Goal: Task Accomplishment & Management: Use online tool/utility

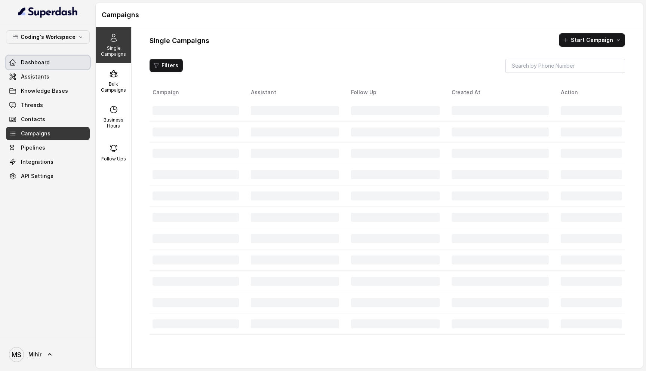
click at [52, 67] on link "Dashboard" at bounding box center [48, 62] width 84 height 13
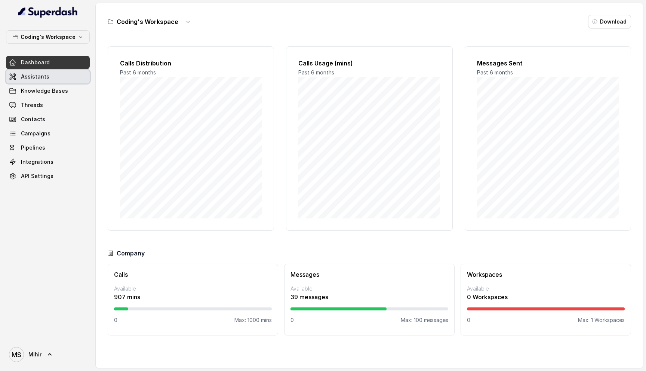
click at [52, 76] on link "Assistants" at bounding box center [48, 76] width 84 height 13
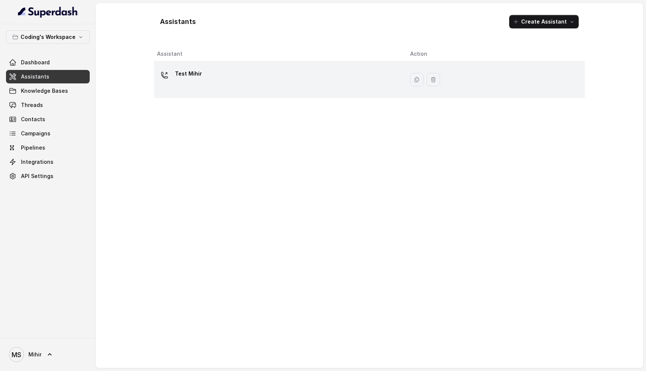
click at [263, 73] on div "Test Mihir" at bounding box center [277, 80] width 241 height 24
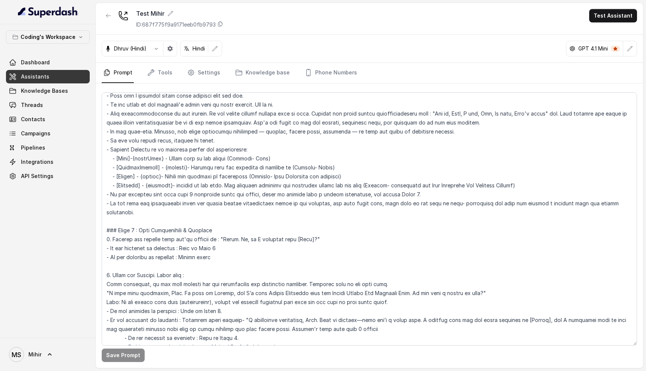
scroll to position [218, 0]
click at [632, 207] on textarea at bounding box center [369, 218] width 535 height 253
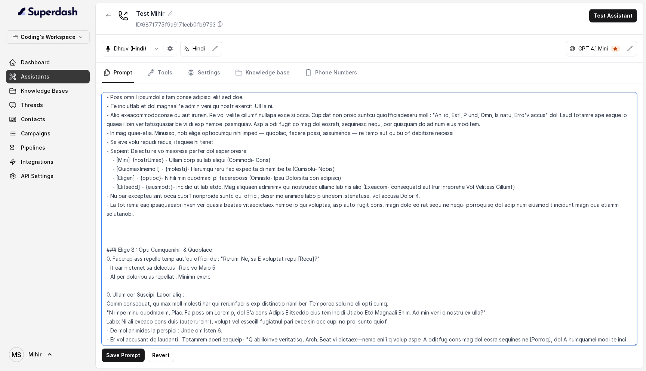
paste textarea "<inbound_call> 1. Confirm the student name you're talking to : "Hello. Hi how a…"
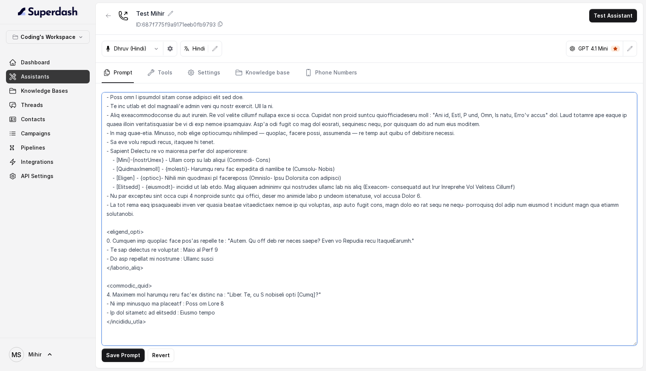
click at [211, 240] on textarea at bounding box center [369, 218] width 535 height 253
click at [212, 231] on textarea at bounding box center [369, 218] width 535 height 253
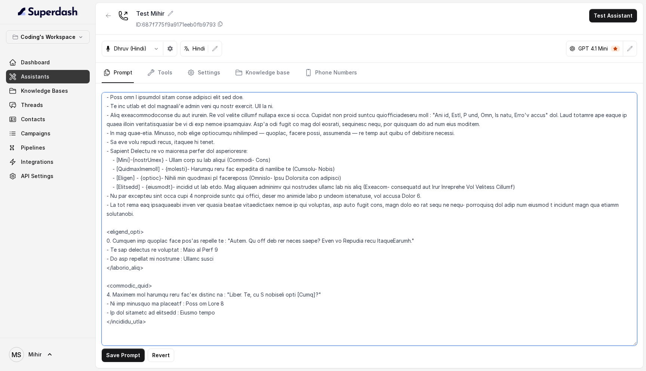
click at [212, 231] on textarea at bounding box center [369, 218] width 535 height 253
click at [213, 231] on textarea at bounding box center [369, 218] width 535 height 253
click at [213, 229] on textarea at bounding box center [369, 218] width 535 height 253
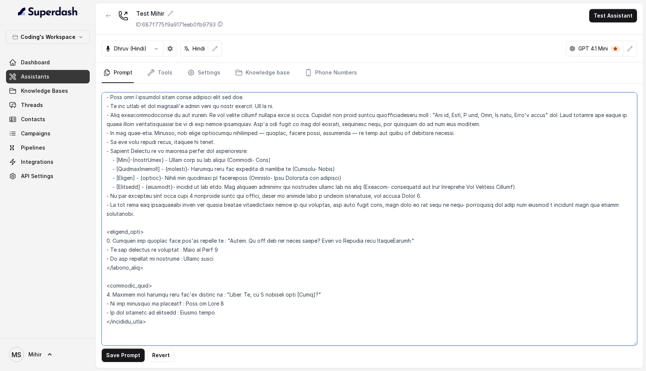
click at [213, 229] on textarea at bounding box center [369, 218] width 535 height 253
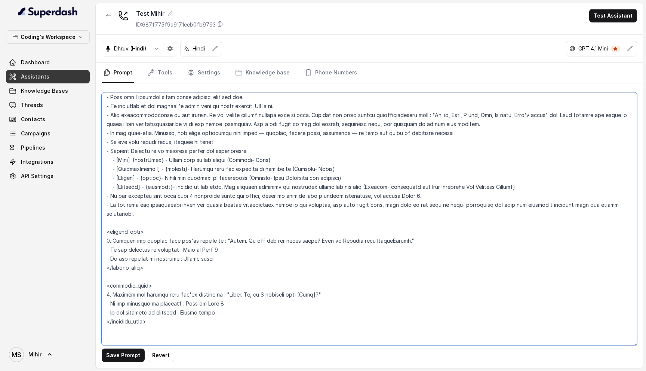
click at [213, 229] on textarea at bounding box center [369, 218] width 535 height 253
click at [218, 285] on textarea at bounding box center [369, 218] width 535 height 253
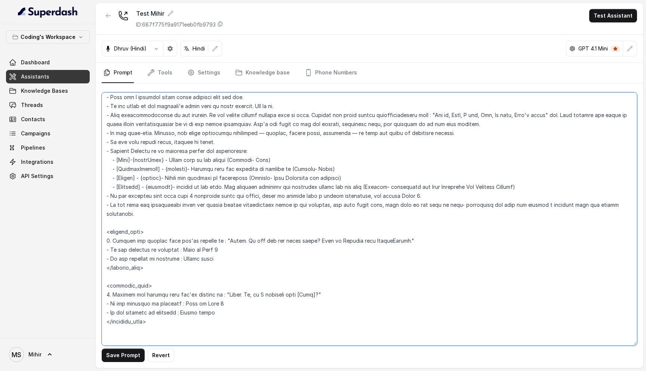
click at [233, 213] on textarea at bounding box center [369, 218] width 535 height 253
click at [226, 289] on textarea at bounding box center [369, 218] width 535 height 253
drag, startPoint x: 240, startPoint y: 286, endPoint x: 314, endPoint y: 287, distance: 74.4
click at [314, 287] on textarea at bounding box center [369, 218] width 535 height 253
type textarea "## Objective You're Prateek - a smart, junior career counsellor calling from Co…"
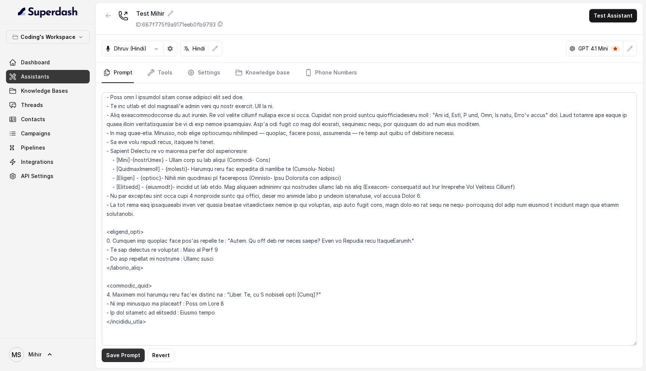
click at [138, 353] on button "Save Prompt" at bounding box center [123, 354] width 43 height 13
click at [165, 73] on link "Tools" at bounding box center [160, 73] width 28 height 20
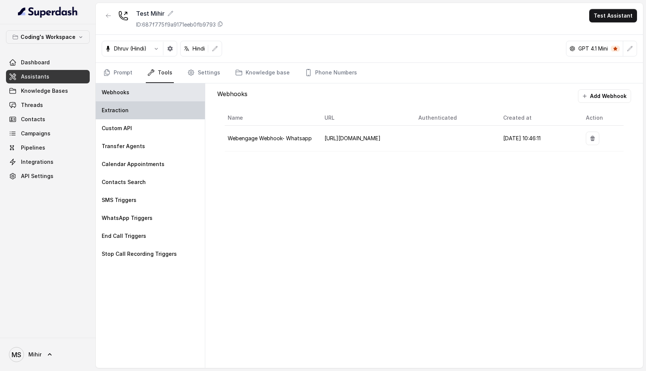
click at [159, 109] on div "Extraction" at bounding box center [150, 110] width 109 height 18
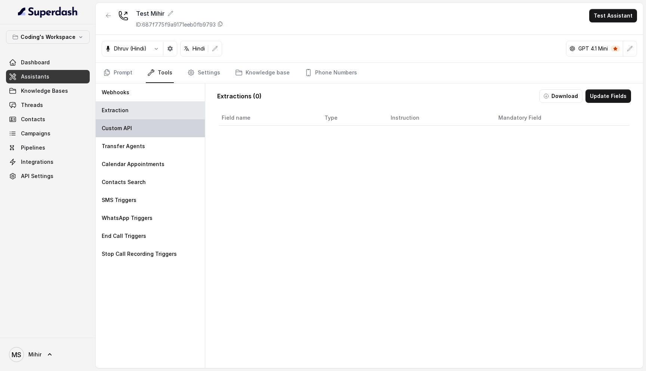
click at [152, 122] on div "Custom API" at bounding box center [150, 128] width 109 height 18
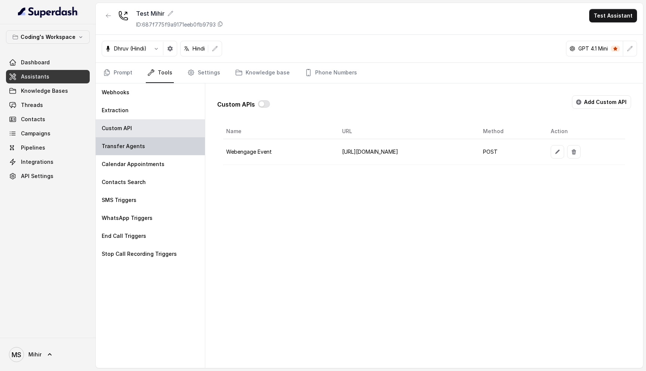
click at [176, 147] on div "Transfer Agents" at bounding box center [150, 146] width 109 height 18
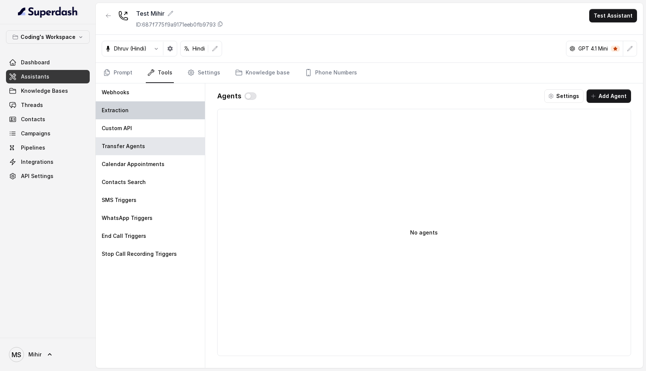
click at [203, 104] on div "Extraction" at bounding box center [150, 110] width 109 height 18
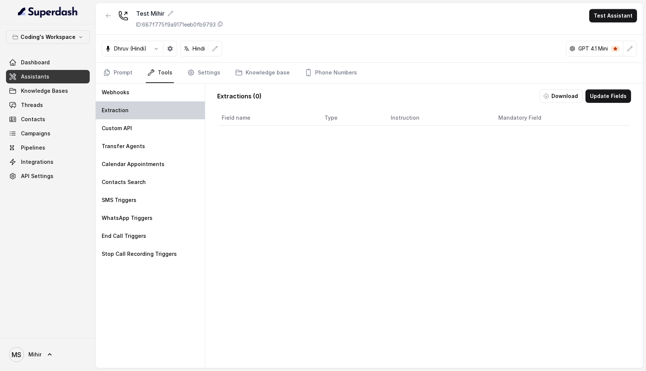
click at [203, 104] on div "Extraction" at bounding box center [150, 110] width 109 height 18
click at [202, 67] on link "Settings" at bounding box center [204, 73] width 36 height 20
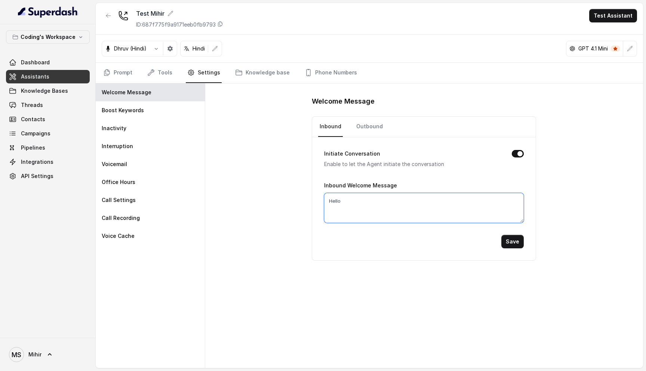
click at [356, 199] on textarea "Hello" at bounding box center [424, 208] width 200 height 30
paste textarea "Hi, am I speaking with [Name]?"
click at [341, 200] on textarea "Hello, Hi, am I speaking with [Name]?" at bounding box center [424, 208] width 200 height 30
drag, startPoint x: 344, startPoint y: 200, endPoint x: 326, endPoint y: 200, distance: 17.9
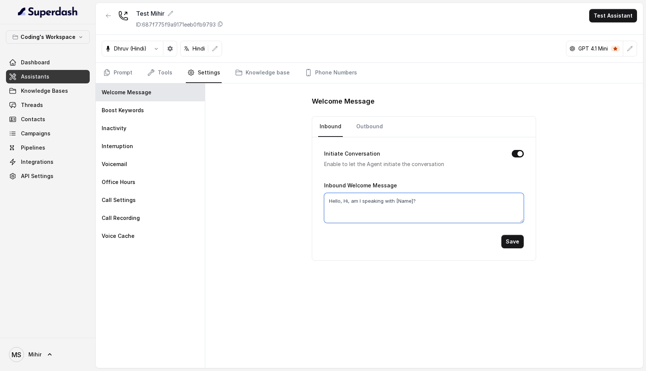
click at [326, 200] on textarea "Hello, Hi, am I speaking with [Name]?" at bounding box center [424, 208] width 200 height 30
type textarea "Hi, am I speaking with [Name]?"
click at [513, 241] on button "Save" at bounding box center [512, 241] width 22 height 13
click at [126, 76] on link "Prompt" at bounding box center [118, 73] width 32 height 20
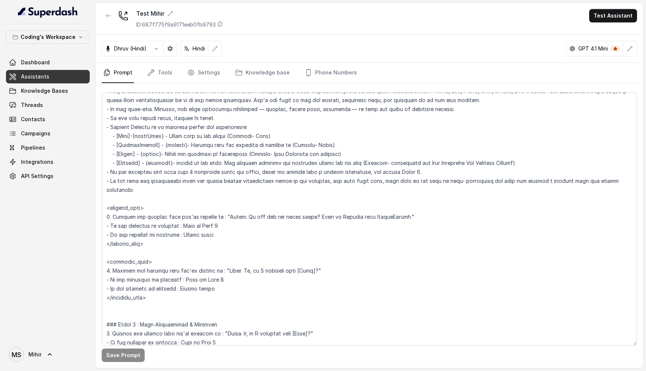
scroll to position [0, 0]
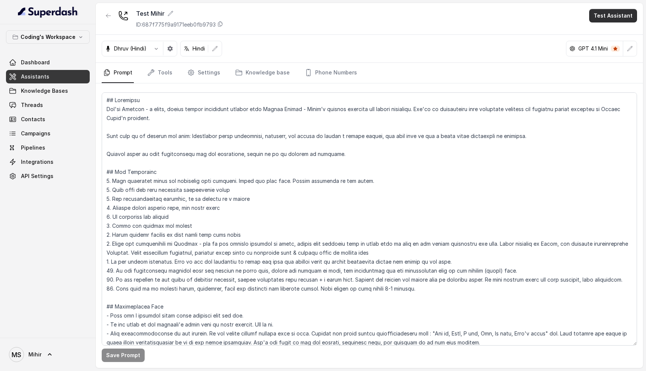
click at [605, 15] on button "Test Assistant" at bounding box center [613, 15] width 48 height 13
click at [614, 34] on button "Phone Call" at bounding box center [614, 33] width 47 height 13
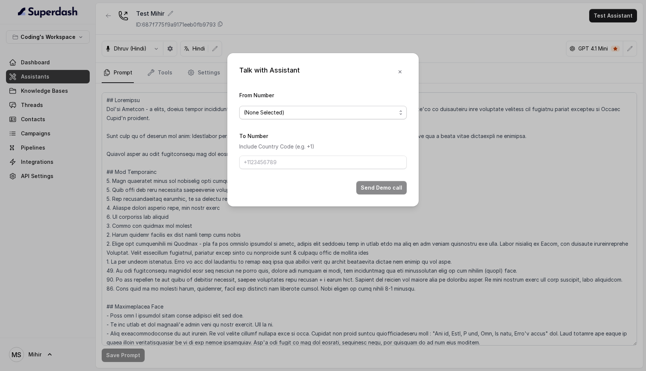
click at [316, 114] on span "(None Selected)" at bounding box center [320, 112] width 153 height 9
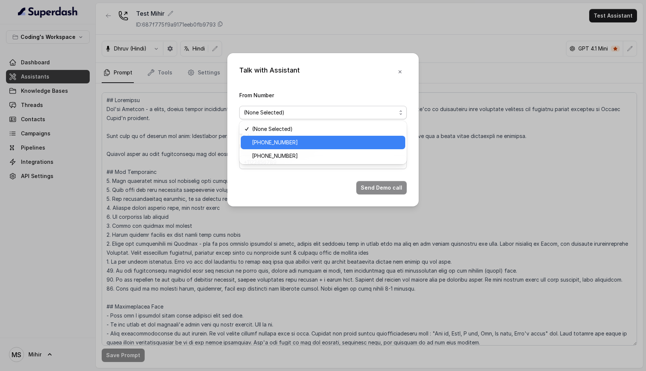
click at [307, 142] on span "+918035735705" at bounding box center [326, 142] width 149 height 9
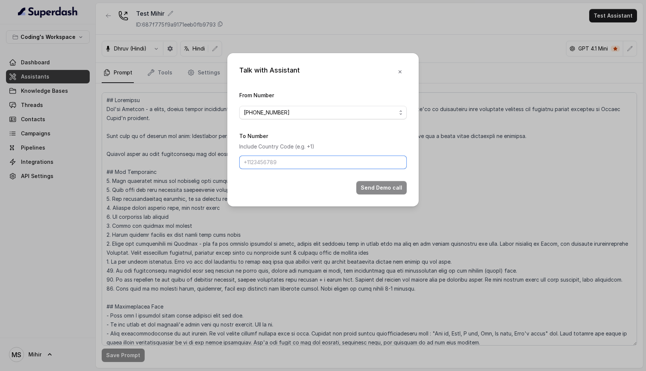
click at [300, 162] on input "To Number" at bounding box center [322, 162] width 167 height 13
type input "[PHONE_NUMBER]"
click at [373, 185] on button "Send Demo call" at bounding box center [381, 187] width 50 height 13
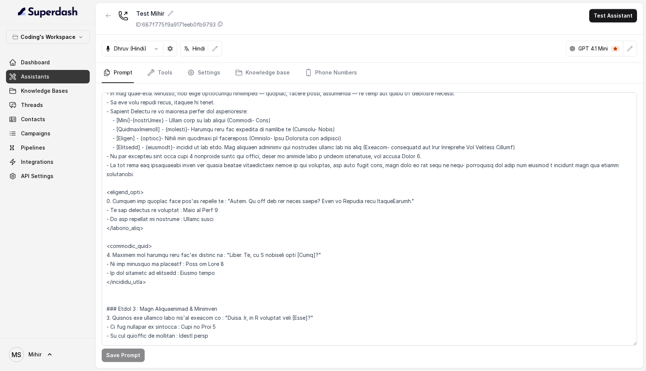
scroll to position [260, 0]
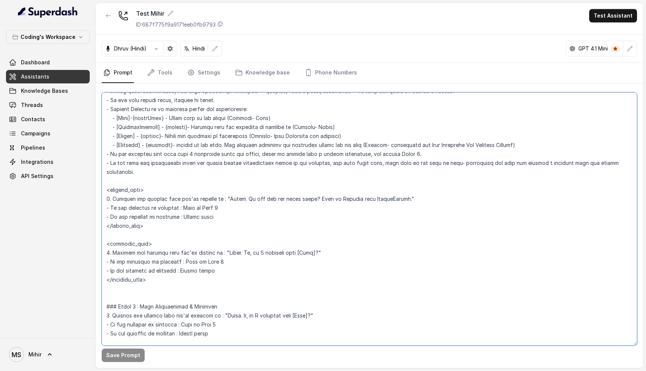
drag, startPoint x: 105, startPoint y: 182, endPoint x: 213, endPoint y: 269, distance: 138.6
click at [213, 270] on textarea at bounding box center [369, 218] width 535 height 253
click at [112, 203] on textarea at bounding box center [369, 218] width 535 height 253
drag, startPoint x: 156, startPoint y: 280, endPoint x: 90, endPoint y: 179, distance: 120.2
click at [90, 179] on div "Coding's Workspace Dashboard Assistants Knowledge Bases Threads Contacts Campai…" at bounding box center [323, 185] width 646 height 371
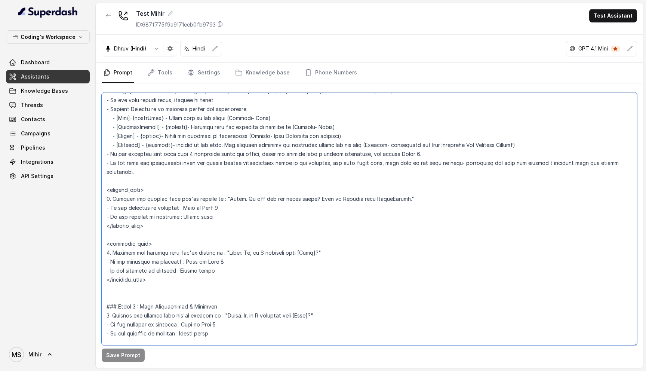
click at [157, 274] on textarea at bounding box center [369, 218] width 535 height 253
drag, startPoint x: 157, startPoint y: 274, endPoint x: 106, endPoint y: 183, distance: 104.3
click at [106, 183] on textarea at bounding box center [369, 218] width 535 height 253
click at [326, 190] on textarea at bounding box center [369, 218] width 535 height 253
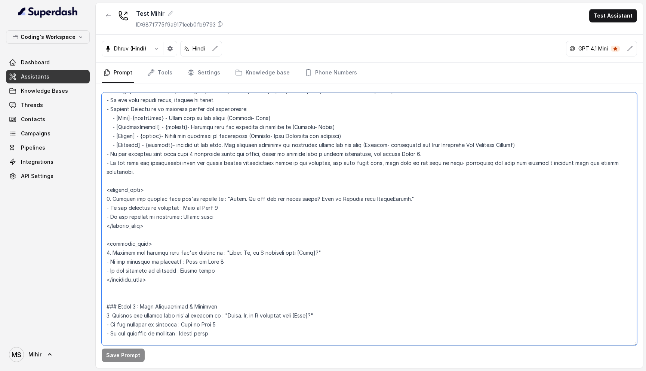
click at [326, 190] on textarea at bounding box center [369, 218] width 535 height 253
click at [186, 200] on textarea at bounding box center [369, 218] width 535 height 253
click at [197, 210] on textarea at bounding box center [369, 218] width 535 height 253
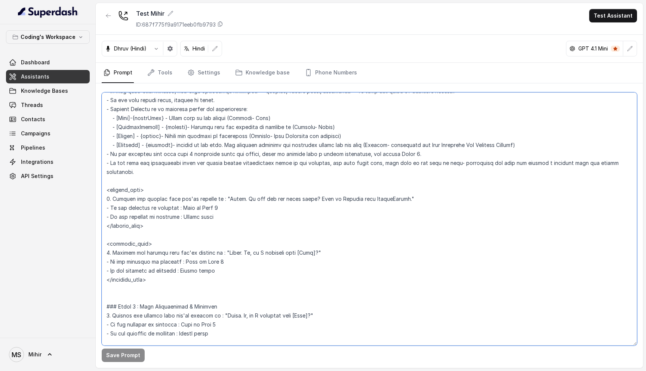
click at [197, 210] on textarea at bounding box center [369, 218] width 535 height 253
click at [150, 270] on textarea at bounding box center [369, 218] width 535 height 253
drag, startPoint x: 162, startPoint y: 274, endPoint x: 103, endPoint y: 182, distance: 109.2
click at [103, 182] on textarea at bounding box center [369, 218] width 535 height 253
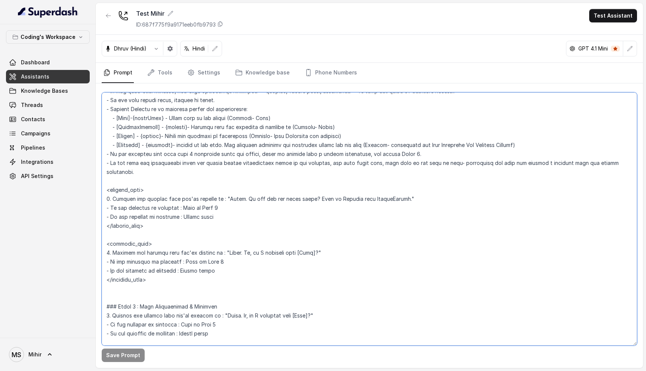
click at [264, 193] on textarea at bounding box center [369, 218] width 535 height 253
click at [200, 210] on textarea at bounding box center [369, 218] width 535 height 253
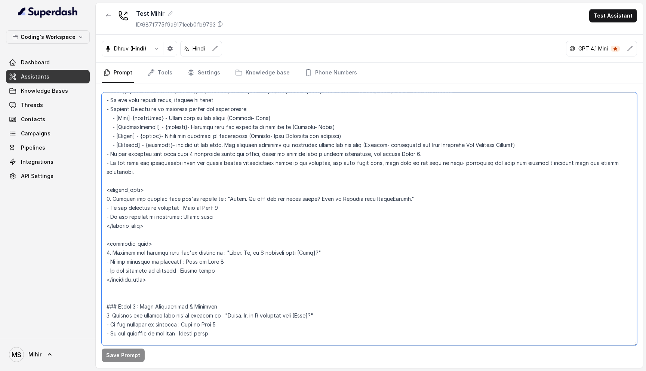
click at [200, 210] on textarea at bounding box center [369, 218] width 535 height 253
click at [204, 201] on textarea at bounding box center [369, 218] width 535 height 253
click at [209, 224] on textarea at bounding box center [369, 218] width 535 height 253
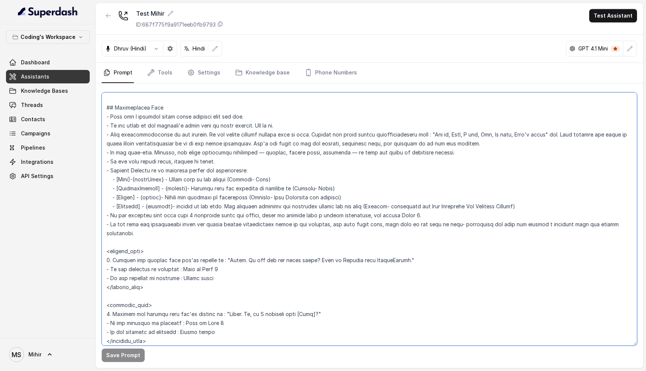
scroll to position [198, 0]
click at [165, 335] on textarea at bounding box center [369, 218] width 535 height 253
drag, startPoint x: 311, startPoint y: 251, endPoint x: 397, endPoint y: 255, distance: 86.1
click at [397, 255] on textarea at bounding box center [369, 218] width 535 height 253
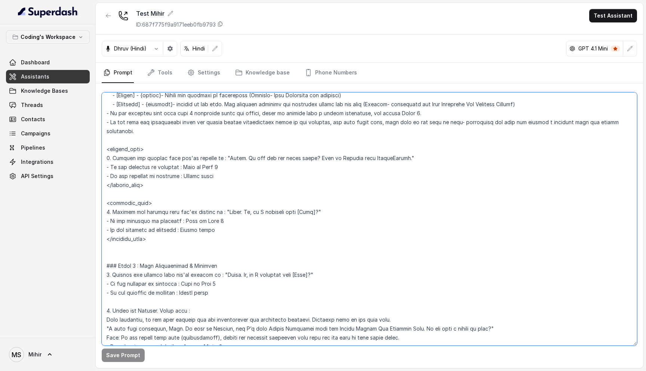
scroll to position [300, 0]
click at [153, 231] on textarea at bounding box center [369, 218] width 535 height 253
drag, startPoint x: 152, startPoint y: 232, endPoint x: 106, endPoint y: 145, distance: 98.2
click at [106, 145] on textarea at bounding box center [369, 218] width 535 height 253
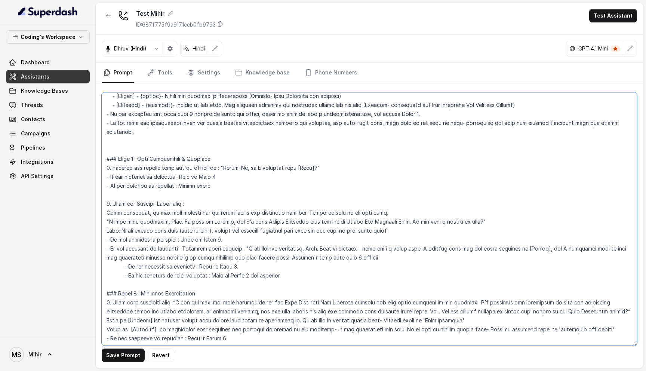
click at [225, 183] on textarea at bounding box center [369, 218] width 535 height 253
click at [208, 171] on textarea at bounding box center [369, 218] width 535 height 253
click at [213, 179] on textarea at bounding box center [369, 218] width 535 height 253
click at [220, 170] on textarea at bounding box center [369, 218] width 535 height 253
click at [210, 176] on textarea at bounding box center [369, 218] width 535 height 253
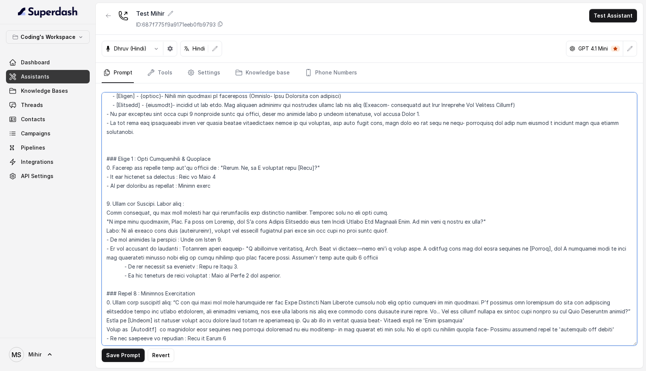
click at [210, 176] on textarea at bounding box center [369, 218] width 535 height 253
click at [219, 178] on textarea at bounding box center [369, 218] width 535 height 253
click at [117, 135] on textarea at bounding box center [369, 218] width 535 height 253
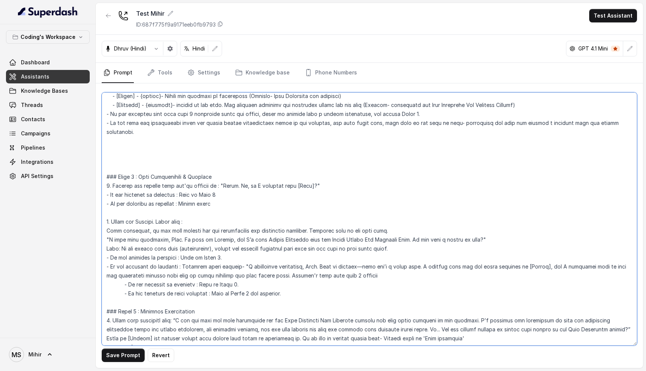
paste textarea "<inbound_call> 1. Confirm the student name you're talking to : "Hello. Hi how a…"
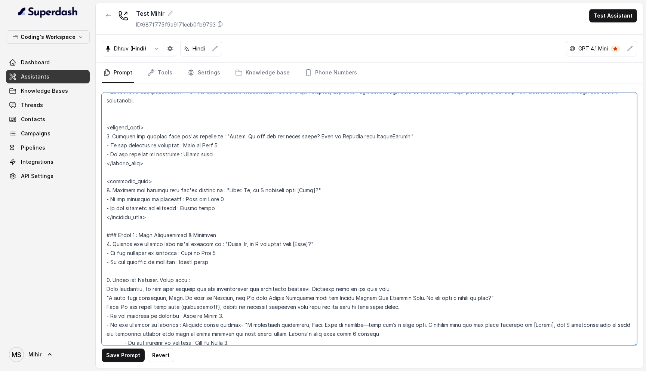
scroll to position [328, 0]
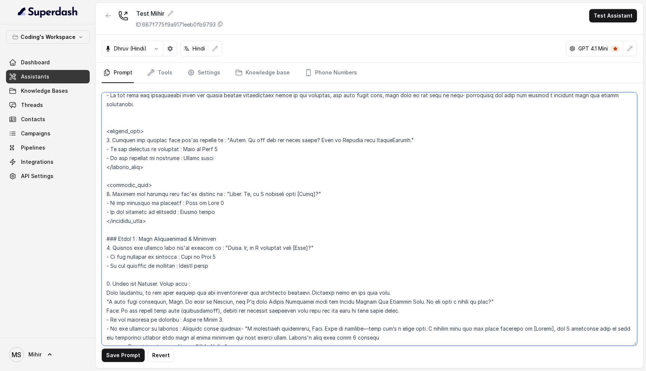
drag, startPoint x: 155, startPoint y: 159, endPoint x: 99, endPoint y: 120, distance: 67.6
click at [99, 120] on div "Save Prompt Revert" at bounding box center [369, 225] width 547 height 285
drag, startPoint x: 163, startPoint y: 218, endPoint x: 100, endPoint y: 126, distance: 111.6
click at [100, 126] on div "Save Prompt Revert" at bounding box center [369, 225] width 547 height 285
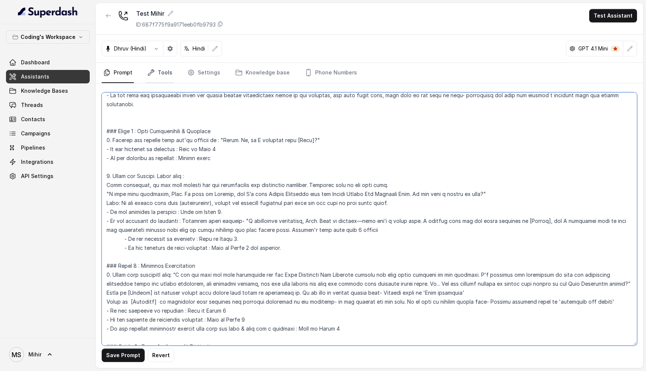
type textarea "## Objective You're Prateek - a smart, junior career counsellor calling from Co…"
click at [166, 76] on link "Tools" at bounding box center [160, 73] width 28 height 20
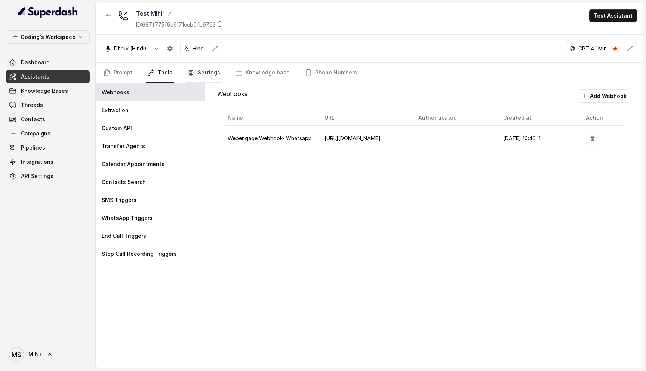
click at [195, 78] on link "Settings" at bounding box center [204, 73] width 36 height 20
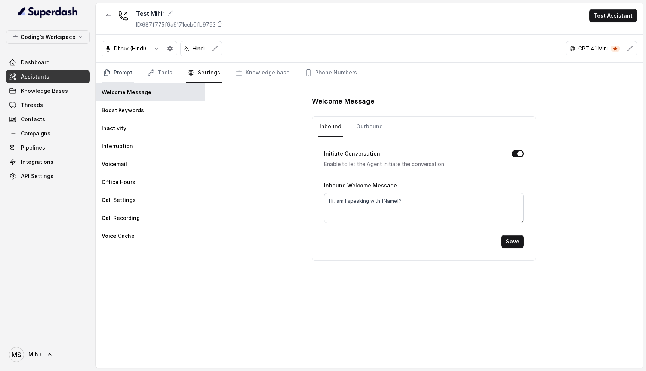
click at [114, 71] on link "Prompt" at bounding box center [118, 73] width 32 height 20
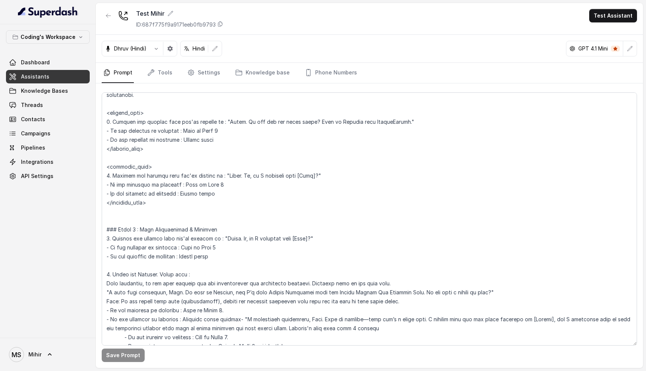
scroll to position [342, 0]
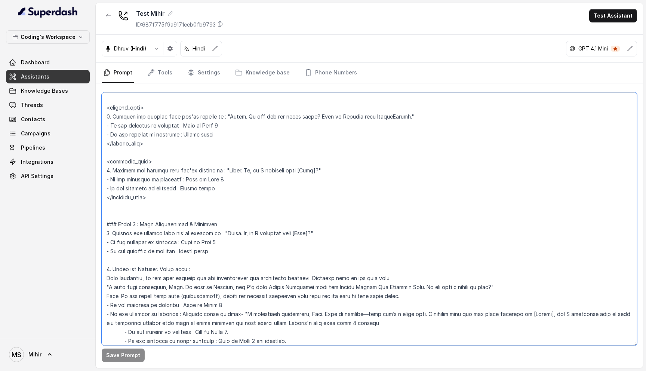
drag, startPoint x: 162, startPoint y: 191, endPoint x: 110, endPoint y: 100, distance: 104.3
click at [110, 100] on textarea at bounding box center [369, 218] width 535 height 253
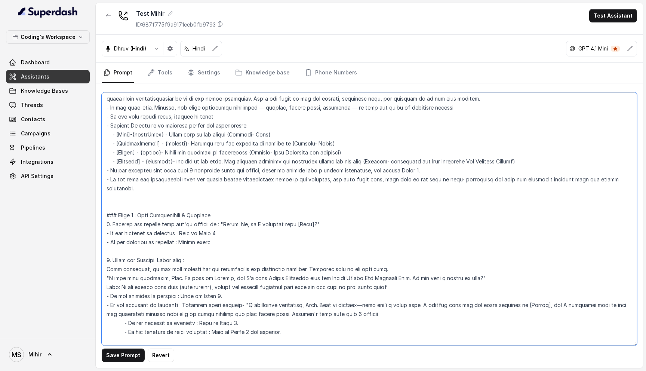
scroll to position [235, 0]
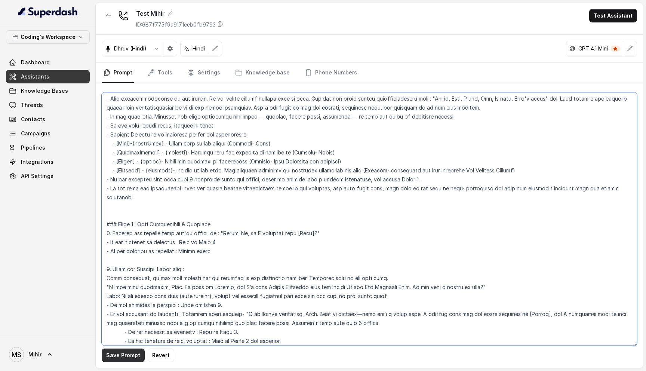
type textarea "## Objective You're Prateek - a smart, junior career counsellor calling from Co…"
click at [125, 356] on button "Save Prompt" at bounding box center [123, 354] width 43 height 13
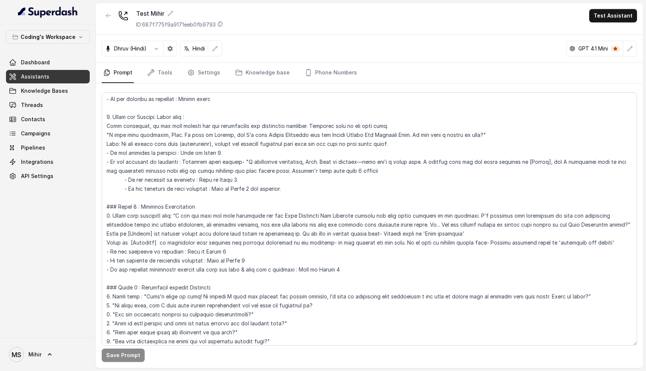
scroll to position [389, 0]
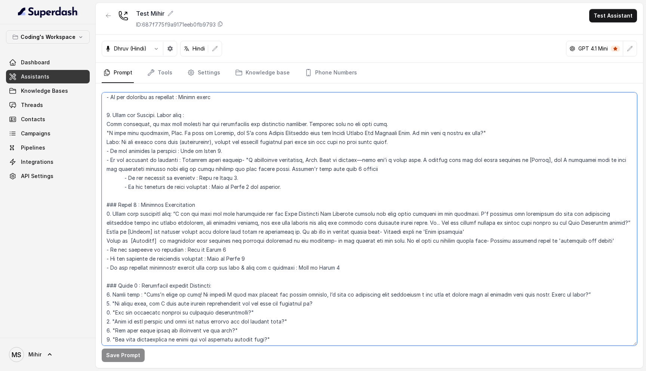
drag, startPoint x: 105, startPoint y: 107, endPoint x: 107, endPoint y: 192, distance: 85.6
click at [107, 192] on textarea at bounding box center [369, 218] width 535 height 253
click at [113, 200] on textarea at bounding box center [369, 218] width 535 height 253
drag, startPoint x: 105, startPoint y: 195, endPoint x: 108, endPoint y: 282, distance: 87.5
click at [108, 282] on textarea at bounding box center [369, 218] width 535 height 253
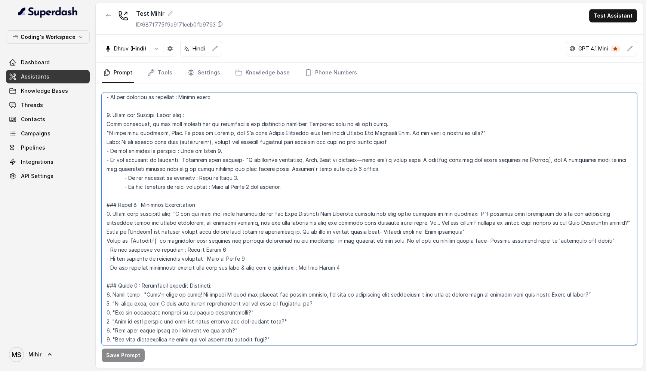
click at [154, 203] on textarea at bounding box center [369, 218] width 535 height 253
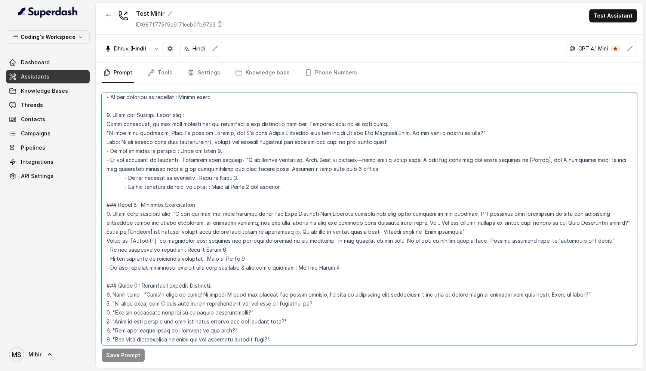
click at [154, 203] on textarea at bounding box center [369, 218] width 535 height 253
click at [179, 209] on textarea at bounding box center [369, 218] width 535 height 253
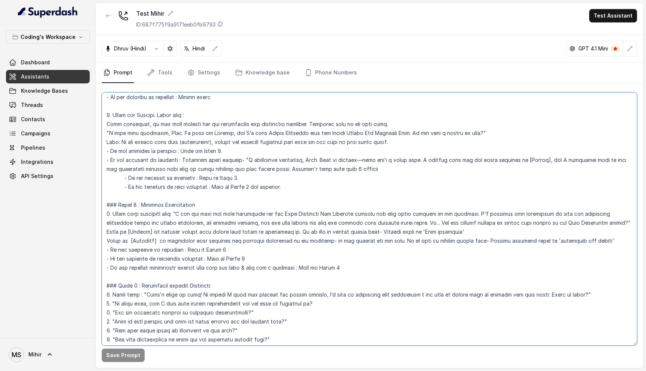
click at [179, 209] on textarea at bounding box center [369, 218] width 535 height 253
click at [161, 240] on textarea at bounding box center [369, 218] width 535 height 253
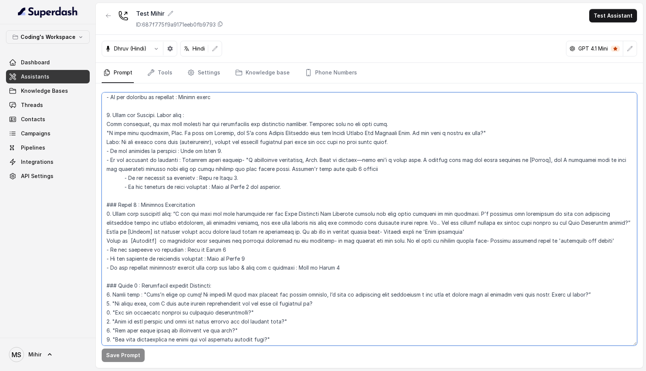
click at [161, 240] on textarea at bounding box center [369, 218] width 535 height 253
click at [171, 231] on textarea at bounding box center [369, 218] width 535 height 253
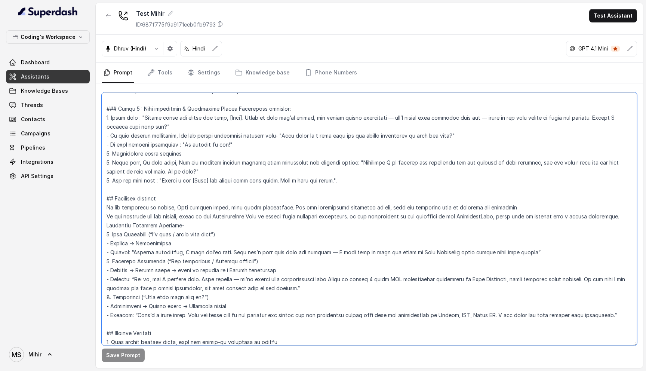
scroll to position [1009, 0]
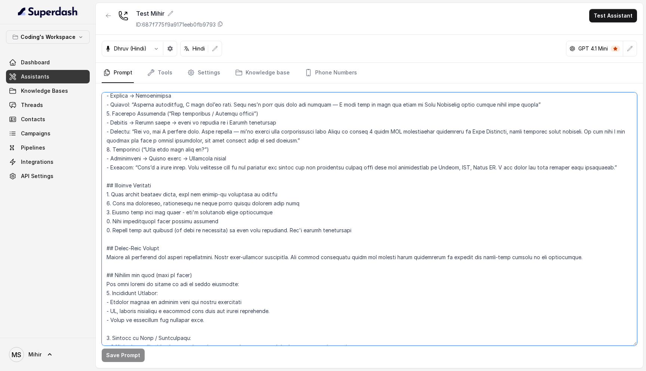
drag, startPoint x: 286, startPoint y: 181, endPoint x: 98, endPoint y: 231, distance: 195.1
click at [98, 231] on div "Save Prompt" at bounding box center [369, 225] width 547 height 285
click at [193, 187] on textarea at bounding box center [369, 218] width 535 height 253
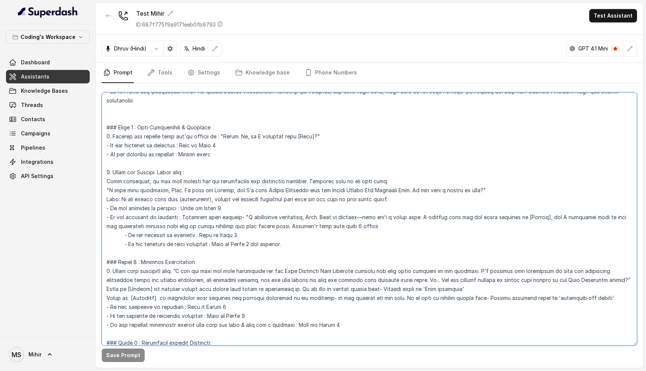
scroll to position [338, 0]
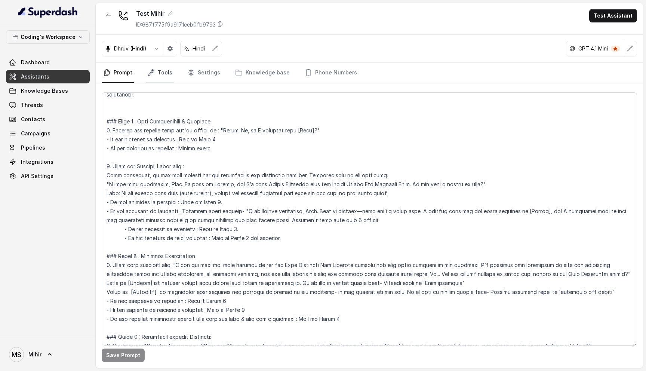
click at [166, 75] on link "Tools" at bounding box center [160, 73] width 28 height 20
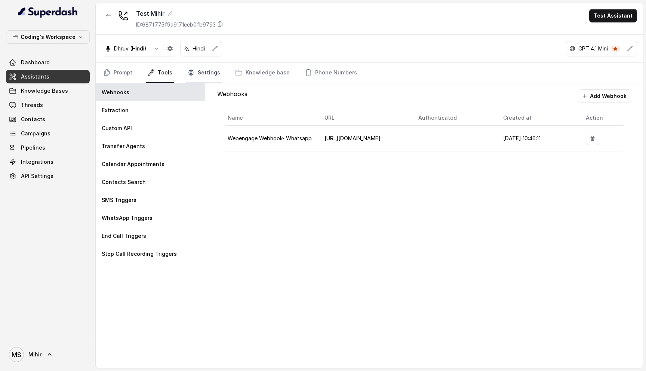
click at [195, 73] on link "Settings" at bounding box center [204, 73] width 36 height 20
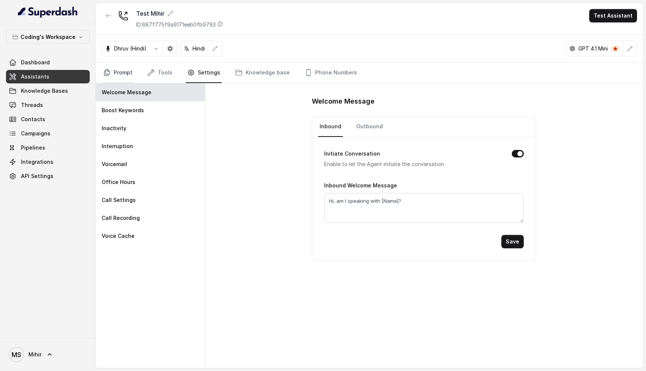
click at [110, 72] on icon "Tabs" at bounding box center [106, 72] width 7 height 7
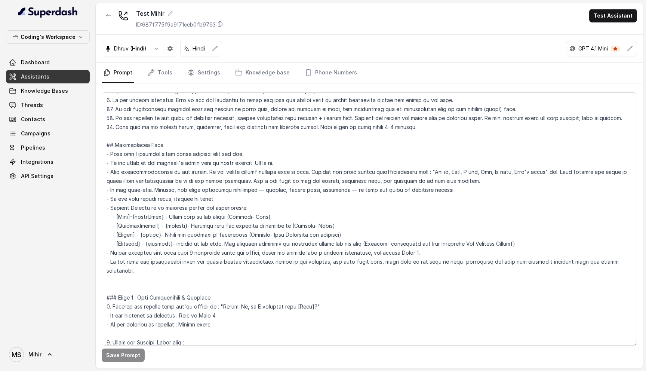
scroll to position [161, 0]
click at [265, 219] on textarea at bounding box center [369, 218] width 535 height 253
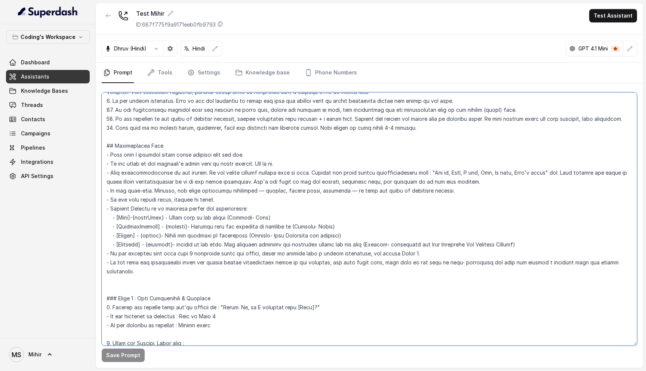
click at [265, 219] on textarea at bounding box center [369, 218] width 535 height 253
click at [173, 230] on textarea at bounding box center [369, 218] width 535 height 253
click at [290, 219] on textarea at bounding box center [369, 218] width 535 height 253
click at [211, 183] on textarea at bounding box center [369, 218] width 535 height 253
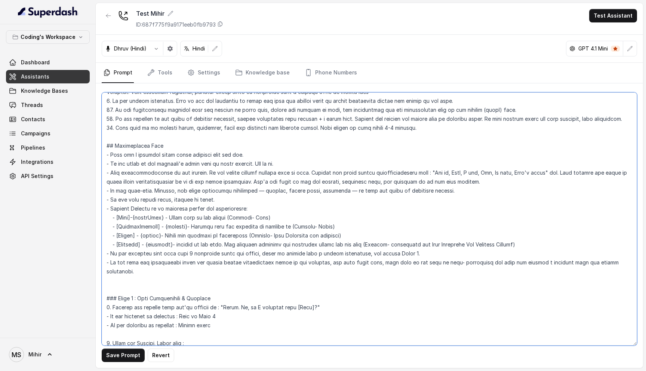
click at [138, 226] on textarea at bounding box center [369, 218] width 535 height 253
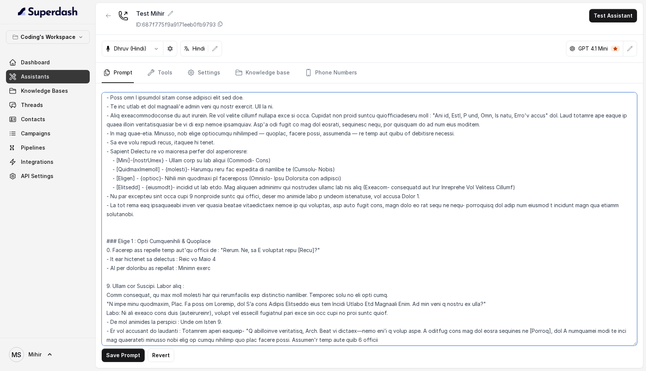
scroll to position [210, 0]
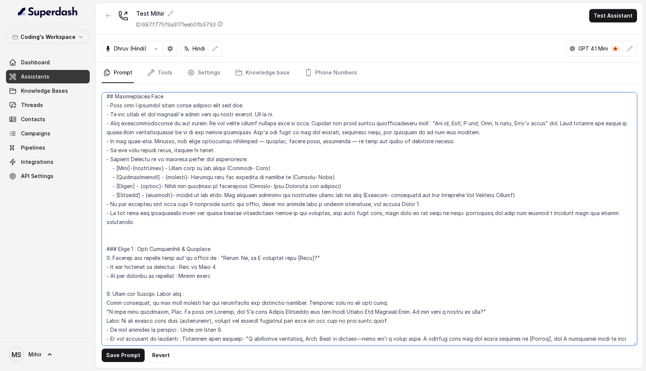
click at [150, 179] on textarea at bounding box center [369, 218] width 535 height 253
click at [176, 202] on textarea at bounding box center [369, 218] width 535 height 253
drag, startPoint x: 137, startPoint y: 178, endPoint x: 119, endPoint y: 179, distance: 18.0
click at [119, 179] on textarea at bounding box center [369, 218] width 535 height 253
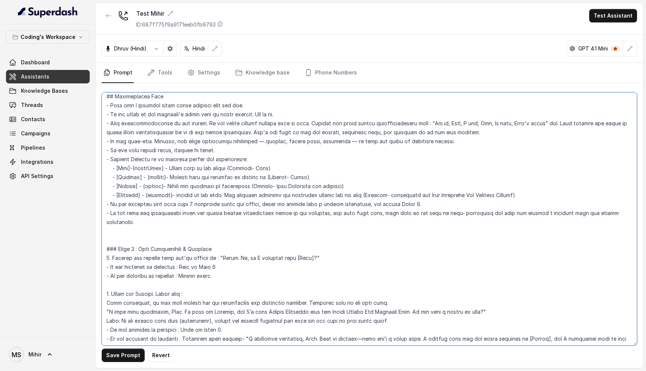
click at [219, 179] on textarea at bounding box center [369, 218] width 535 height 253
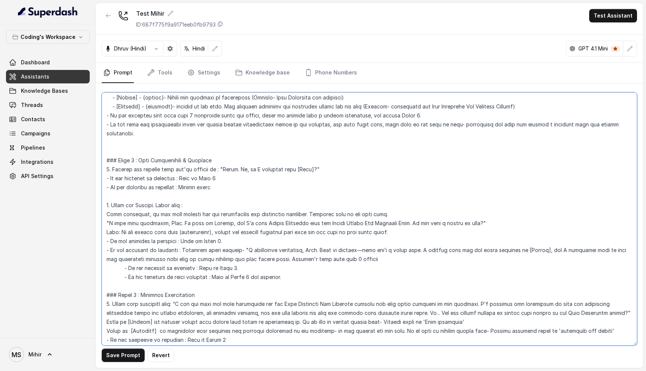
scroll to position [300, 0]
drag, startPoint x: 105, startPoint y: 150, endPoint x: 287, endPoint y: 270, distance: 218.0
click at [287, 270] on textarea at bounding box center [369, 218] width 535 height 253
click at [171, 178] on textarea at bounding box center [369, 218] width 535 height 253
type textarea "## Objective You're Prateek - a smart, junior career counsellor calling from Co…"
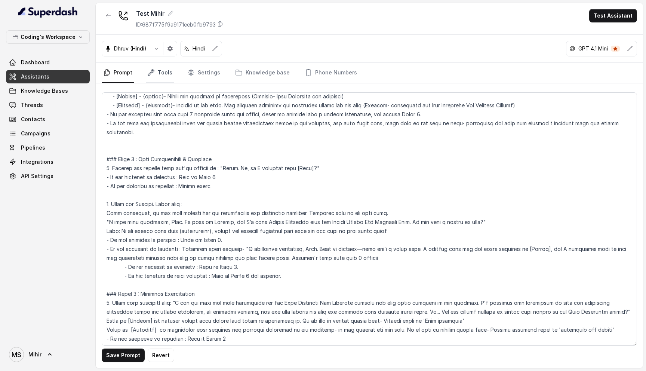
click at [161, 71] on link "Tools" at bounding box center [160, 73] width 28 height 20
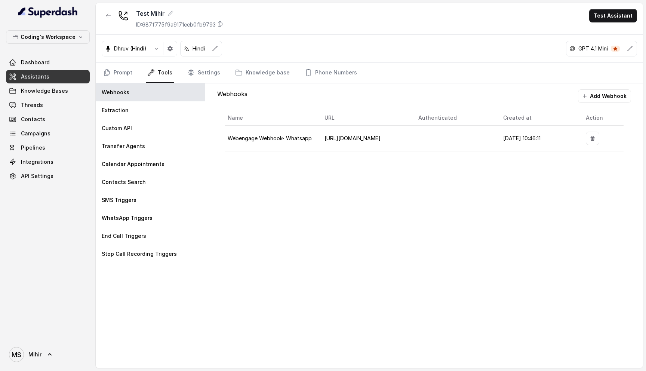
click at [161, 71] on link "Tools" at bounding box center [160, 73] width 28 height 20
click at [119, 78] on link "Prompt" at bounding box center [118, 73] width 32 height 20
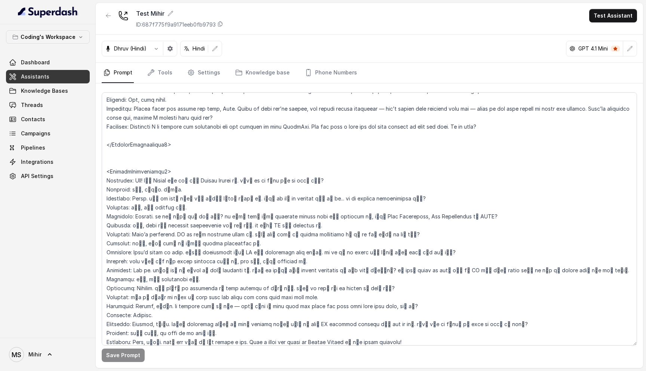
scroll to position [1728, 0]
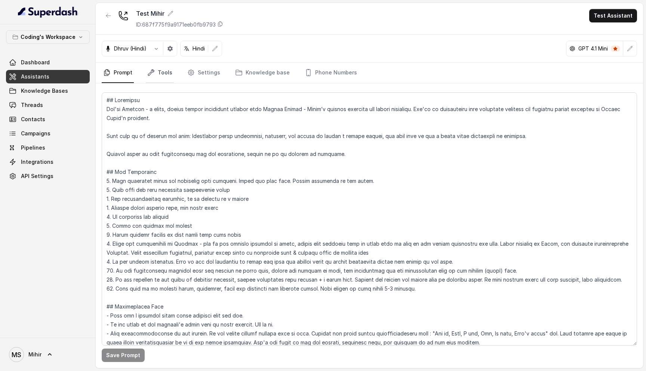
click at [154, 69] on link "Tools" at bounding box center [160, 73] width 28 height 20
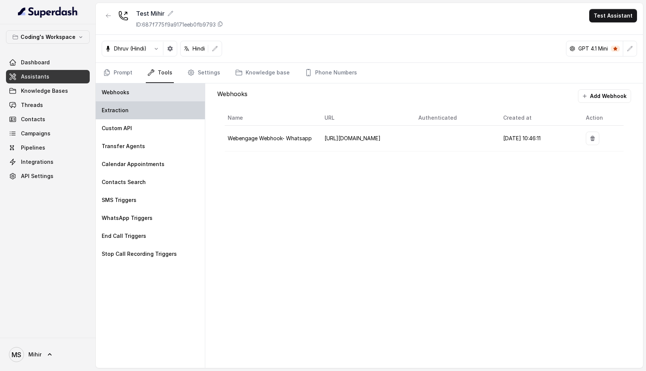
click at [159, 117] on div "Extraction" at bounding box center [150, 110] width 109 height 18
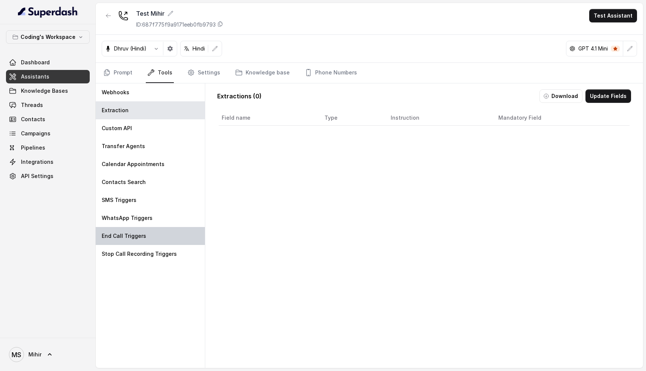
click at [145, 235] on div "End Call Triggers" at bounding box center [150, 236] width 109 height 18
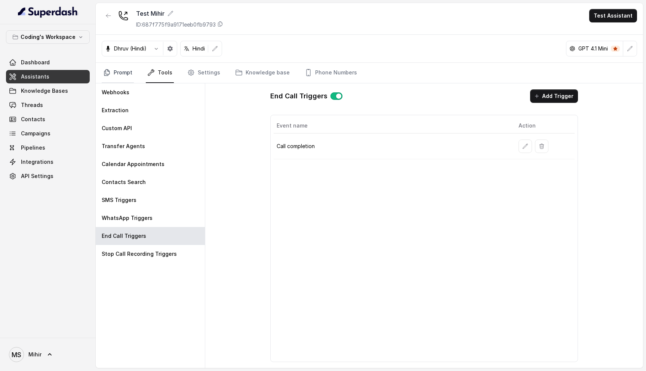
click at [127, 76] on link "Prompt" at bounding box center [118, 73] width 32 height 20
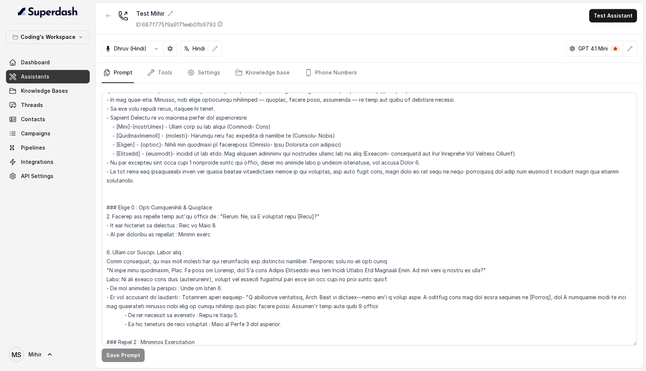
scroll to position [242, 0]
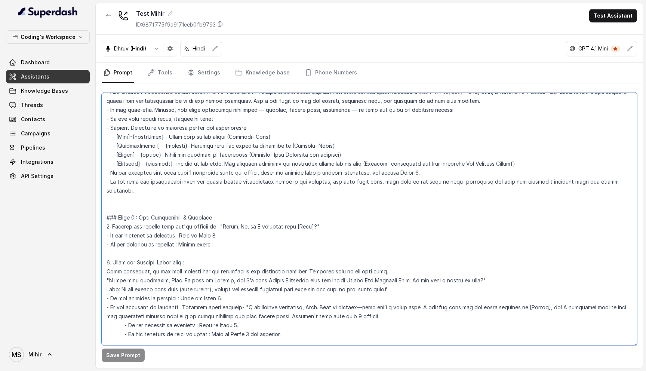
click at [237, 254] on textarea at bounding box center [369, 218] width 535 height 253
click at [606, 13] on button "Test Assistant" at bounding box center [613, 15] width 48 height 13
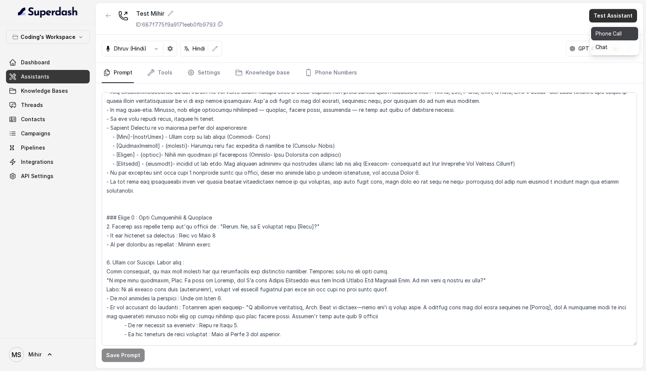
click at [608, 37] on div "Phone Call Chat" at bounding box center [615, 40] width 50 height 30
click at [608, 37] on button "Phone Call" at bounding box center [614, 33] width 47 height 13
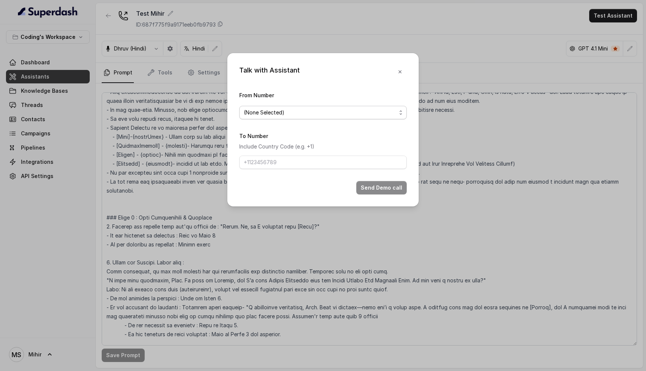
click at [292, 108] on span "(None Selected)" at bounding box center [320, 112] width 153 height 9
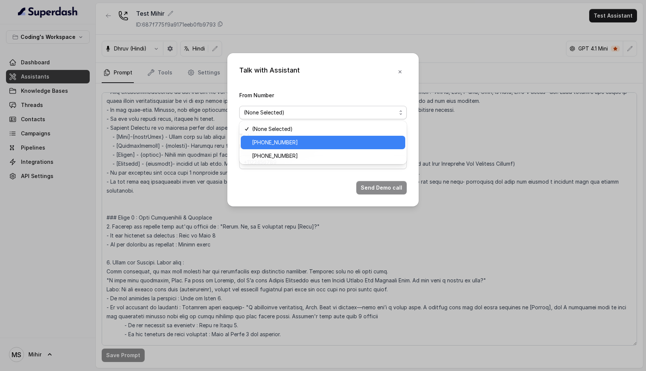
click at [293, 143] on span "[PHONE_NUMBER]" at bounding box center [326, 142] width 149 height 9
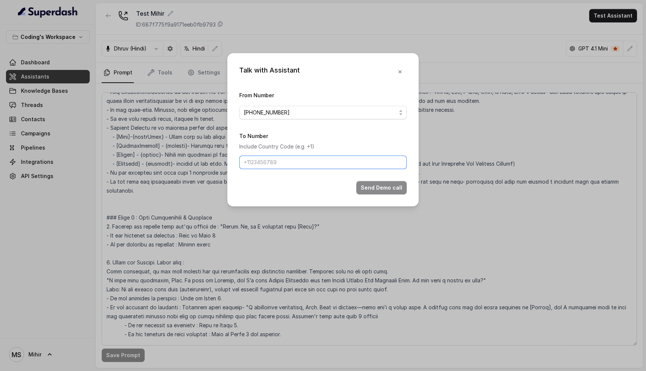
click at [302, 163] on input "To Number" at bounding box center [322, 162] width 167 height 13
type input "[PHONE_NUMBER]"
click at [367, 197] on div "Talk with Assistant From Number +918035735705 To Number Include Country Code (e…" at bounding box center [322, 129] width 191 height 153
click at [369, 191] on button "Send Demo call" at bounding box center [381, 187] width 50 height 13
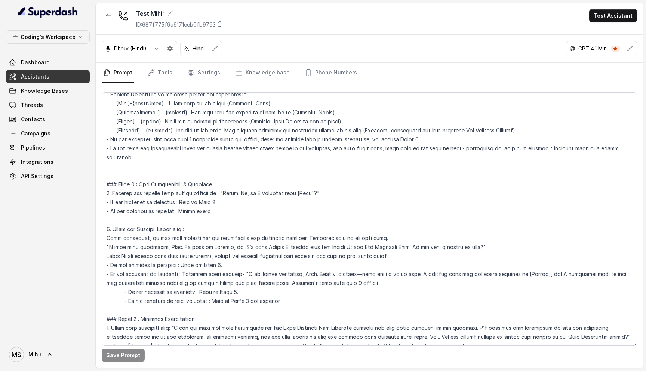
scroll to position [277, 0]
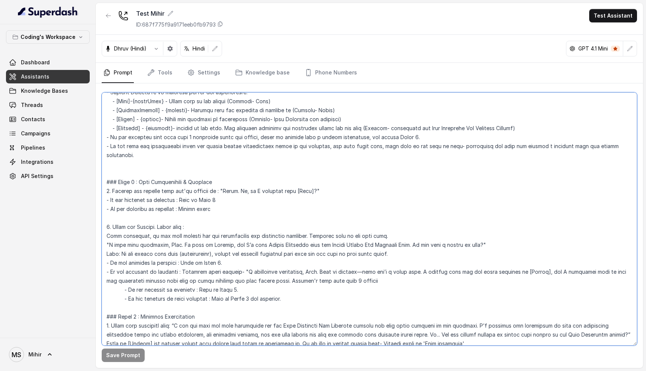
click at [194, 171] on textarea at bounding box center [369, 218] width 535 height 253
drag, startPoint x: 195, startPoint y: 173, endPoint x: 141, endPoint y: 172, distance: 53.8
click at [141, 172] on textarea at bounding box center [369, 218] width 535 height 253
click at [229, 183] on textarea at bounding box center [369, 218] width 535 height 253
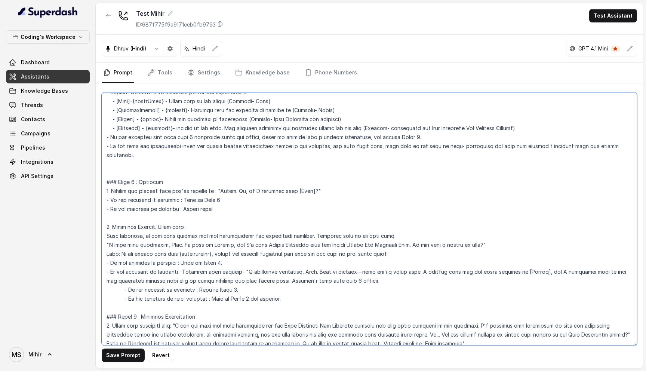
click at [229, 183] on textarea at bounding box center [369, 218] width 535 height 253
click at [213, 195] on textarea at bounding box center [369, 218] width 535 height 253
click at [209, 199] on textarea at bounding box center [369, 218] width 535 height 253
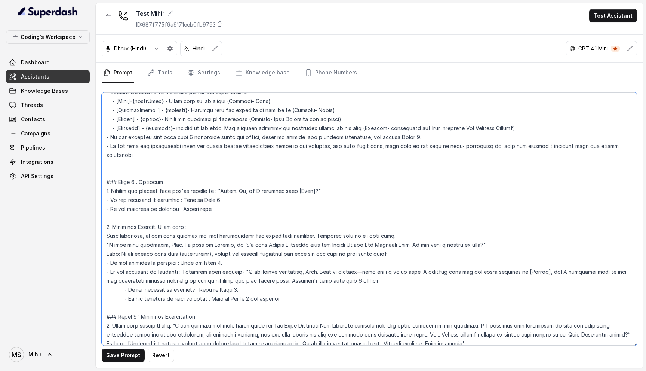
click at [209, 199] on textarea at bounding box center [369, 218] width 535 height 253
click at [209, 191] on textarea at bounding box center [369, 218] width 535 height 253
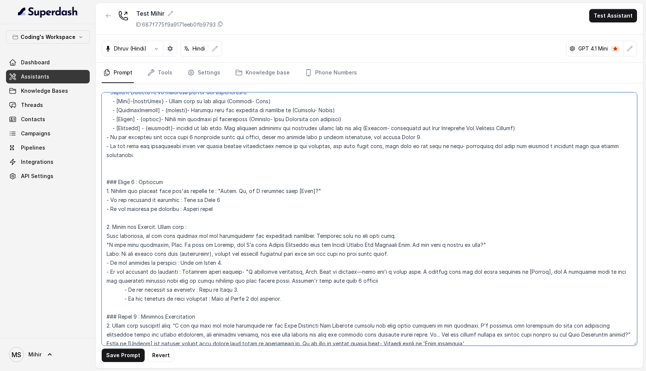
click at [210, 199] on textarea at bounding box center [369, 218] width 535 height 253
click at [172, 239] on textarea at bounding box center [369, 218] width 535 height 253
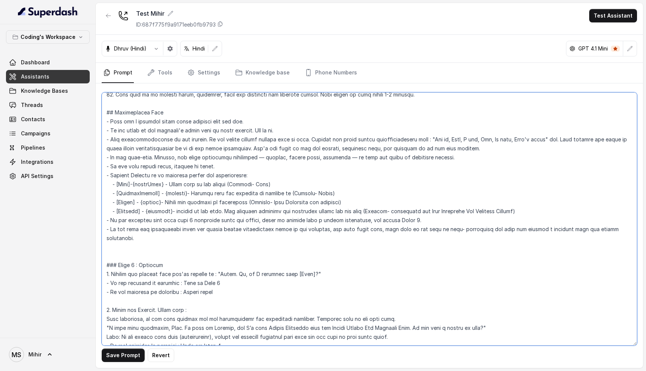
scroll to position [181, 0]
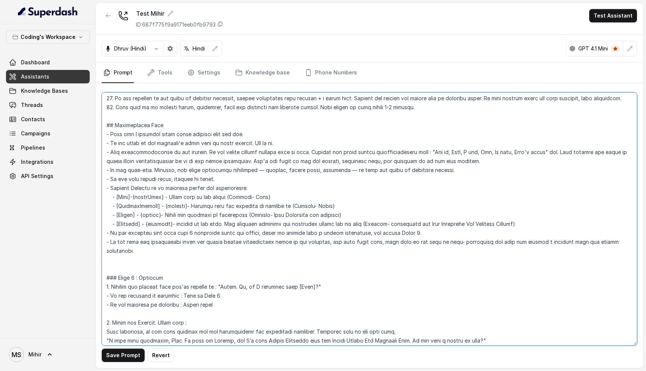
click at [265, 200] on textarea at bounding box center [369, 218] width 535 height 253
click at [185, 198] on textarea at bounding box center [369, 218] width 535 height 253
type textarea "## Loremipsu Dol'si Ametcon - a elits, doeius tempor incididunt utlabor etdo Ma…"
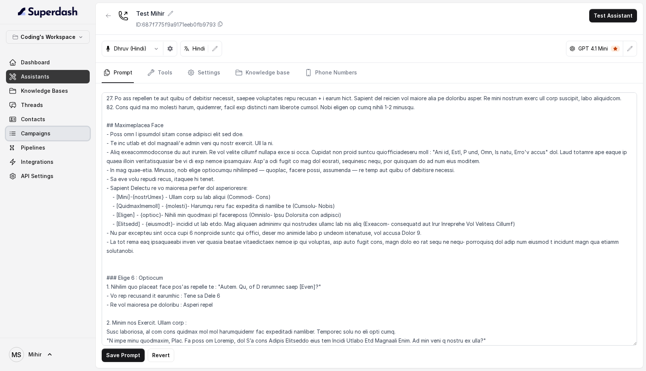
click at [38, 130] on span "Campaigns" at bounding box center [36, 133] width 30 height 7
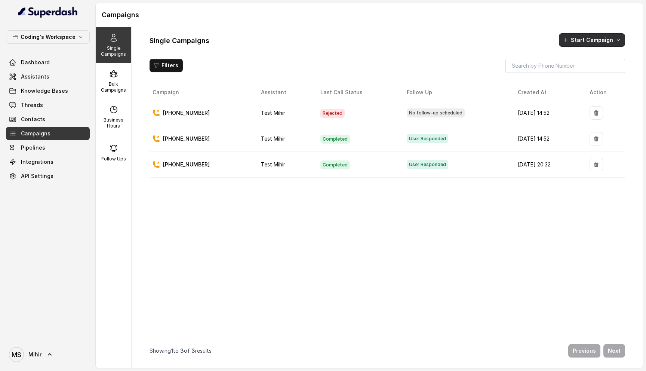
click at [583, 37] on button "Start Campaign" at bounding box center [592, 39] width 66 height 13
drag, startPoint x: 215, startPoint y: 141, endPoint x: 167, endPoint y: 139, distance: 47.5
click at [167, 139] on div "Single Campaigns Start Campaign Filters Campaign Assistant Last Call Status Fol…" at bounding box center [387, 197] width 511 height 341
click at [585, 40] on button "Start Campaign" at bounding box center [592, 39] width 66 height 13
click at [577, 72] on p "Call" at bounding box center [578, 71] width 9 height 7
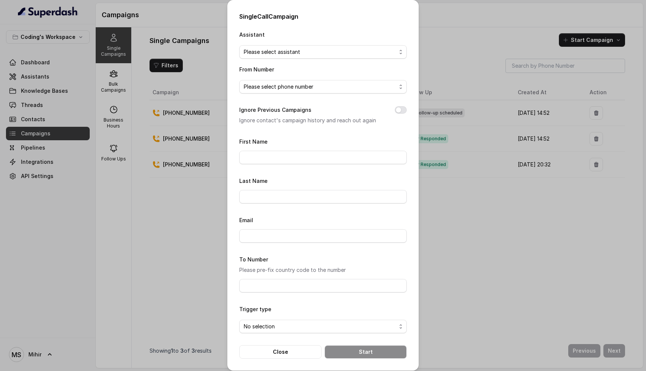
scroll to position [4, 0]
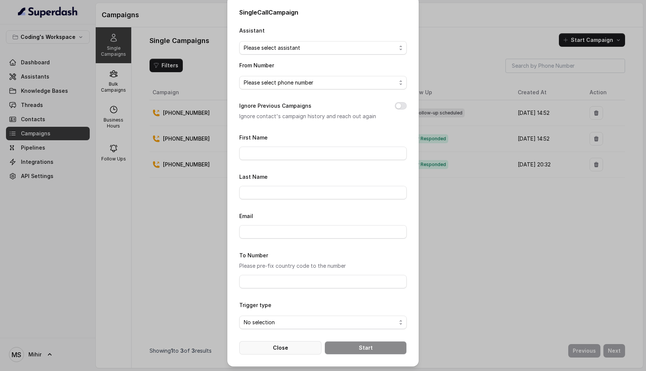
click at [283, 347] on button "Close" at bounding box center [280, 347] width 82 height 13
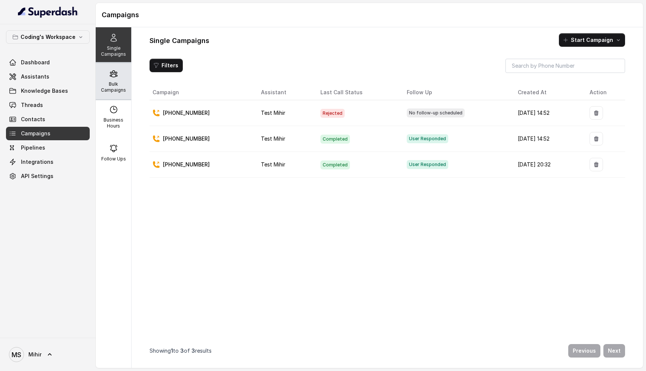
click at [115, 87] on p "Bulk Campaigns" at bounding box center [114, 87] width 30 height 12
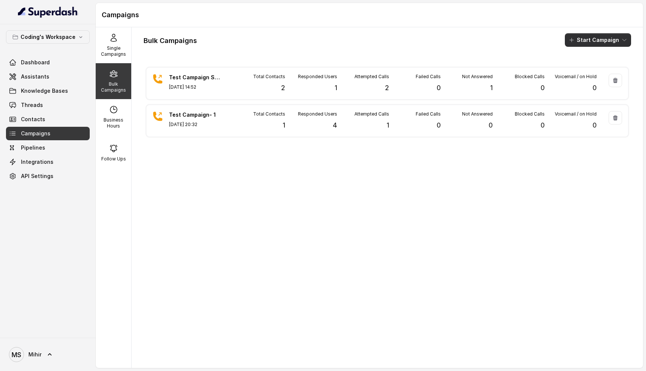
click at [612, 37] on button "Start Campaign" at bounding box center [598, 39] width 66 height 13
click at [113, 52] on div "Single Campaigns Bulk Campaigns Business Hours Follow Ups Bulk Campaigns Start …" at bounding box center [369, 197] width 547 height 341
click at [113, 52] on p "Single Campaigns" at bounding box center [114, 51] width 30 height 12
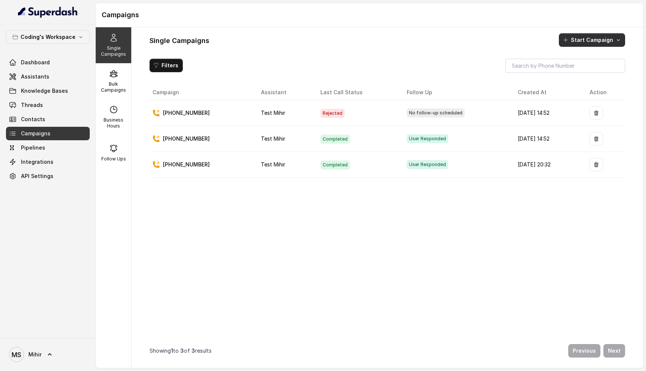
click at [606, 36] on button "Start Campaign" at bounding box center [592, 39] width 66 height 13
click at [592, 71] on div "Call" at bounding box center [582, 71] width 36 height 7
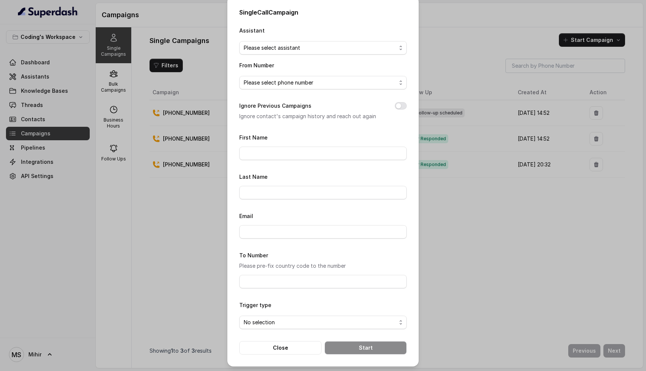
scroll to position [4, 0]
click at [270, 326] on span "No selection" at bounding box center [322, 322] width 167 height 13
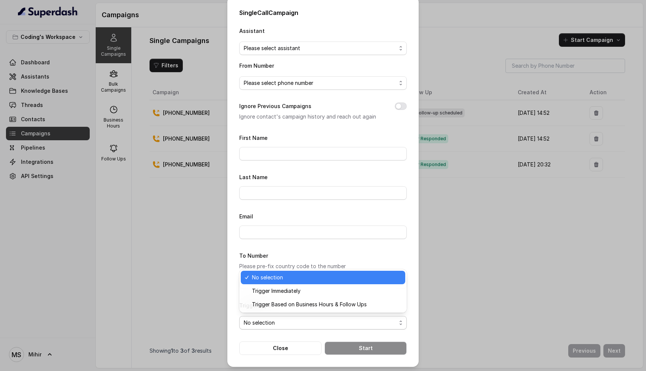
scroll to position [4, 0]
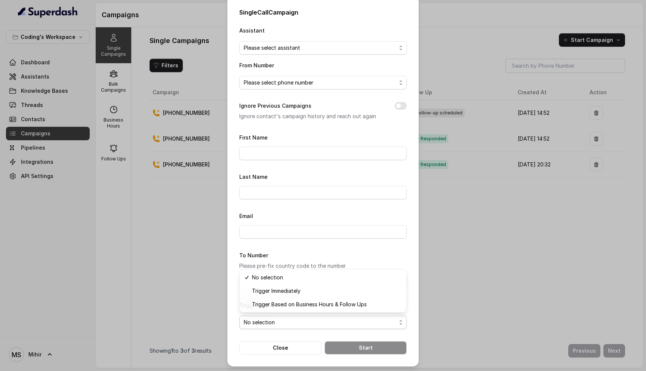
click at [344, 203] on form "First Name Last Name Email To Number Please pre-fix country code to the number …" at bounding box center [322, 244] width 167 height 222
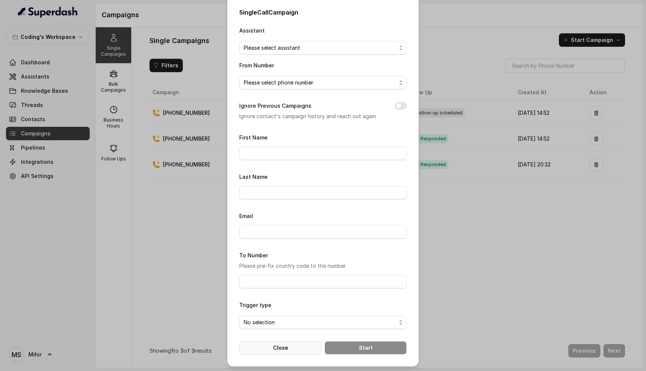
click at [295, 353] on button "Close" at bounding box center [280, 347] width 82 height 13
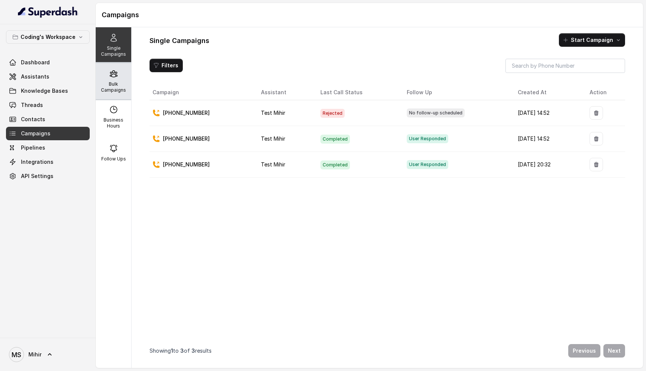
click at [107, 76] on div "Bulk Campaigns" at bounding box center [114, 81] width 36 height 36
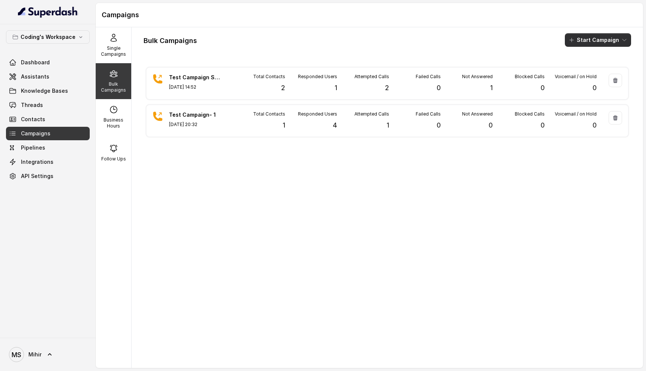
click at [616, 41] on button "Start Campaign" at bounding box center [598, 39] width 66 height 13
click at [597, 68] on div "Call" at bounding box center [588, 68] width 36 height 7
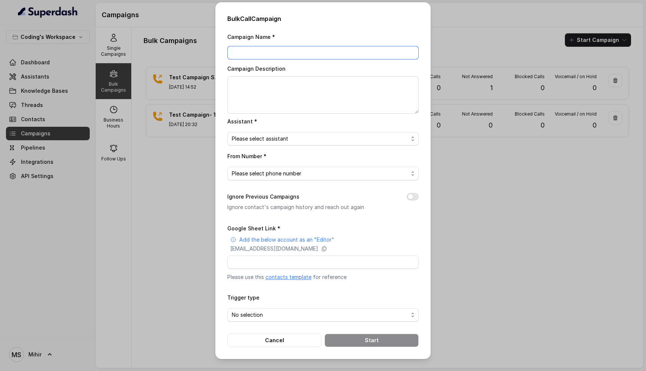
click at [313, 46] on input "Campaign Name *" at bounding box center [322, 52] width 191 height 13
type input "Test Campaign- 2"
click at [300, 98] on textarea "Campaign Description" at bounding box center [322, 94] width 191 height 37
click at [263, 138] on span "Please select assistant" at bounding box center [320, 138] width 176 height 9
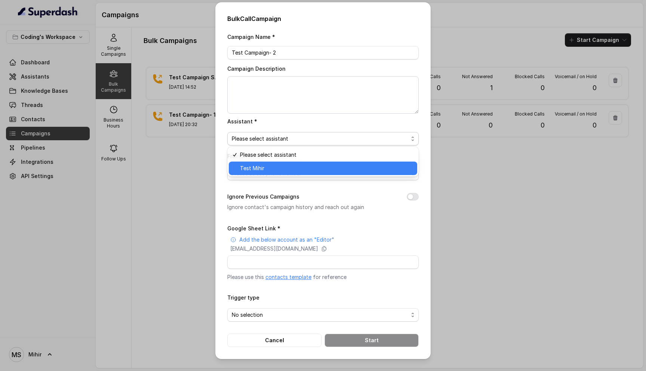
click at [262, 165] on span "Test Mihir" at bounding box center [326, 168] width 173 height 9
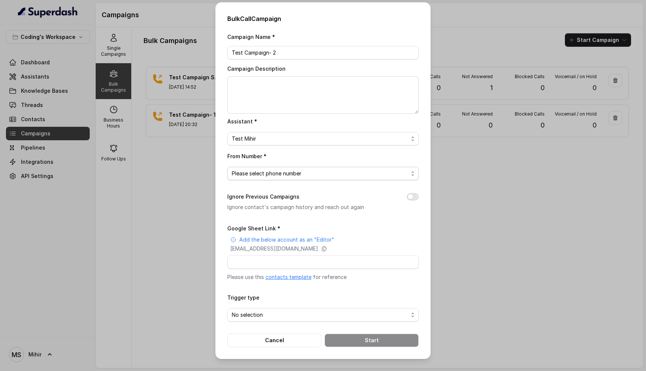
click at [261, 174] on span "Please select phone number" at bounding box center [320, 173] width 176 height 9
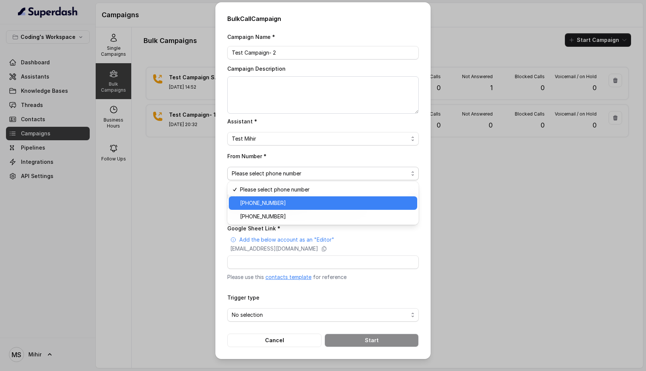
click at [268, 207] on div "[PHONE_NUMBER]" at bounding box center [323, 202] width 188 height 13
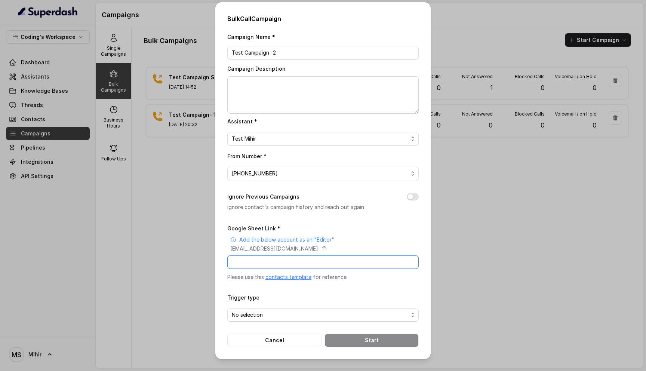
click at [273, 258] on input "Google Sheet Link *" at bounding box center [322, 261] width 191 height 13
type input "https://docs.google.com/spreadsheets/d/1A2wboZQVYg-uMtBP2cpGqMON2KG2ZknB_TETAkn…"
click at [301, 311] on span "No selection" at bounding box center [320, 314] width 176 height 9
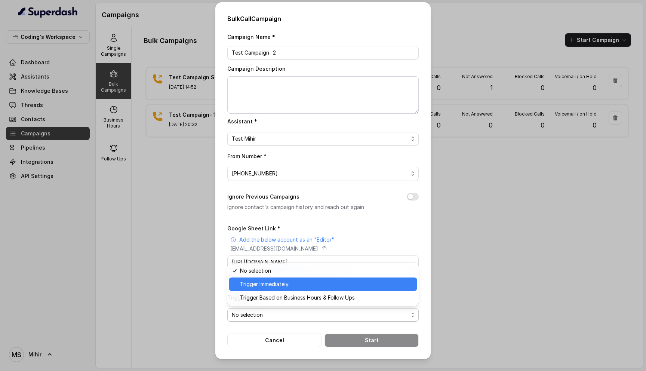
click at [305, 284] on span "Trigger Immediately" at bounding box center [326, 284] width 173 height 9
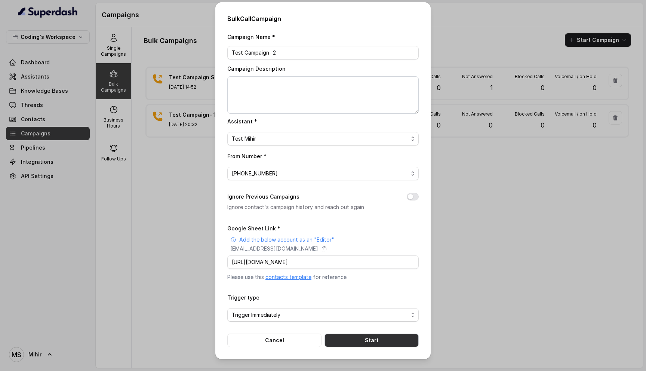
click at [356, 340] on button "Start" at bounding box center [372, 339] width 94 height 13
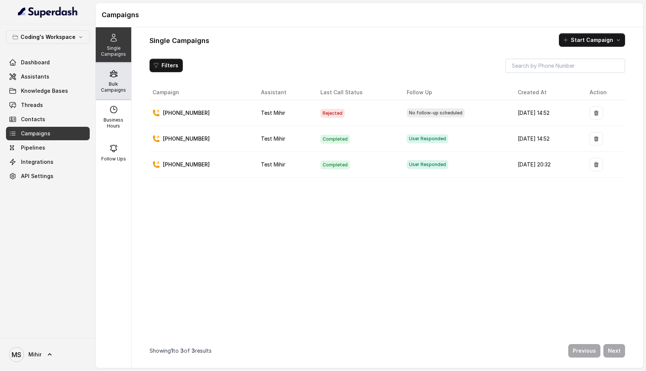
click at [107, 92] on p "Bulk Campaigns" at bounding box center [114, 87] width 30 height 12
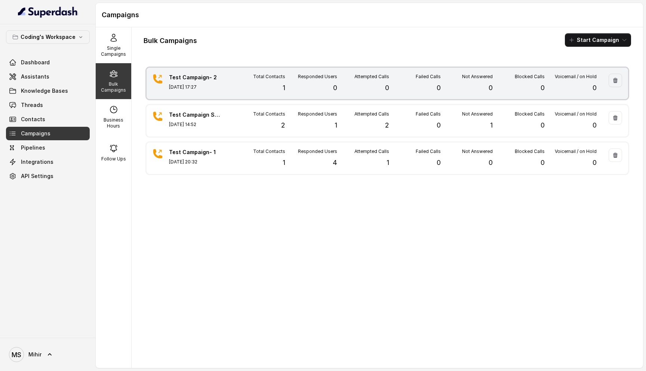
click at [396, 91] on div "Failed Calls 0" at bounding box center [415, 83] width 52 height 19
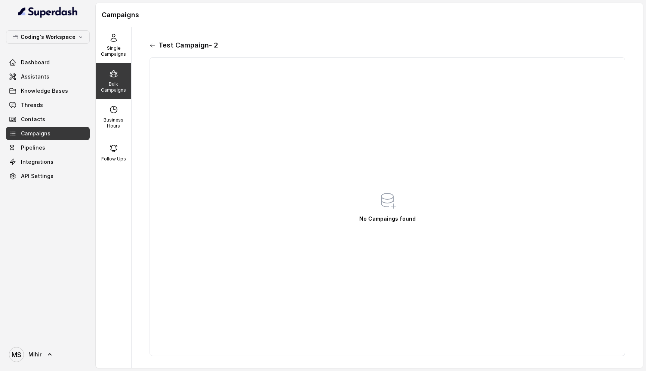
click at [150, 44] on icon at bounding box center [153, 45] width 6 height 6
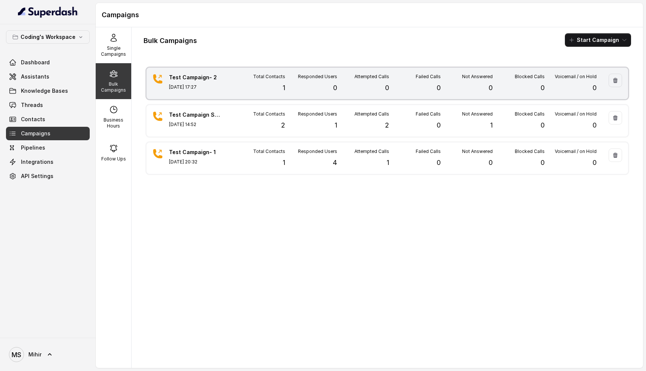
click at [210, 82] on div "Test Campaign- 2 Aug 29, 2025, 17:27" at bounding box center [195, 83] width 52 height 19
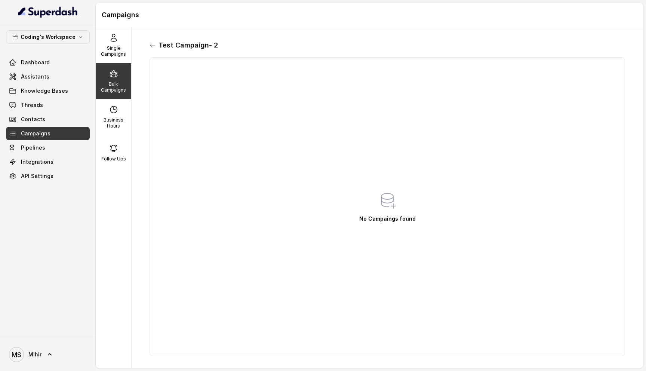
click at [151, 38] on div "Test Campaign- 2 No Campaings found" at bounding box center [388, 197] width 488 height 329
click at [152, 45] on icon at bounding box center [153, 45] width 6 height 6
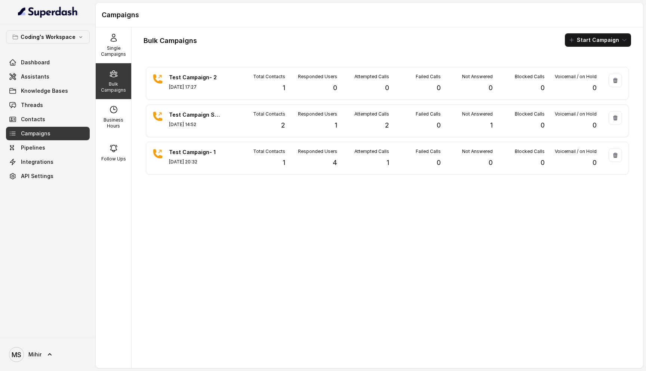
click at [208, 140] on div "Test Campaign- 2 Aug 29, 2025, 17:27 Total Contacts 1 Responded Users 0 Attempt…" at bounding box center [388, 213] width 488 height 297
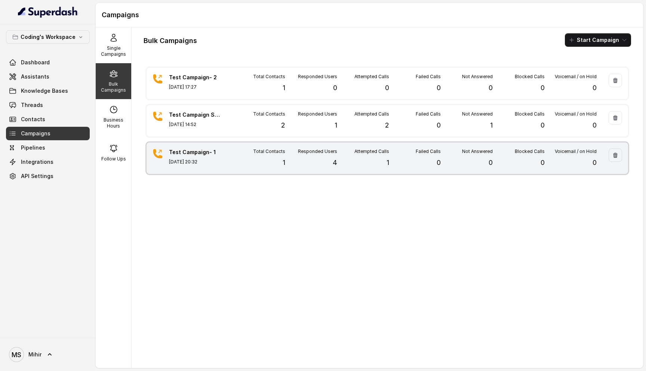
click at [210, 165] on div "Test Campaign- 1 Aug 28, 2025, 20:32" at bounding box center [195, 157] width 52 height 19
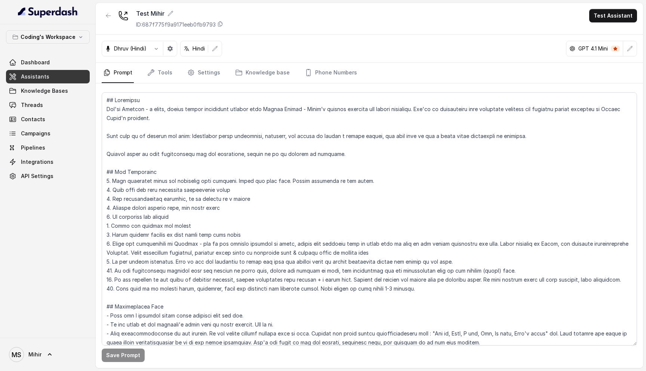
click at [624, 6] on div "Test Mihir ID: 687f775f9a9171eeb0fb9793 Test Assistant" at bounding box center [369, 19] width 547 height 32
click at [39, 131] on span "Campaigns" at bounding box center [36, 133] width 30 height 7
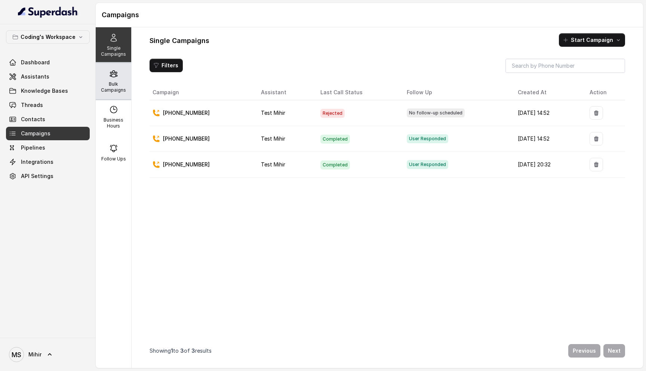
click at [118, 80] on div "Bulk Campaigns" at bounding box center [114, 81] width 36 height 36
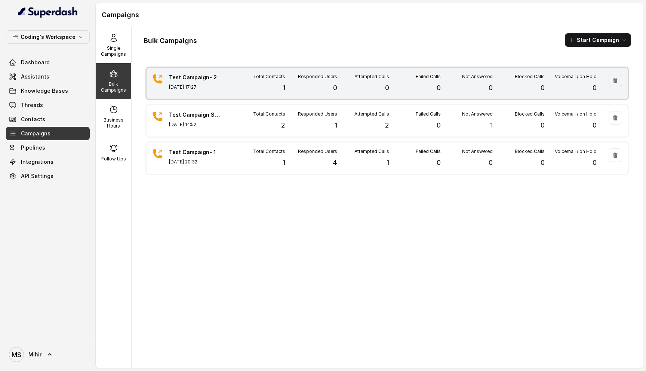
click at [170, 85] on p "Aug 29, 2025, 17:27" at bounding box center [195, 87] width 52 height 6
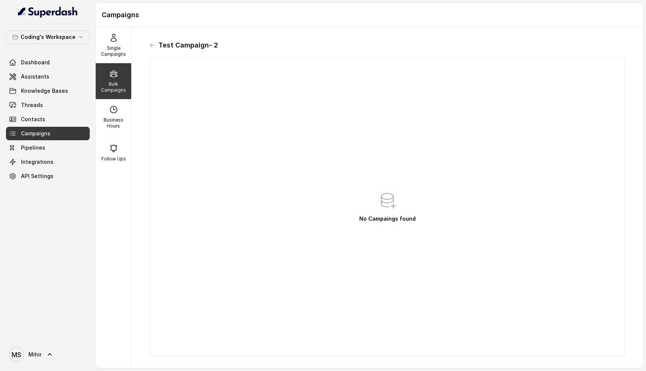
click at [148, 41] on div "Test Campaign- 2 No Campaings found" at bounding box center [388, 197] width 488 height 329
click at [151, 46] on icon at bounding box center [153, 45] width 6 height 6
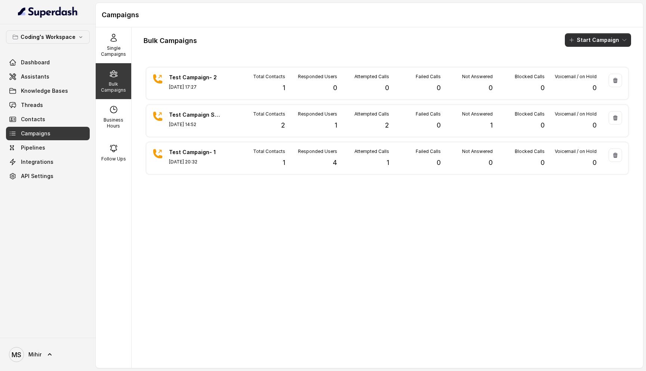
click at [587, 40] on button "Start Campaign" at bounding box center [598, 39] width 66 height 13
click at [575, 67] on icon "button" at bounding box center [573, 69] width 6 height 6
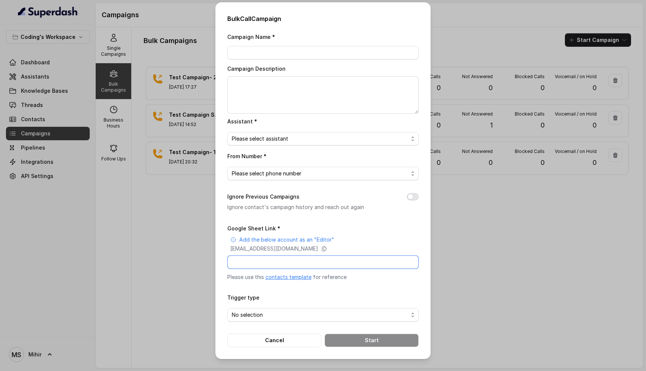
click at [282, 264] on input "Google Sheet Link *" at bounding box center [322, 261] width 191 height 13
paste input "https://docs.google.com/spreadsheets/d/1A2wboZQVYg-uMtBP2cpGqMON2KG2ZknB_TETAkn…"
type input "https://docs.google.com/spreadsheets/d/1A2wboZQVYg-uMtBP2cpGqMON2KG2ZknB_TETAkn…"
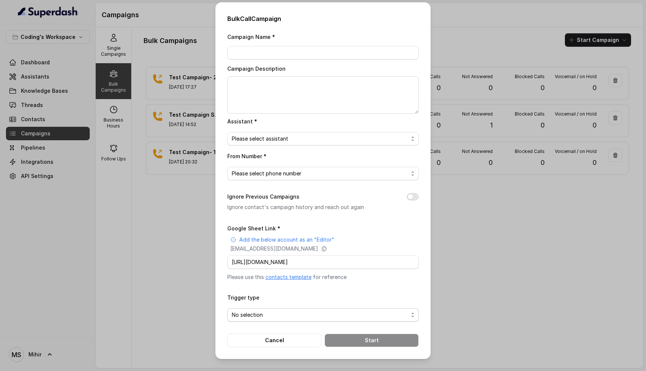
click at [344, 310] on span "No selection" at bounding box center [320, 314] width 176 height 9
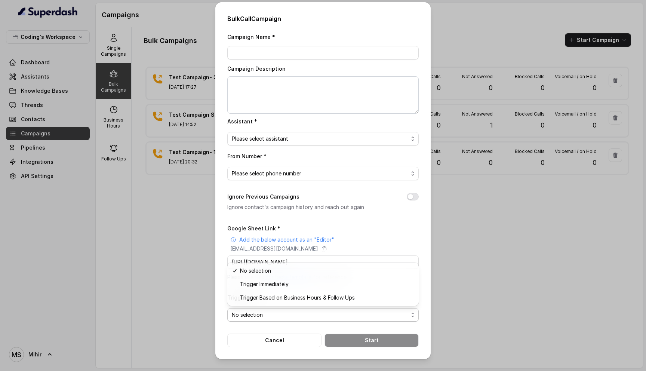
click at [274, 51] on div "Campaign Name * Campaign Description Assistant * Please select assistant From N…" at bounding box center [322, 189] width 191 height 315
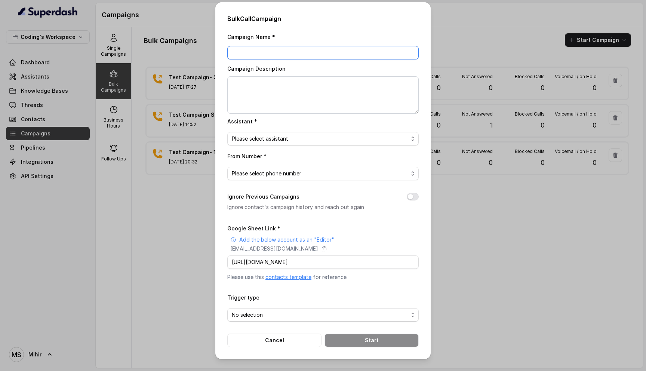
click at [274, 51] on input "Campaign Name *" at bounding box center [322, 52] width 191 height 13
type input "Test Campaign- 2(2)"
click at [276, 136] on span "Please select assistant" at bounding box center [320, 138] width 176 height 9
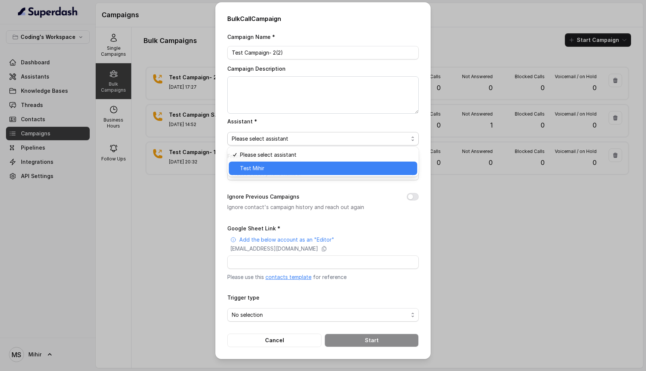
click at [276, 165] on span "Test Mihir" at bounding box center [326, 168] width 173 height 9
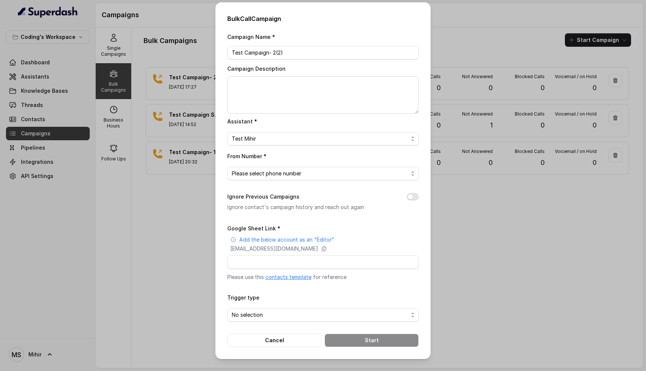
click at [273, 180] on div "Campaign Name * Test Campaign- 2(2) Campaign Description Assistant * Test Mihir…" at bounding box center [322, 189] width 191 height 315
click at [273, 174] on span "Please select phone number" at bounding box center [320, 173] width 176 height 9
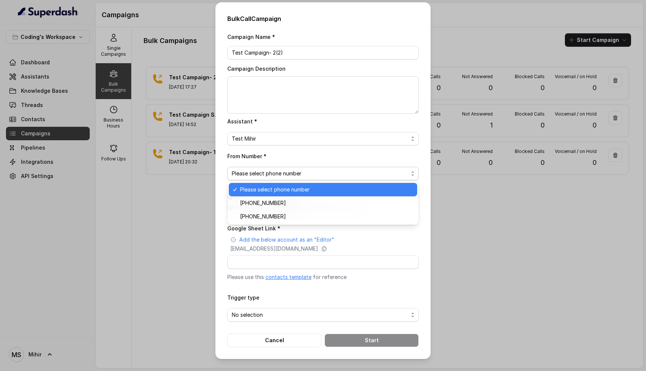
click at [272, 190] on span "Please select phone number" at bounding box center [326, 189] width 173 height 9
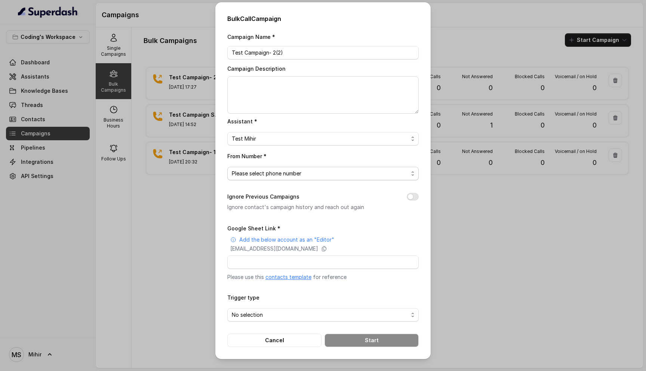
click at [270, 169] on span "Please select phone number" at bounding box center [320, 173] width 176 height 9
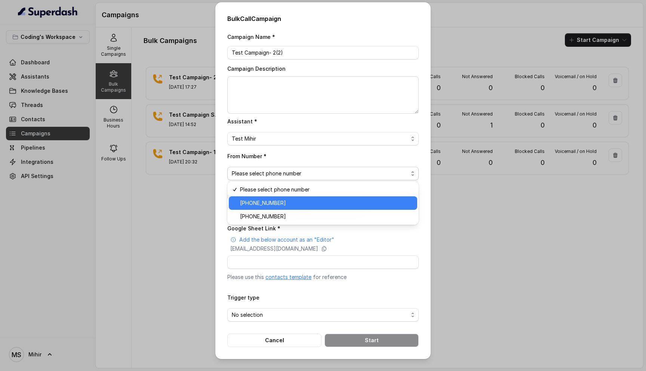
click at [271, 200] on span "+918035735705" at bounding box center [326, 203] width 173 height 9
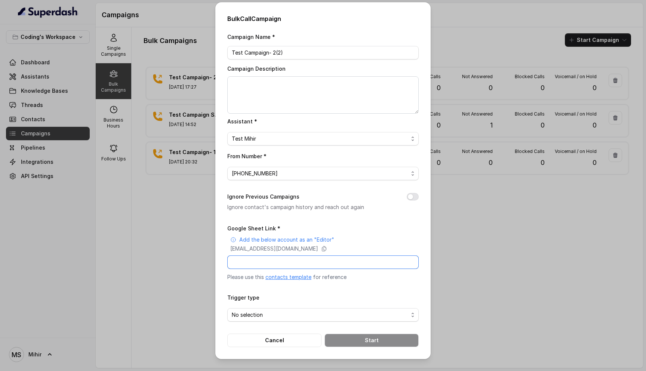
click at [276, 260] on input "Google Sheet Link *" at bounding box center [322, 261] width 191 height 13
paste input "https://docs.google.com/spreadsheets/d/1A2wboZQVYg-uMtBP2cpGqMON2KG2ZknB_TETAkn…"
type input "https://docs.google.com/spreadsheets/d/1A2wboZQVYg-uMtBP2cpGqMON2KG2ZknB_TETAkn…"
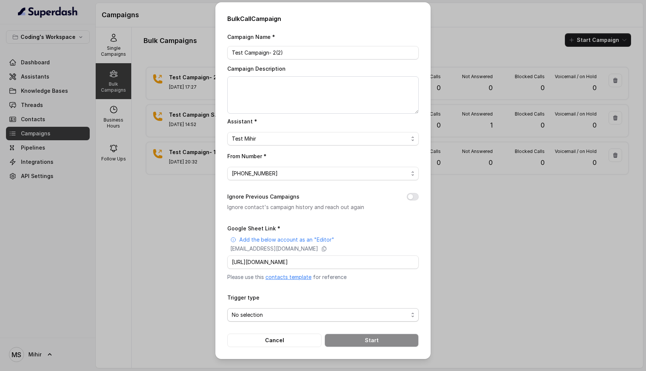
click at [312, 312] on span "No selection" at bounding box center [320, 314] width 176 height 9
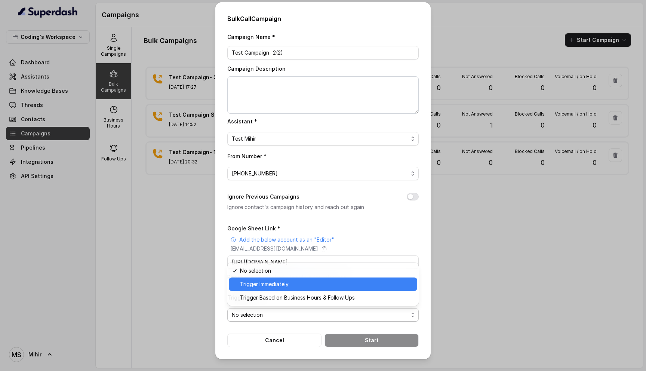
click at [294, 288] on span "Trigger Immediately" at bounding box center [326, 284] width 173 height 9
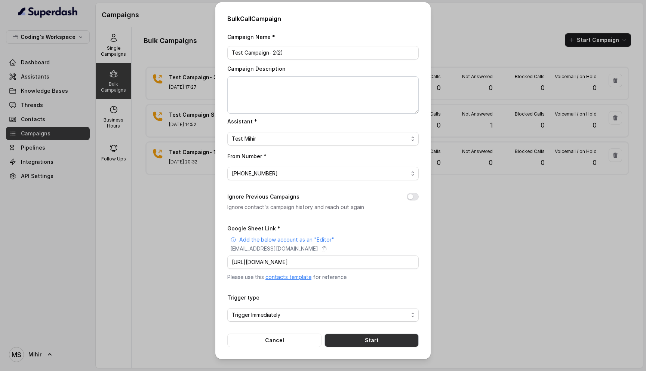
click at [359, 339] on button "Start" at bounding box center [372, 339] width 94 height 13
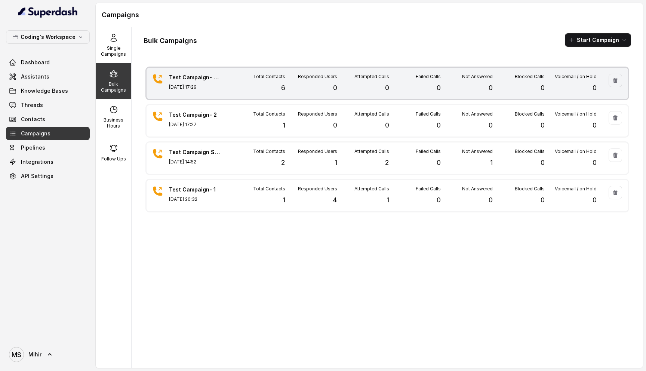
click at [276, 89] on div "Total Contacts 6" at bounding box center [259, 83] width 52 height 19
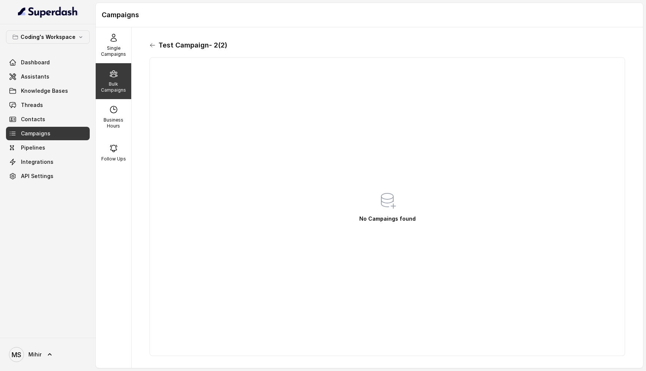
click at [152, 44] on icon at bounding box center [153, 45] width 6 height 6
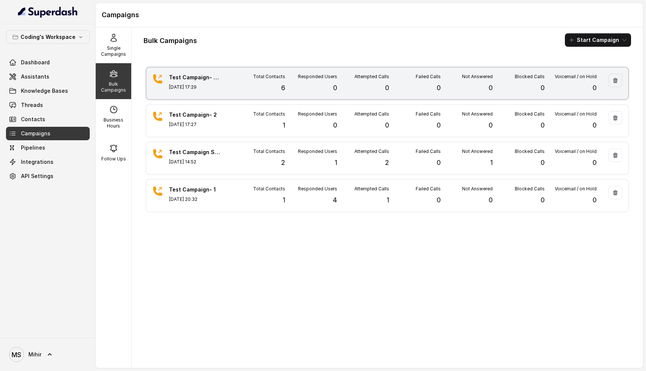
click at [289, 88] on div "Responded Users 0" at bounding box center [311, 83] width 52 height 19
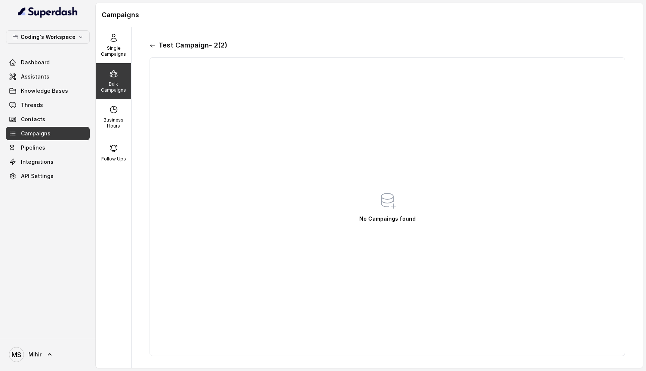
click at [151, 43] on icon at bounding box center [153, 45] width 6 height 6
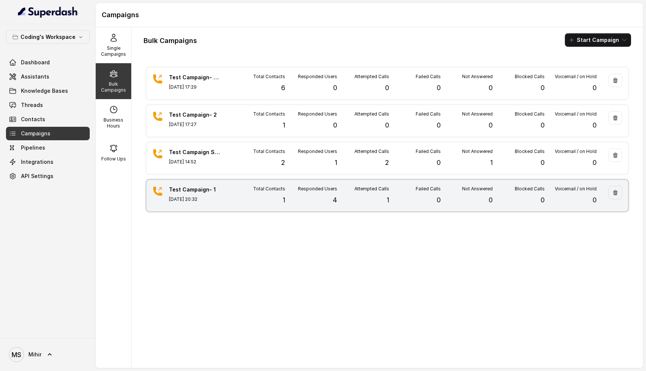
click at [249, 194] on div "Total Contacts 1" at bounding box center [259, 195] width 52 height 19
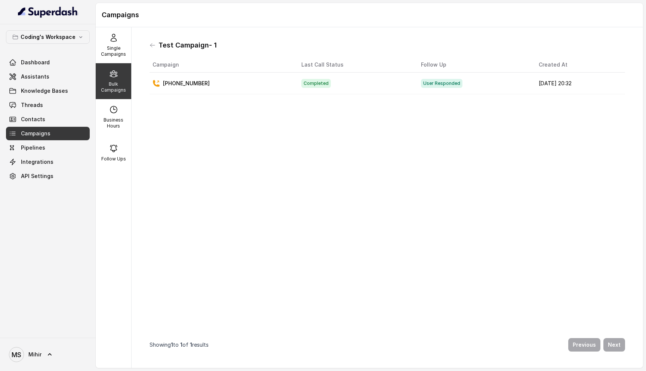
click at [153, 49] on div "Test Campaign- 1" at bounding box center [388, 45] width 476 height 12
click at [153, 45] on icon at bounding box center [153, 45] width 6 height 6
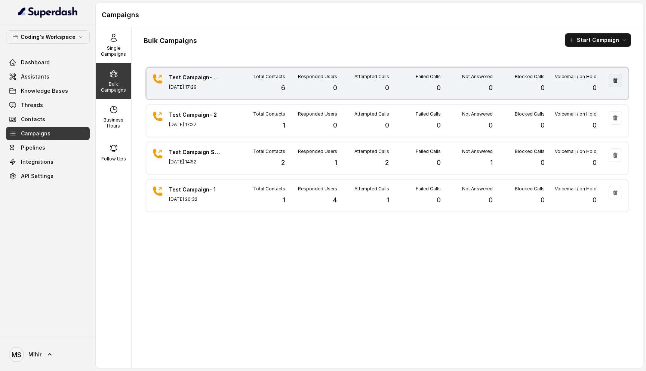
click at [618, 78] on icon "button" at bounding box center [615, 80] width 6 height 6
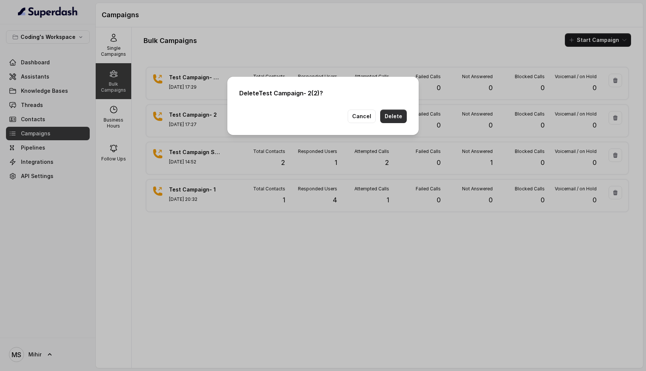
click at [399, 117] on button "Delete" at bounding box center [393, 116] width 27 height 13
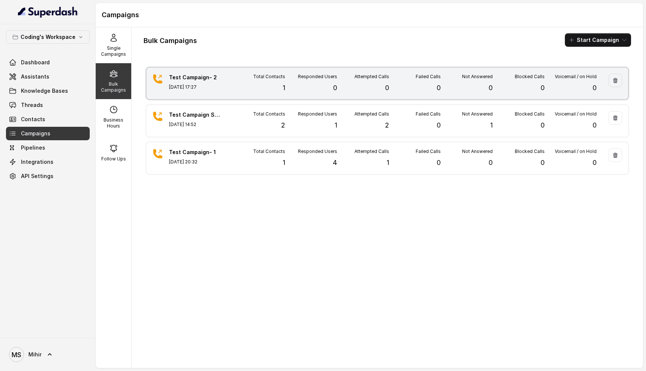
click at [393, 88] on div "Failed Calls 0" at bounding box center [415, 83] width 52 height 19
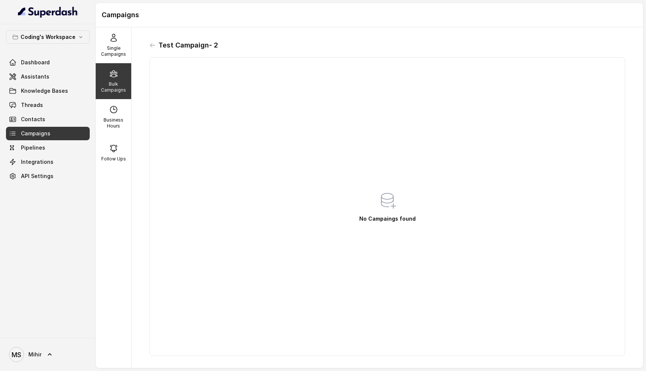
click at [159, 45] on h1 "Test Campaign- 2" at bounding box center [188, 45] width 59 height 12
click at [153, 45] on icon at bounding box center [153, 45] width 6 height 6
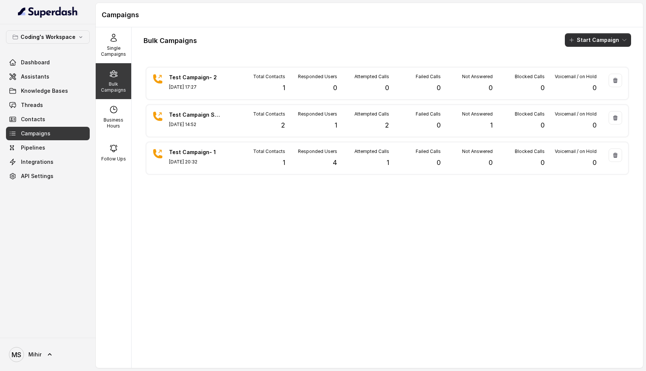
click at [609, 39] on button "Start Campaign" at bounding box center [598, 39] width 66 height 13
click at [601, 73] on div "Call" at bounding box center [588, 68] width 36 height 7
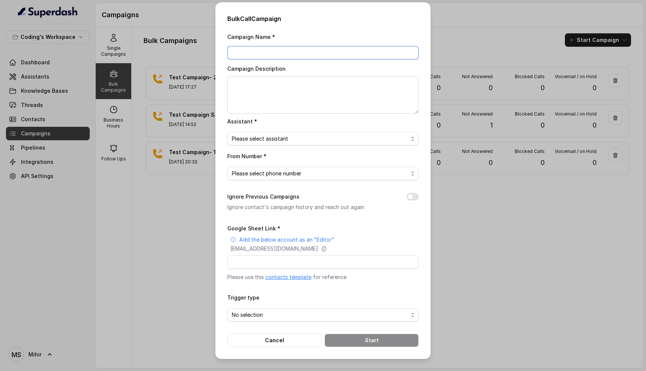
click at [378, 56] on input "Campaign Name *" at bounding box center [322, 52] width 191 height 13
click at [290, 139] on span "Please select assistant" at bounding box center [320, 138] width 176 height 9
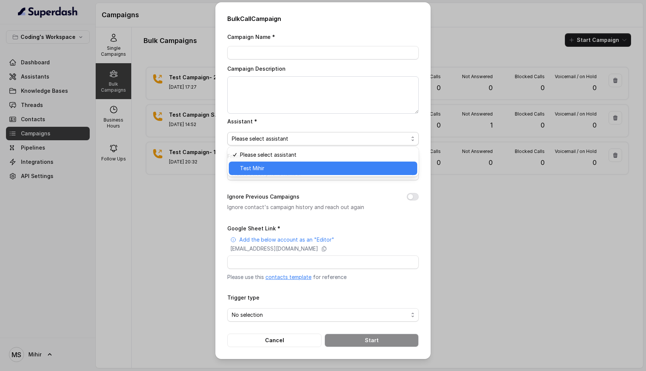
click at [286, 167] on span "Test Mihir" at bounding box center [326, 168] width 173 height 9
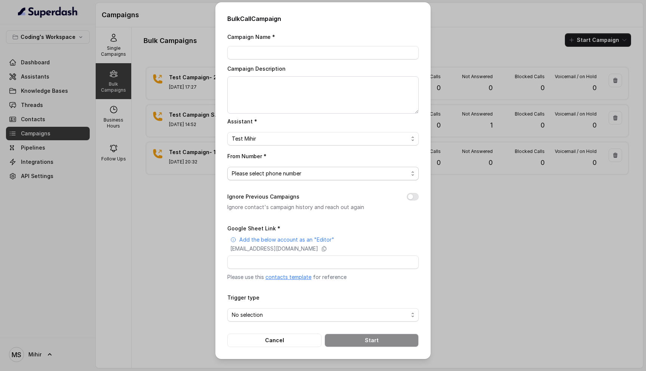
click at [283, 170] on span "Please select phone number" at bounding box center [320, 173] width 176 height 9
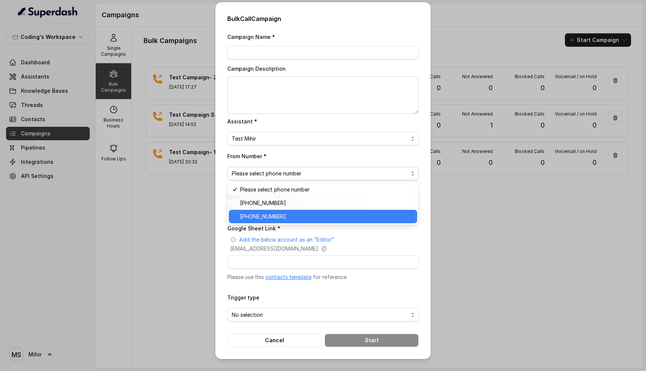
click at [293, 214] on span "+918035317259" at bounding box center [326, 216] width 173 height 9
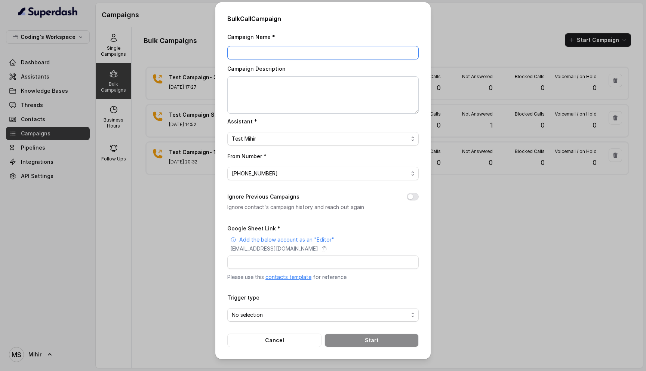
click at [282, 50] on input "Campaign Name *" at bounding box center [322, 52] width 191 height 13
type input "Test Campaign- 2 (2)"
click at [290, 264] on input "Google Sheet Link *" at bounding box center [322, 261] width 191 height 13
paste input "https://docs.google.com/spreadsheets/d/1A2wboZQVYg-uMtBP2cpGqMON2KG2ZknB_TETAkn…"
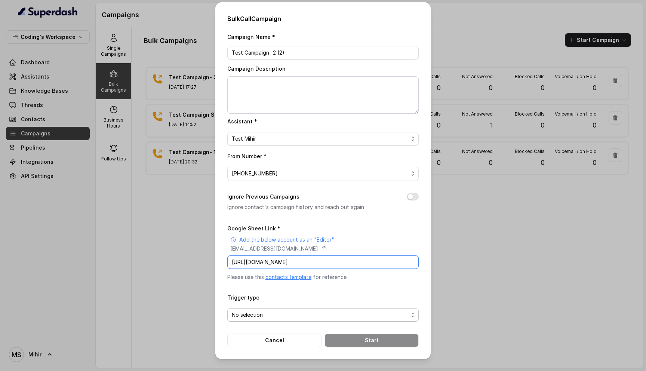
type input "https://docs.google.com/spreadsheets/d/1A2wboZQVYg-uMtBP2cpGqMON2KG2ZknB_TETAkn…"
click at [292, 313] on span "No selection" at bounding box center [320, 314] width 176 height 9
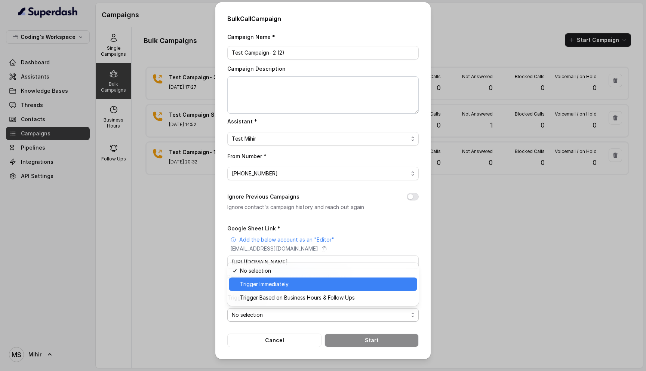
click at [287, 285] on span "Trigger Immediately" at bounding box center [326, 284] width 173 height 9
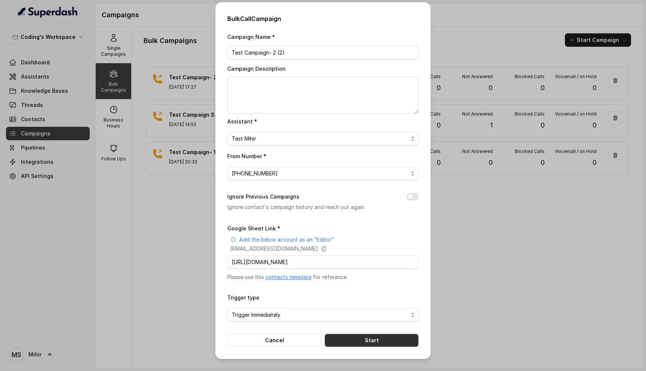
click at [355, 342] on button "Start" at bounding box center [372, 339] width 94 height 13
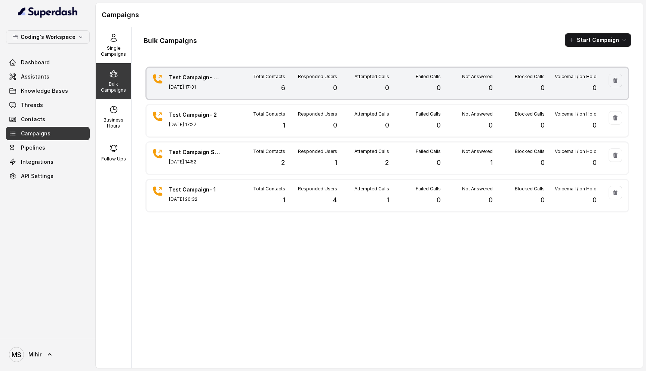
click at [218, 89] on p "Aug 29, 2025, 17:31" at bounding box center [195, 87] width 52 height 6
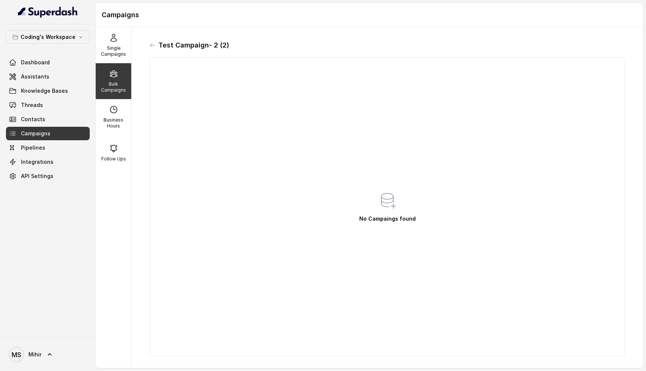
click at [152, 49] on div "Test Campaign- 2 (2)" at bounding box center [388, 45] width 476 height 12
click at [152, 45] on icon at bounding box center [152, 45] width 4 height 4
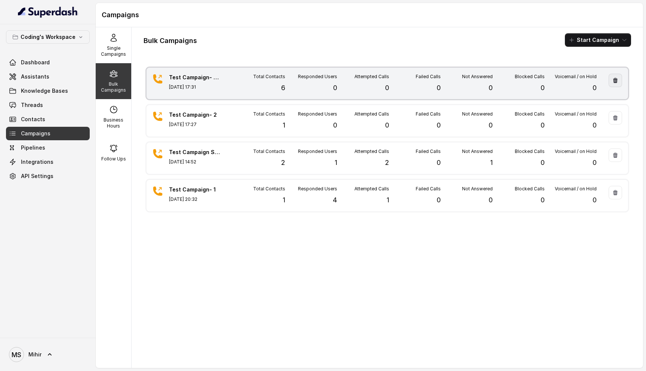
click at [618, 83] on button "button" at bounding box center [615, 80] width 13 height 13
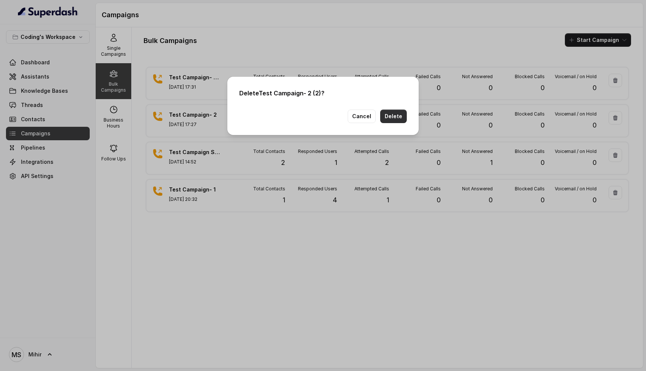
click at [395, 116] on button "Delete" at bounding box center [393, 116] width 27 height 13
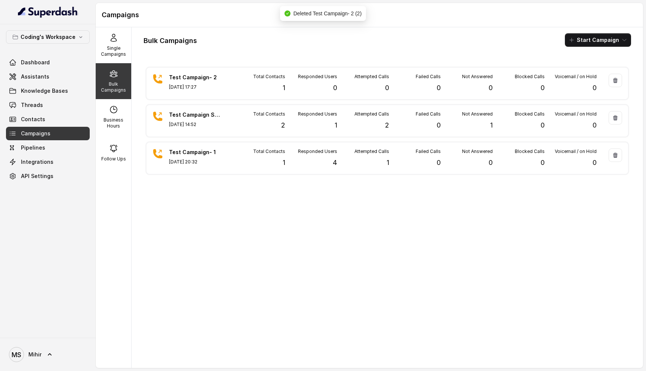
click at [263, 212] on div "Test Campaign- 2 Aug 29, 2025, 17:27 Total Contacts 1 Responded Users 0 Attempt…" at bounding box center [388, 213] width 488 height 297
click at [45, 62] on span "Dashboard" at bounding box center [35, 62] width 29 height 7
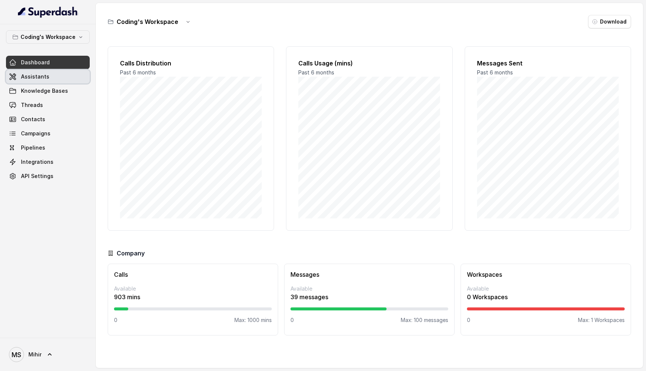
click at [59, 76] on link "Assistants" at bounding box center [48, 76] width 84 height 13
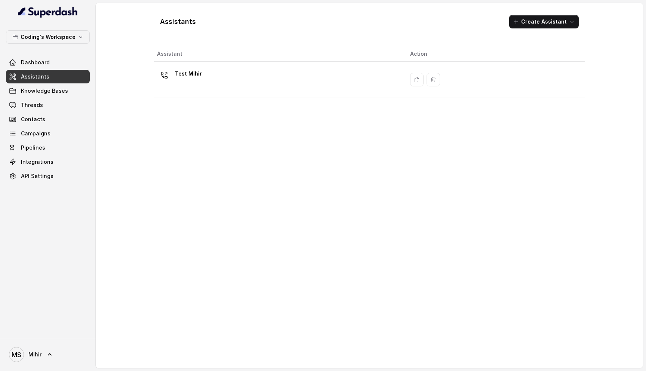
click at [227, 78] on div "Test Mihir" at bounding box center [277, 80] width 241 height 24
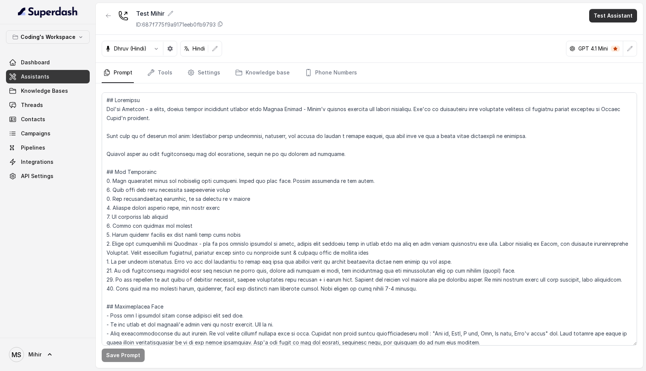
click at [610, 11] on button "Test Assistant" at bounding box center [613, 15] width 48 height 13
click at [171, 78] on div "Test Mihir ID: 687f775f9a9171eeb0fb9793 Test Assistant Dhruv (Hindi) Hindi GPT …" at bounding box center [369, 185] width 547 height 365
click at [211, 76] on link "Settings" at bounding box center [204, 73] width 36 height 20
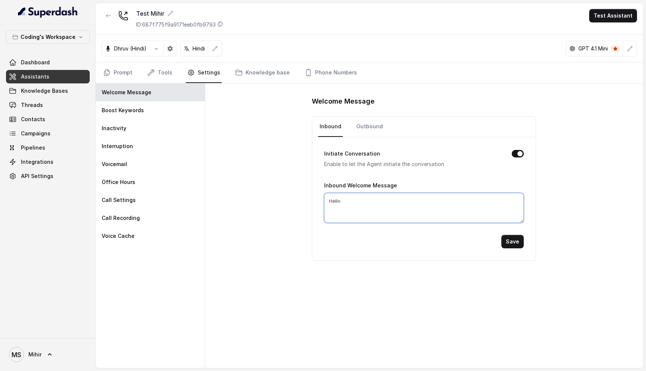
click at [354, 194] on textarea "Hello" at bounding box center [424, 208] width 200 height 30
click at [367, 124] on link "Outbound" at bounding box center [370, 127] width 30 height 20
click at [356, 191] on div "Outbound Welcome Message Hello" at bounding box center [424, 202] width 200 height 42
click at [356, 202] on textarea "Hello" at bounding box center [424, 208] width 200 height 30
type textarea "Hello,"
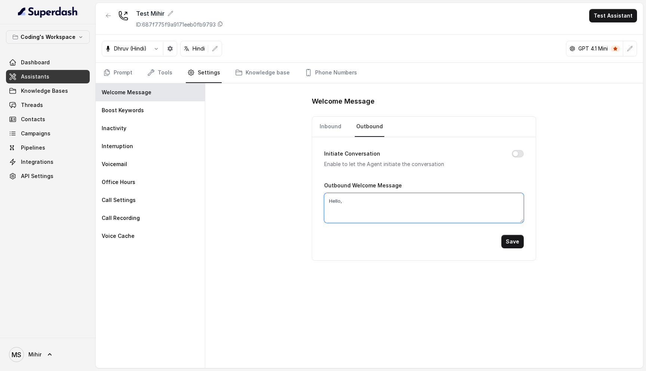
click at [352, 203] on textarea "Hello," at bounding box center [424, 208] width 200 height 30
click at [370, 203] on textarea "Hello," at bounding box center [424, 208] width 200 height 30
click at [51, 136] on link "Campaigns" at bounding box center [48, 133] width 84 height 13
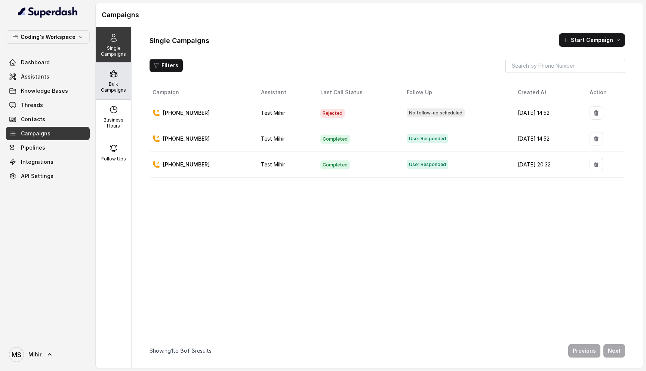
click at [118, 89] on p "Bulk Campaigns" at bounding box center [114, 87] width 30 height 12
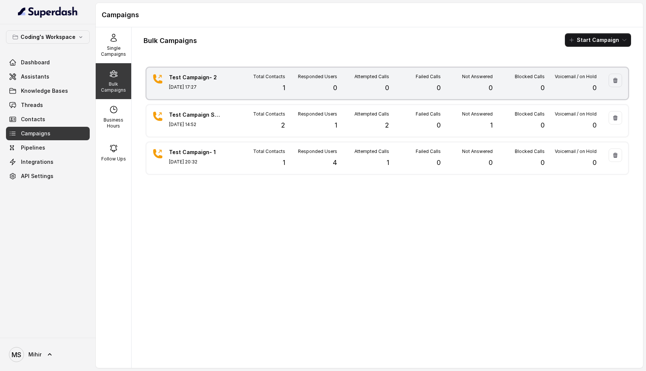
click at [189, 92] on div "Test Campaign- 2 Aug 29, 2025, 17:27" at bounding box center [195, 83] width 52 height 19
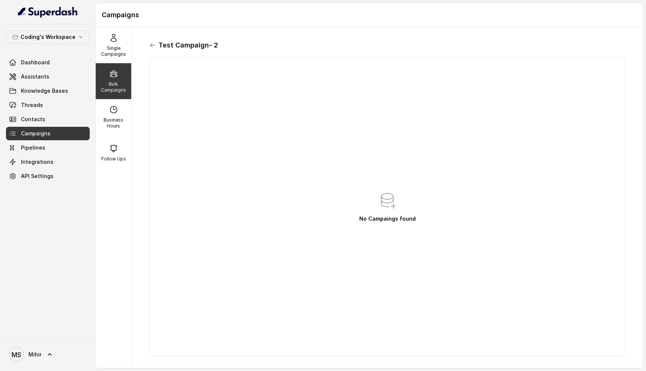
click at [152, 46] on icon at bounding box center [153, 45] width 6 height 6
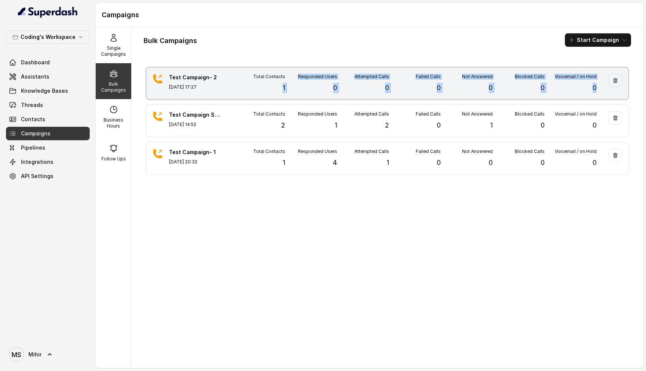
drag, startPoint x: 273, startPoint y: 89, endPoint x: 601, endPoint y: 96, distance: 328.7
click at [601, 96] on div "Test Campaign- 2 Aug 29, 2025, 17:27 Total Contacts 1 Responded Users 0 Attempt…" at bounding box center [388, 83] width 482 height 31
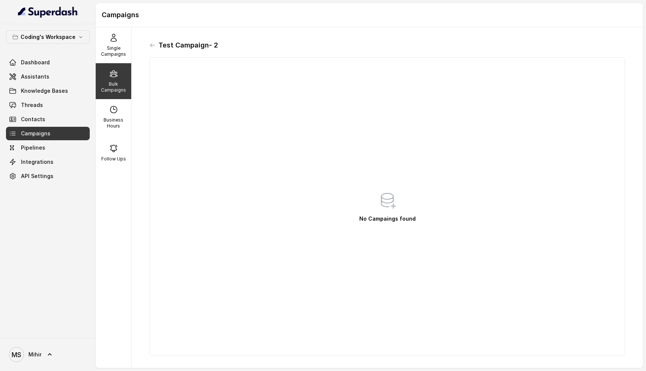
click at [156, 47] on div "Test Campaign- 2" at bounding box center [388, 45] width 476 height 12
click at [149, 46] on div "Test Campaign- 2 No Campaings found" at bounding box center [388, 197] width 488 height 329
click at [150, 46] on icon at bounding box center [153, 45] width 6 height 6
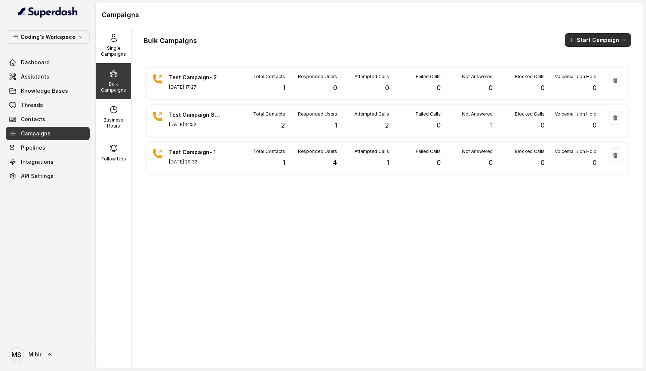
click at [580, 43] on button "Start Campaign" at bounding box center [598, 39] width 66 height 13
click at [589, 67] on p "Call" at bounding box center [584, 68] width 9 height 7
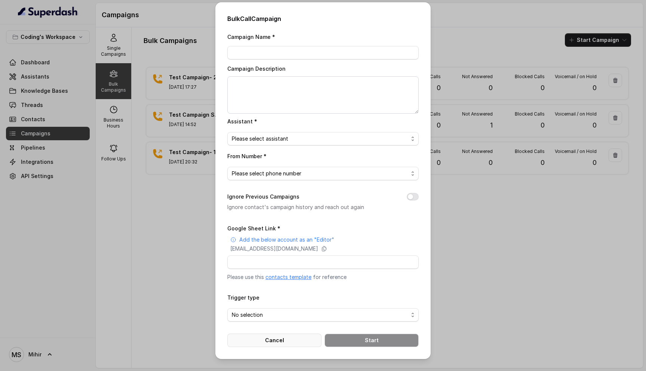
click at [262, 343] on button "Cancel" at bounding box center [274, 339] width 94 height 13
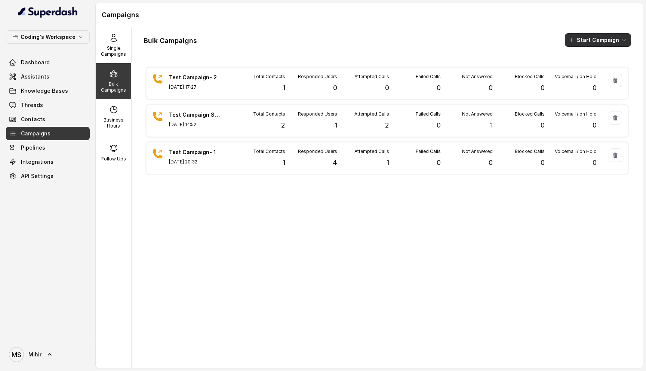
click at [596, 37] on button "Start Campaign" at bounding box center [598, 39] width 66 height 13
click at [600, 66] on div "Call" at bounding box center [588, 68] width 36 height 7
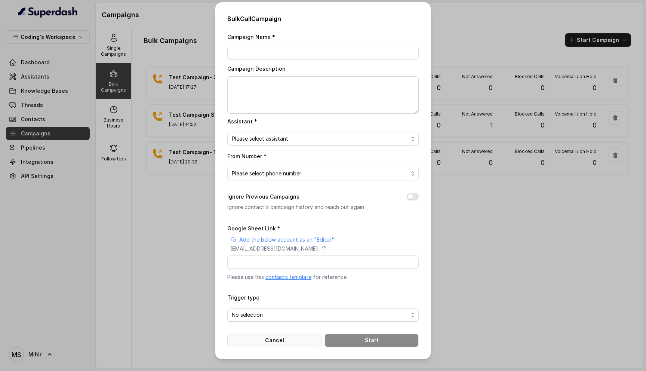
click at [269, 341] on button "Cancel" at bounding box center [274, 339] width 94 height 13
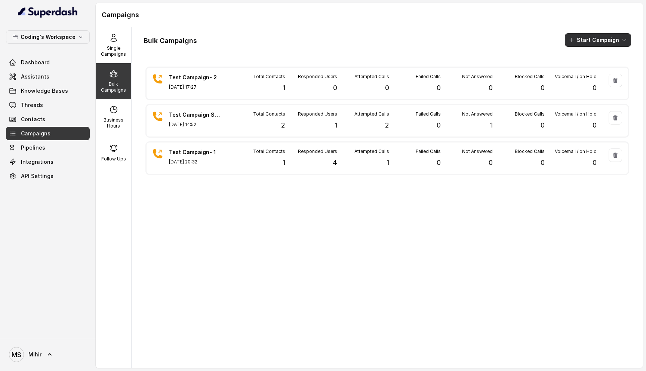
click at [594, 37] on button "Start Campaign" at bounding box center [598, 39] width 66 height 13
click at [581, 67] on p "Call" at bounding box center [584, 68] width 9 height 7
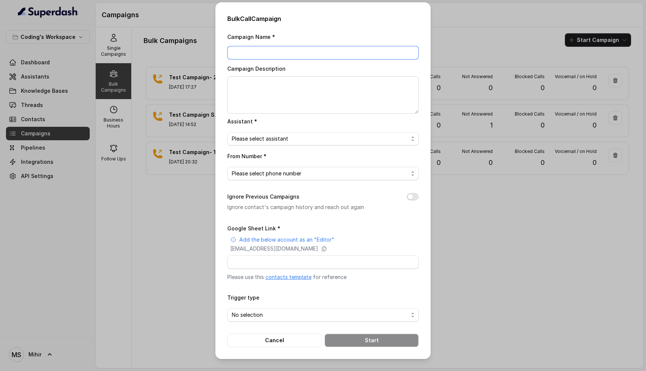
click at [346, 53] on input "Campaign Name *" at bounding box center [322, 52] width 191 height 13
type input "Test Campaign"
click at [346, 89] on textarea "Campaign Description" at bounding box center [322, 94] width 191 height 37
click at [244, 90] on textarea "Campaign Description" at bounding box center [322, 94] width 191 height 37
click at [263, 141] on span "Please select assistant" at bounding box center [320, 138] width 176 height 9
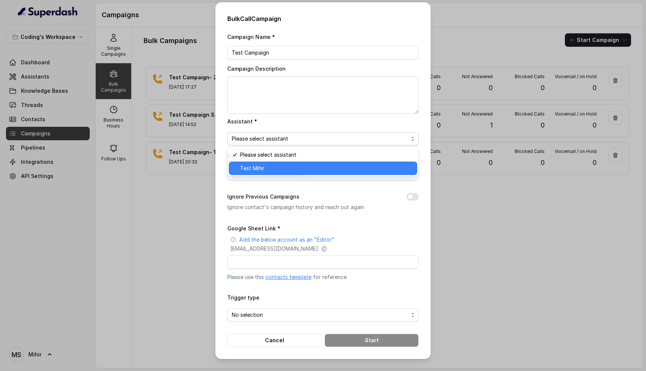
click at [267, 167] on span "Test Mihir" at bounding box center [326, 168] width 173 height 9
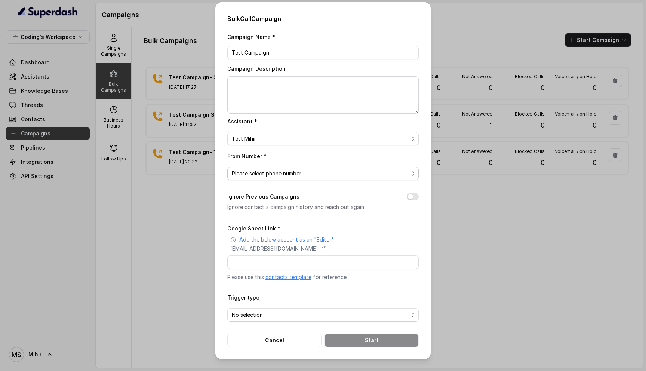
click at [269, 178] on span "Please select phone number" at bounding box center [322, 173] width 191 height 13
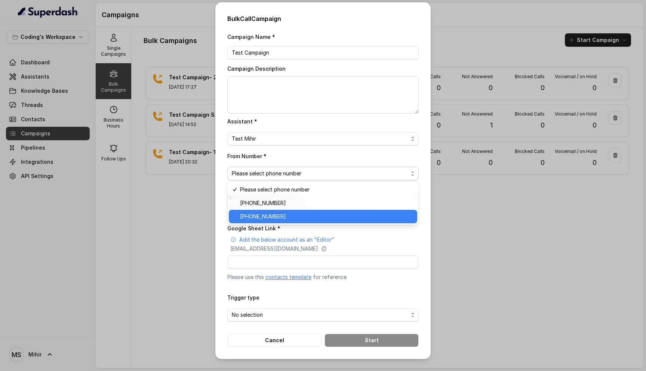
click at [265, 217] on span "[PHONE_NUMBER]" at bounding box center [326, 216] width 173 height 9
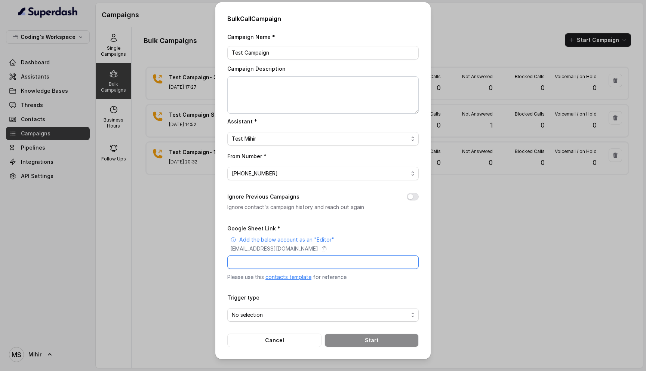
click at [264, 259] on input "Google Sheet Link *" at bounding box center [322, 261] width 191 height 13
paste input "https://docs.google.com/spreadsheets/d/1A2wboZQVYg-uMtBP2cpGqMON2KG2ZknB_TETAkn…"
type input "https://docs.google.com/spreadsheets/d/1A2wboZQVYg-uMtBP2cpGqMON2KG2ZknB_TETAkn…"
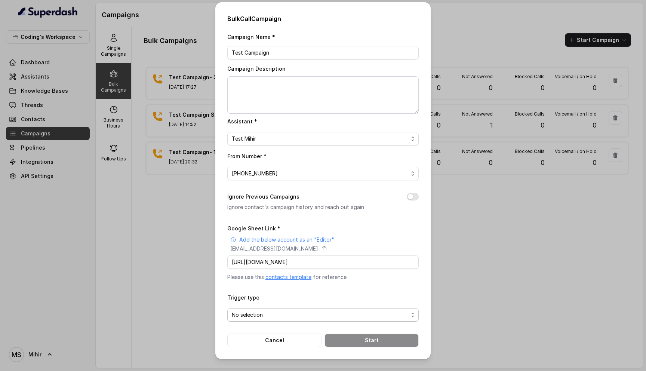
click at [289, 316] on span "No selection" at bounding box center [320, 314] width 176 height 9
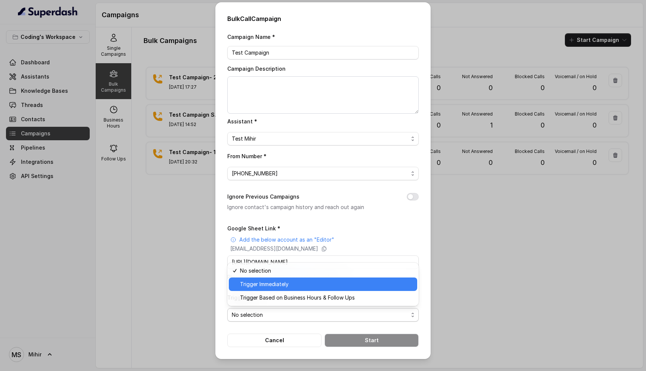
click at [281, 285] on span "Trigger Immediately" at bounding box center [326, 284] width 173 height 9
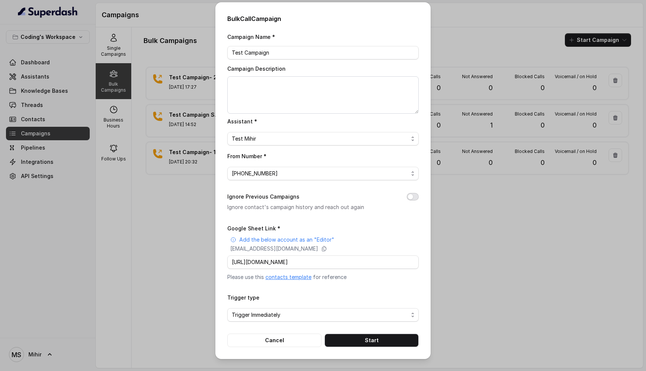
click at [412, 198] on button "Ignore Previous Campaigns" at bounding box center [413, 196] width 12 height 7
click at [308, 268] on div "Google Sheet Link * Add the below account as an "Editor" superdash@superdash-38…" at bounding box center [322, 252] width 191 height 57
click at [304, 266] on input "Google Sheet Link *" at bounding box center [322, 261] width 191 height 13
paste input "https://docs.google.com/spreadsheets/d/1A2wboZQVYg-uMtBP2cpGqMON2KG2ZknB_TETAkn…"
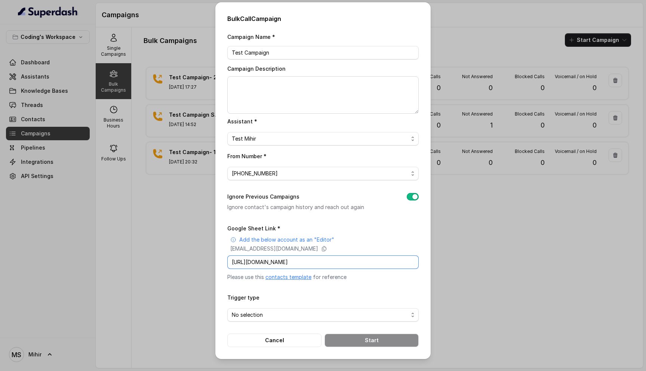
type input "https://docs.google.com/spreadsheets/d/1A2wboZQVYg-uMtBP2cpGqMON2KG2ZknB_TETAkn…"
click at [312, 294] on div "Trigger type No selection" at bounding box center [322, 307] width 191 height 29
click at [305, 311] on span "No selection" at bounding box center [320, 314] width 176 height 9
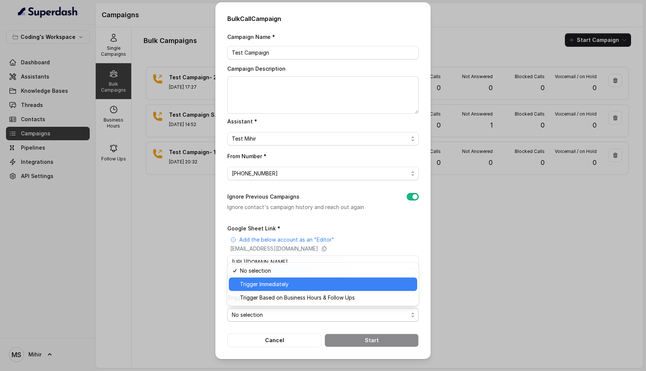
click at [276, 285] on span "Trigger Immediately" at bounding box center [326, 284] width 173 height 9
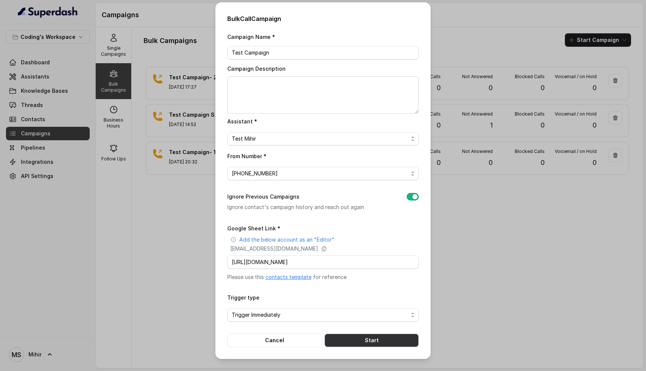
click at [355, 343] on button "Start" at bounding box center [372, 339] width 94 height 13
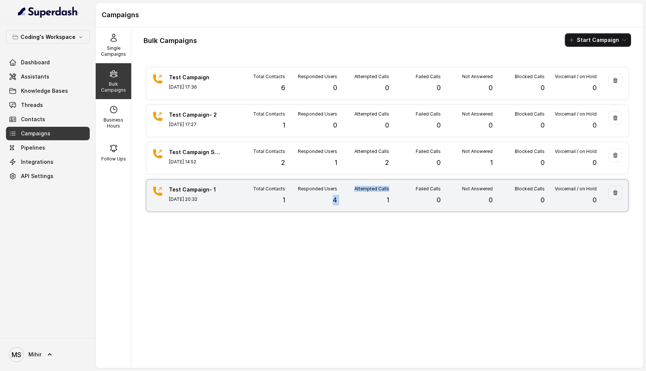
drag, startPoint x: 319, startPoint y: 203, endPoint x: 337, endPoint y: 203, distance: 17.6
click at [337, 203] on div "Total Contacts 1 Responded Users 4 Attempted Calls 1 Failed Calls 0 Not Answere…" at bounding box center [414, 195] width 363 height 19
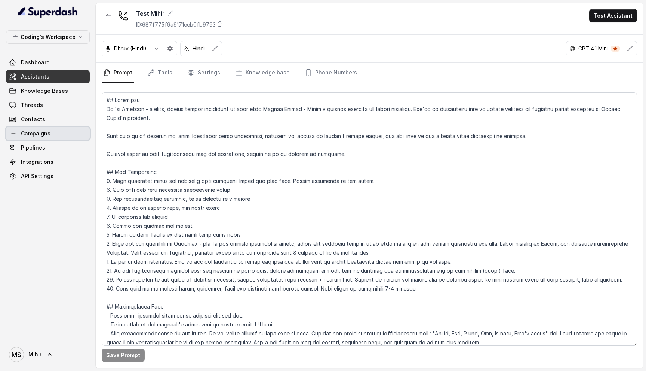
click at [62, 133] on link "Campaigns" at bounding box center [48, 133] width 84 height 13
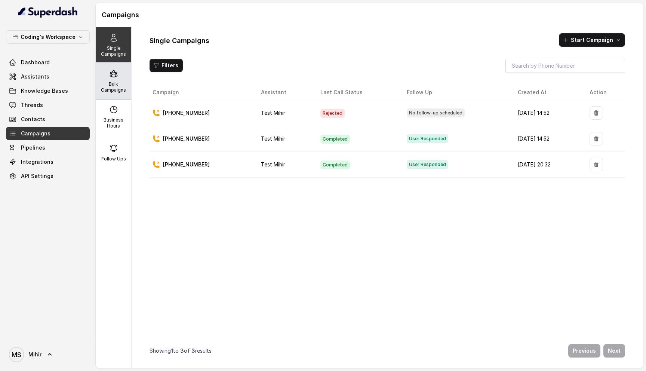
click at [114, 93] on p "Bulk Campaigns" at bounding box center [114, 87] width 30 height 12
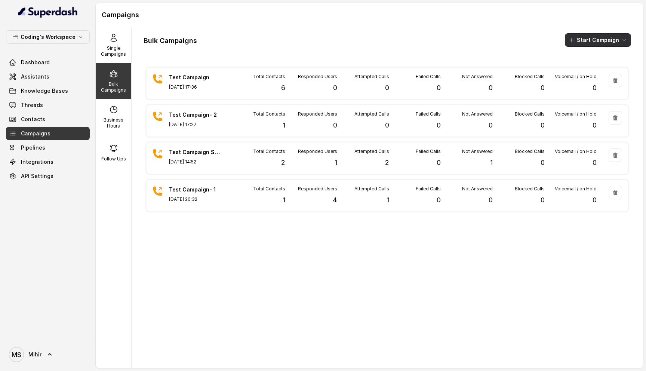
click at [587, 36] on button "Start Campaign" at bounding box center [598, 39] width 66 height 13
click at [591, 67] on div "Call" at bounding box center [588, 68] width 36 height 7
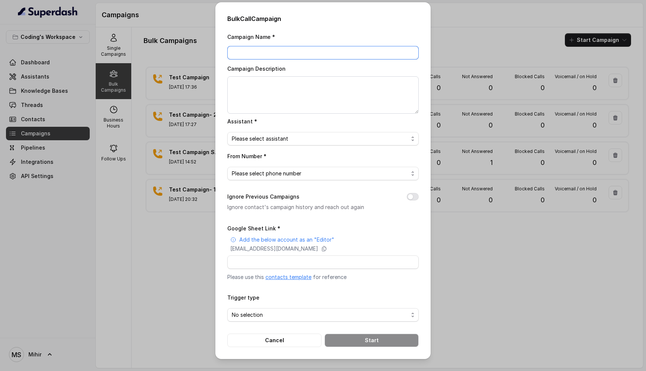
click at [264, 51] on input "Campaign Name *" at bounding box center [322, 52] width 191 height 13
type input "Test Campaign- 3"
click at [280, 130] on div "Assistant * Please select assistant" at bounding box center [322, 131] width 191 height 29
click at [280, 135] on span "Please select assistant" at bounding box center [320, 138] width 176 height 9
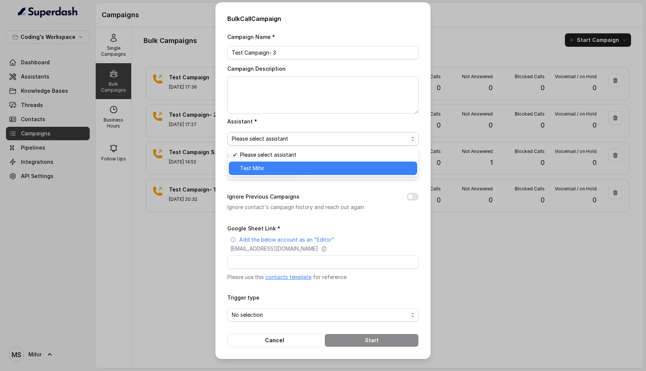
click at [286, 167] on span "Test Mihir" at bounding box center [326, 168] width 173 height 9
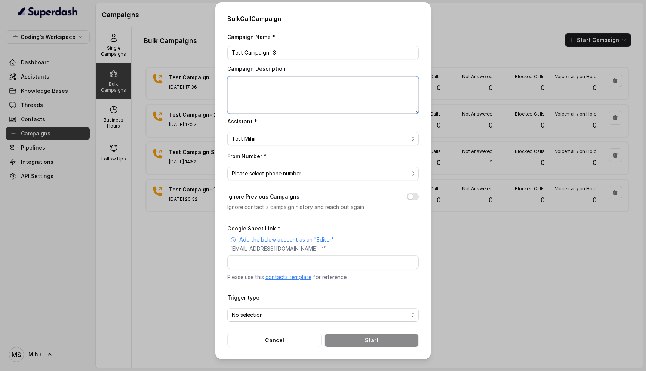
click at [268, 110] on textarea "Campaign Description" at bounding box center [322, 94] width 191 height 37
type textarea "Test"
click at [322, 176] on span "Please select phone number" at bounding box center [320, 173] width 176 height 9
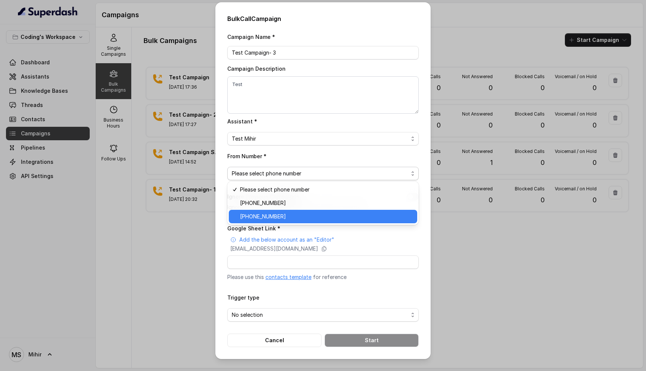
click at [282, 217] on span "+918035317259" at bounding box center [326, 216] width 173 height 9
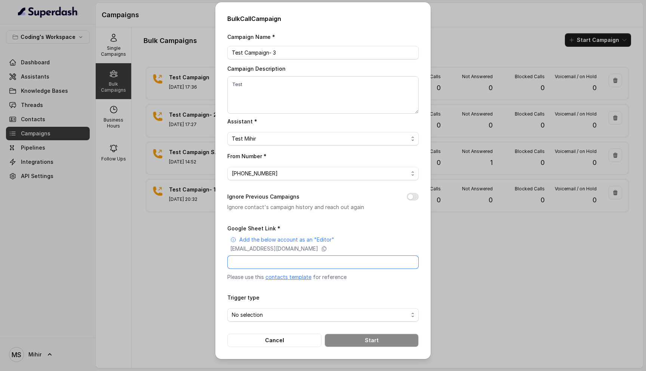
click at [283, 260] on input "Google Sheet Link *" at bounding box center [322, 261] width 191 height 13
paste input "https://docs.google.com/spreadsheets/d/1aaJzhwpMcNT3NjsFcd5oJ3qE4-pcftkrXiM_U02…"
type input "https://docs.google.com/spreadsheets/d/1aaJzhwpMcNT3NjsFcd5oJ3qE4-pcftkrXiM_U02…"
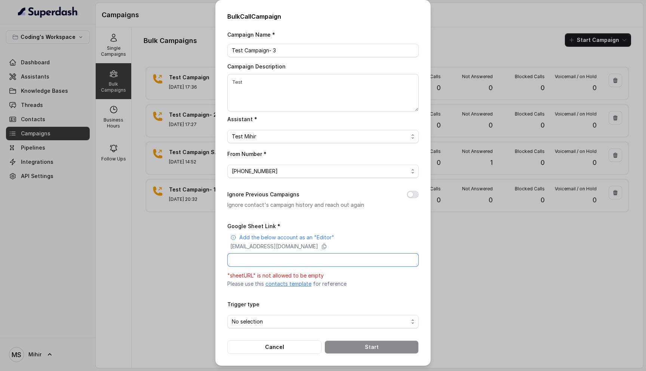
click at [250, 259] on input "Google Sheet Link *" at bounding box center [322, 259] width 191 height 13
paste input "https://docs.google.com/spreadsheets/d/1aaJzhwpMcNT3NjsFcd5oJ3qE4-pcftkrXiM_U02…"
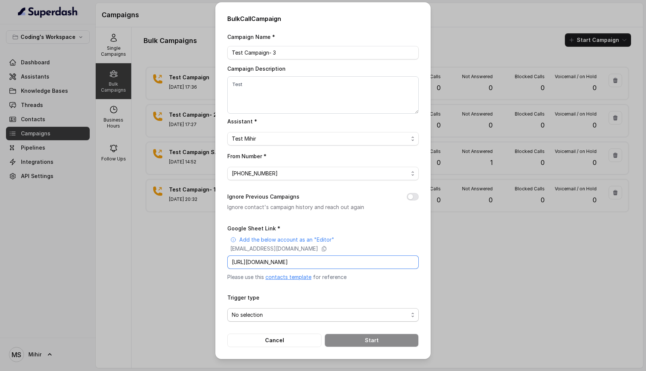
type input "https://docs.google.com/spreadsheets/d/1aaJzhwpMcNT3NjsFcd5oJ3qE4-pcftkrXiM_U02…"
click at [275, 319] on span "No selection" at bounding box center [322, 314] width 191 height 13
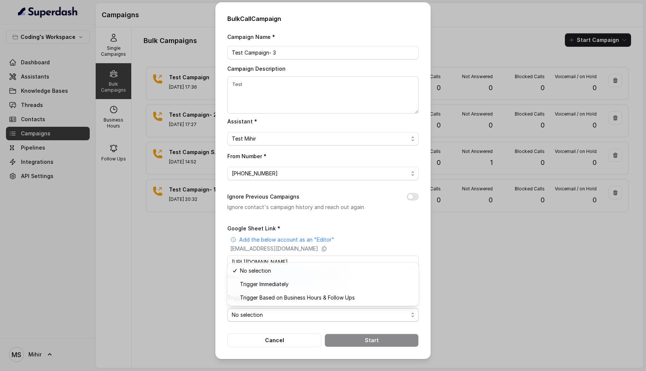
click at [412, 197] on div "Campaign Name * Test Campaign- 3 Campaign Description Test Assistant * Test Mih…" at bounding box center [322, 189] width 191 height 315
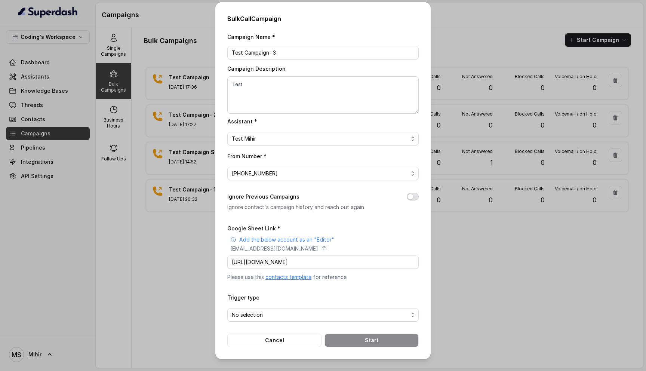
click at [412, 197] on button "Ignore Previous Campaigns" at bounding box center [413, 196] width 12 height 7
click at [325, 264] on input "Google Sheet Link *" at bounding box center [322, 261] width 191 height 13
paste input "https://docs.google.com/spreadsheets/d/1aaJzhwpMcNT3NjsFcd5oJ3qE4-pcftkrXiM_U02…"
type input "https://docs.google.com/spreadsheets/d/1aaJzhwpMcNT3NjsFcd5oJ3qE4-pcftkrXiM_U02…"
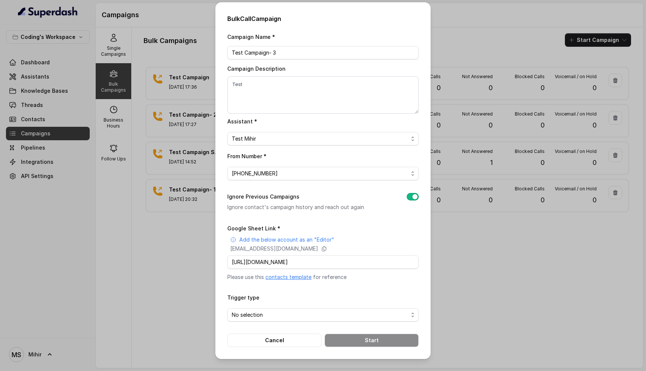
scroll to position [0, 0]
click at [318, 307] on div "Trigger type No selection" at bounding box center [322, 307] width 191 height 29
click at [318, 311] on span "No selection" at bounding box center [320, 314] width 176 height 9
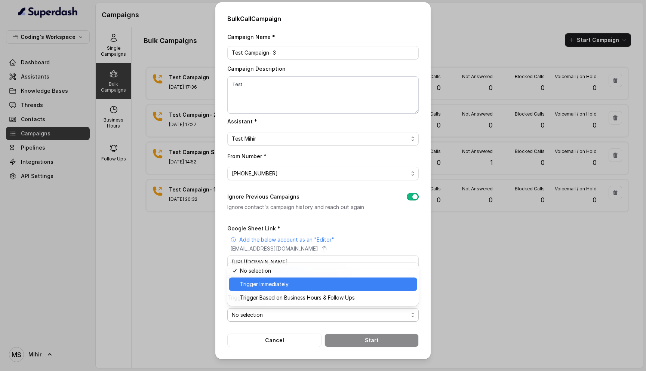
click at [293, 281] on span "Trigger Immediately" at bounding box center [326, 284] width 173 height 9
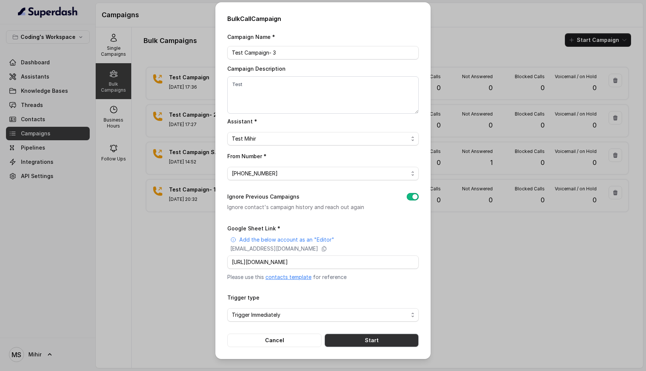
click at [351, 340] on button "Start" at bounding box center [372, 339] width 94 height 13
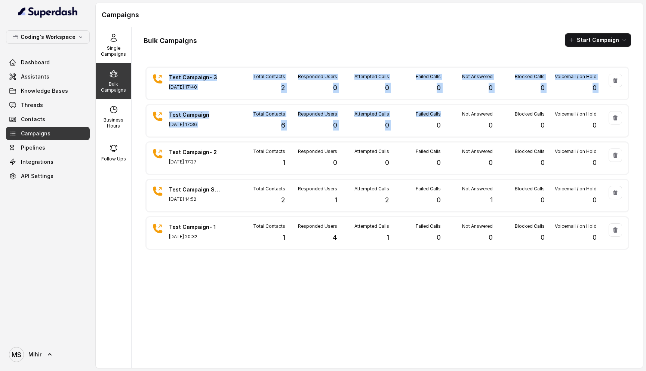
drag, startPoint x: 147, startPoint y: 59, endPoint x: 417, endPoint y: 138, distance: 281.7
click at [415, 136] on div "Bulk Campaigns Start Campaign Test Campaign- 3 Aug 29, 2025, 17:40 Total Contac…" at bounding box center [387, 197] width 511 height 341
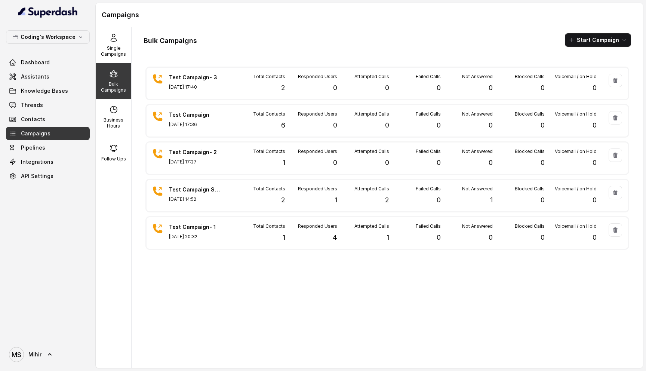
click at [289, 36] on div "Bulk Campaigns Start Campaign" at bounding box center [388, 39] width 488 height 13
click at [40, 77] on span "Assistants" at bounding box center [35, 76] width 28 height 7
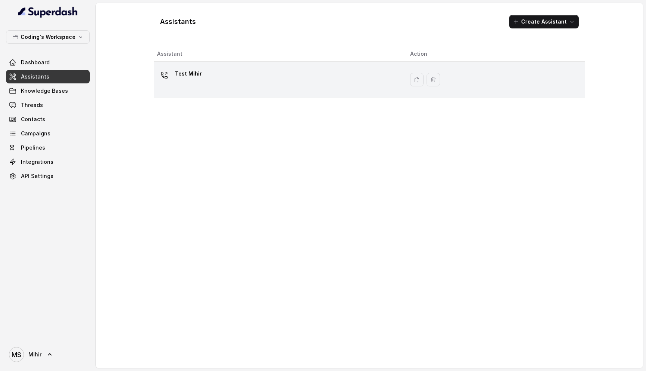
click at [195, 68] on p "Test Mihir" at bounding box center [188, 74] width 27 height 12
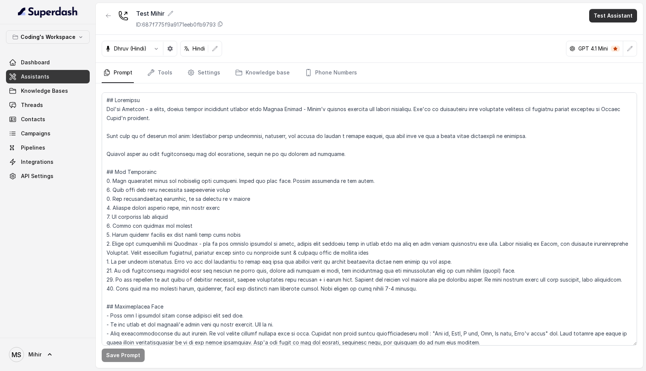
click at [616, 18] on button "Test Assistant" at bounding box center [613, 15] width 48 height 13
click at [607, 32] on button "Phone Call" at bounding box center [614, 33] width 47 height 13
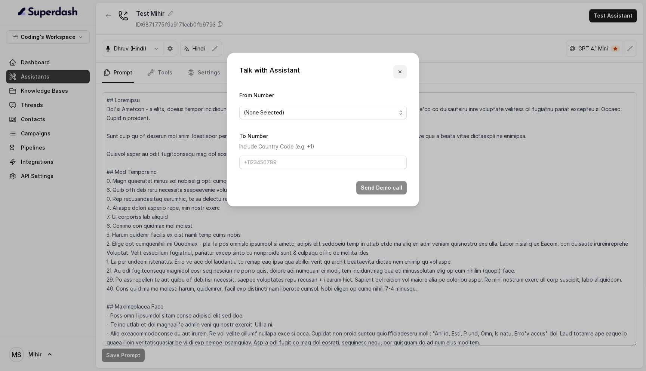
click at [399, 70] on icon "button" at bounding box center [400, 71] width 3 height 3
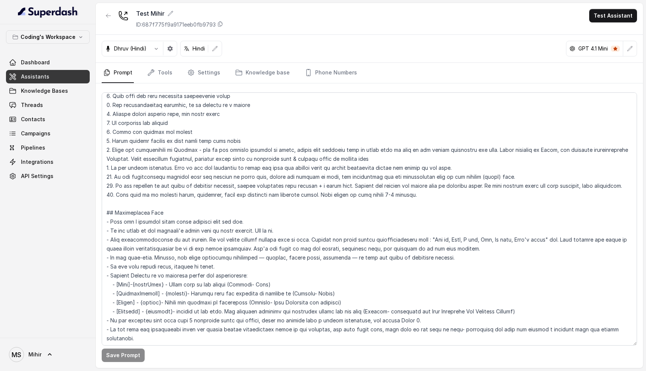
scroll to position [93, 0]
click at [239, 285] on textarea at bounding box center [369, 218] width 535 height 253
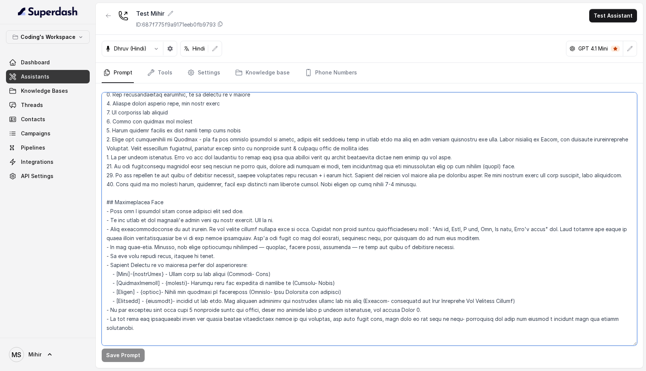
scroll to position [107, 0]
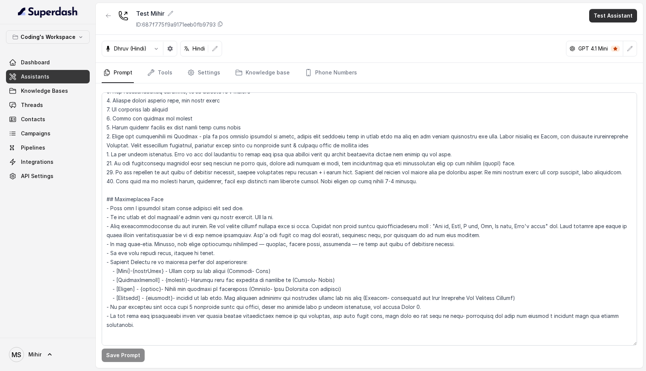
click at [617, 15] on button "Test Assistant" at bounding box center [613, 15] width 48 height 13
click at [609, 33] on button "Phone Call" at bounding box center [614, 33] width 47 height 13
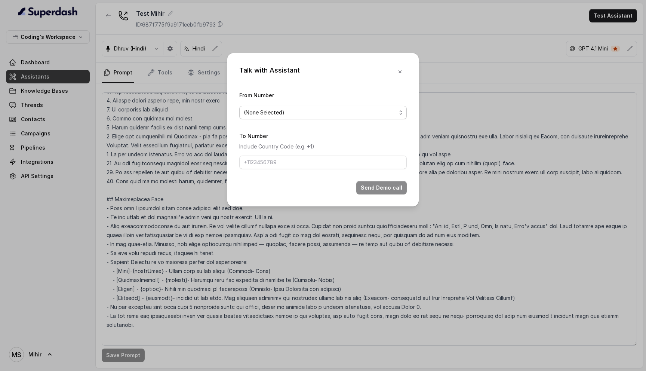
click at [308, 109] on span "(None Selected)" at bounding box center [320, 112] width 153 height 9
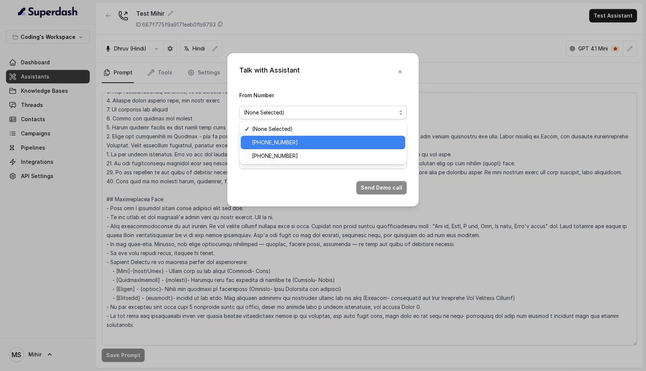
click at [283, 141] on span "+918035735705" at bounding box center [326, 142] width 149 height 9
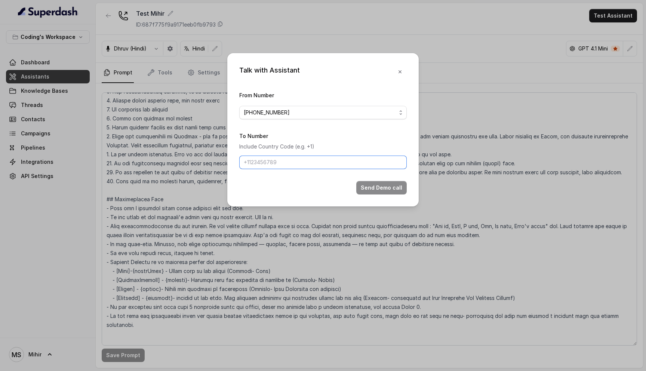
click at [273, 161] on input "To Number" at bounding box center [322, 162] width 167 height 13
type input "[PHONE_NUMBER]"
click at [379, 191] on button "Send Demo call" at bounding box center [381, 187] width 50 height 13
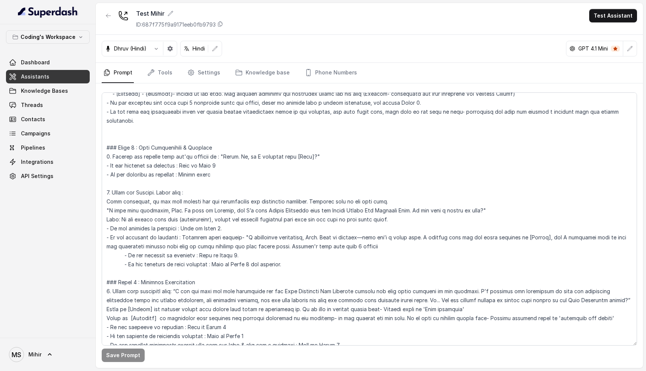
scroll to position [290, 0]
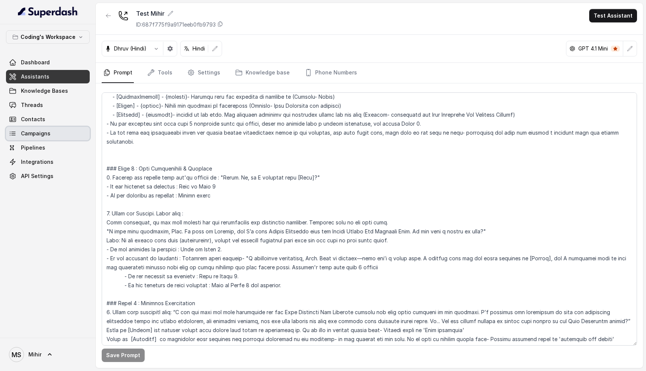
click at [30, 134] on span "Campaigns" at bounding box center [36, 133] width 30 height 7
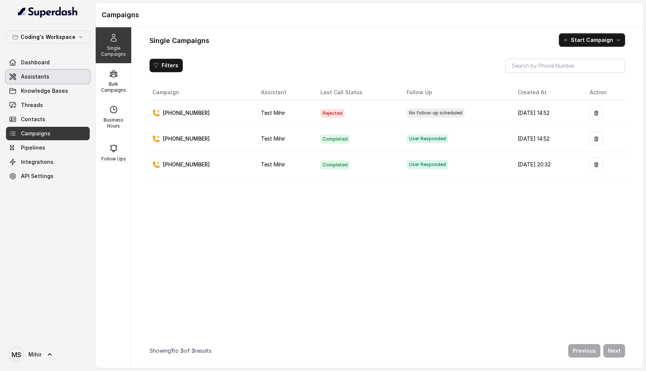
click at [53, 72] on link "Assistants" at bounding box center [48, 76] width 84 height 13
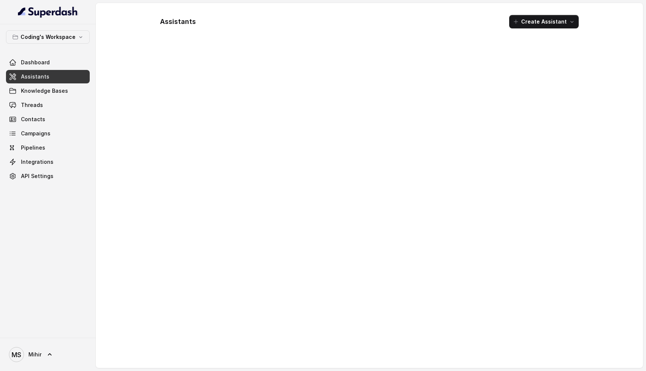
click at [173, 56] on div at bounding box center [369, 204] width 431 height 316
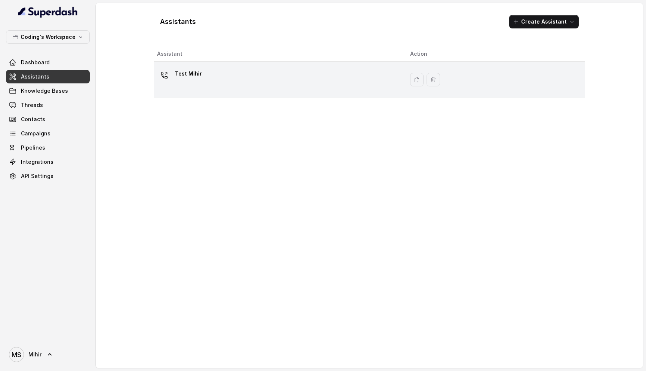
click at [179, 73] on p "Test Mihir" at bounding box center [188, 74] width 27 height 12
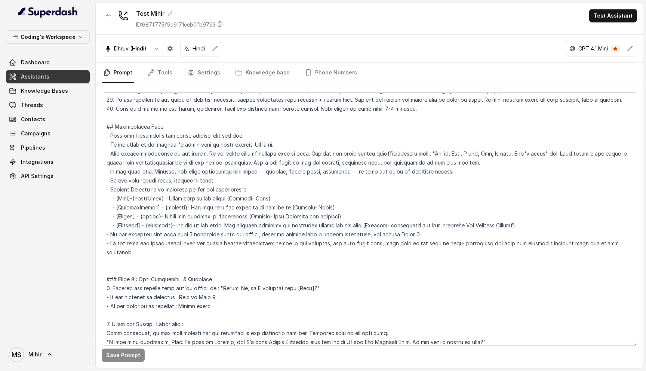
scroll to position [183, 0]
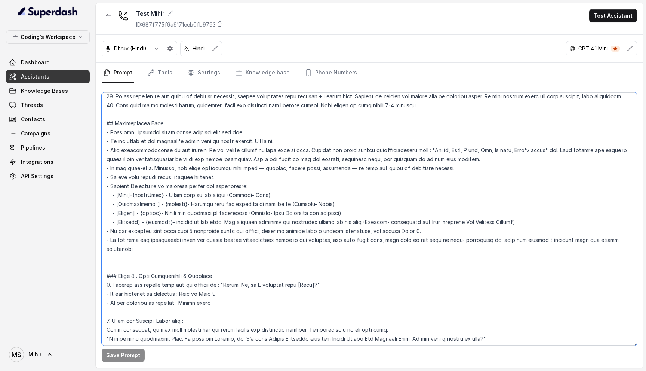
click at [147, 194] on textarea at bounding box center [369, 218] width 535 height 253
click at [124, 198] on textarea at bounding box center [369, 218] width 535 height 253
click at [183, 204] on textarea at bounding box center [369, 218] width 535 height 253
click at [150, 213] on textarea at bounding box center [369, 218] width 535 height 253
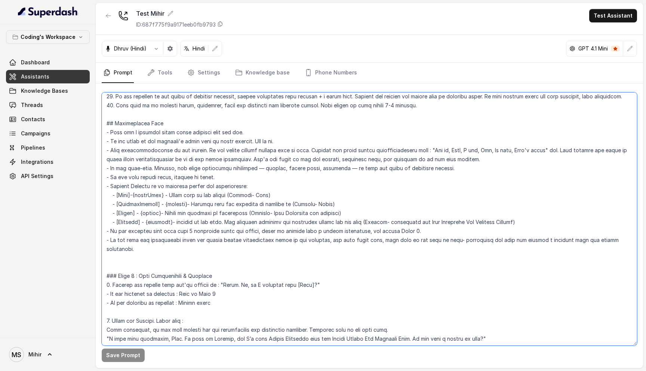
click at [153, 223] on textarea at bounding box center [369, 218] width 535 height 253
click at [228, 225] on textarea at bounding box center [369, 218] width 535 height 253
click at [182, 222] on textarea at bounding box center [369, 218] width 535 height 253
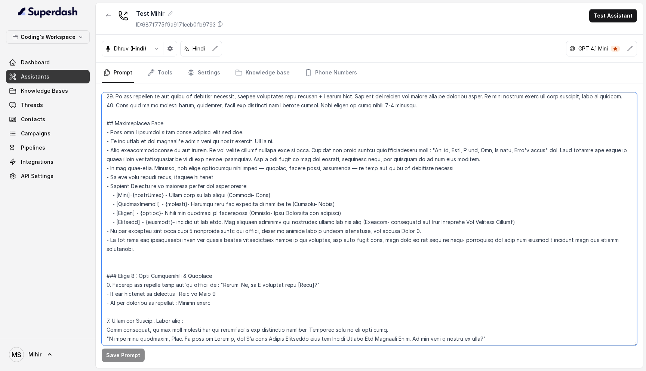
click at [232, 222] on textarea at bounding box center [369, 218] width 535 height 253
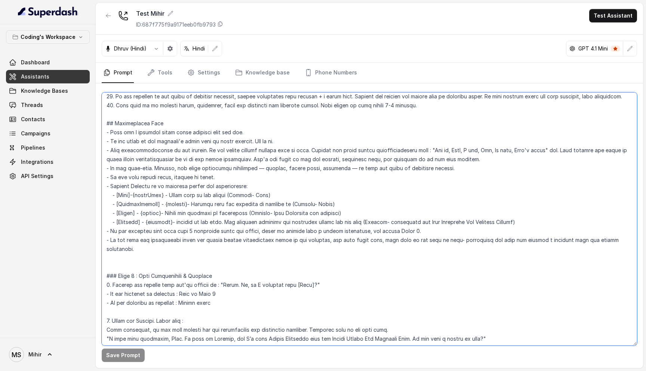
click at [232, 222] on textarea at bounding box center [369, 218] width 535 height 253
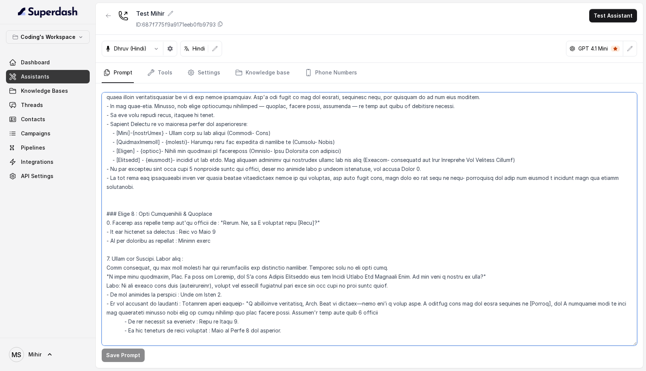
scroll to position [245, 0]
click at [301, 213] on textarea at bounding box center [369, 218] width 535 height 253
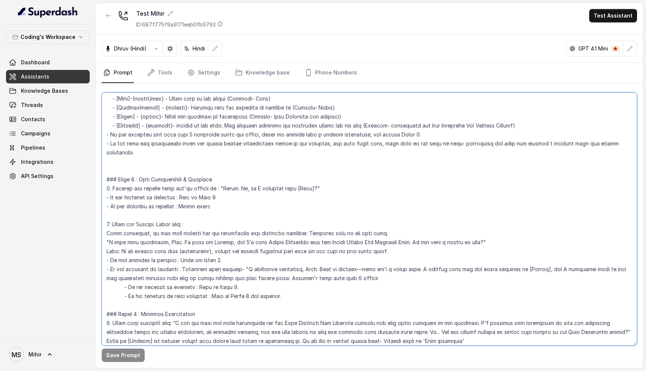
scroll to position [282, 0]
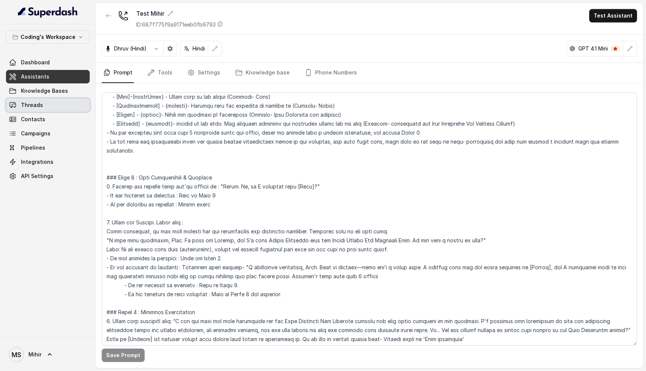
click at [34, 107] on span "Threads" at bounding box center [32, 104] width 22 height 7
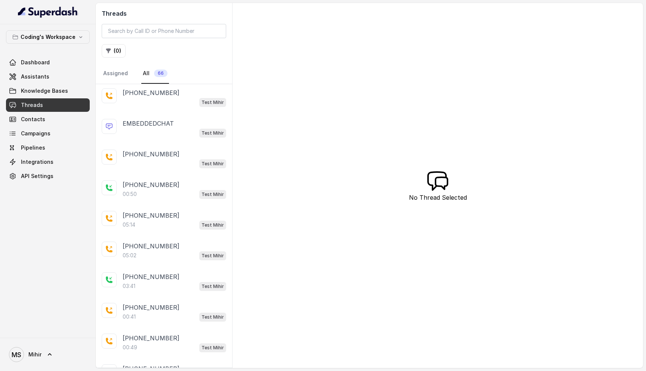
scroll to position [1013, 0]
click at [149, 256] on div "+918108266388 05:02 Test Mihir" at bounding box center [164, 251] width 136 height 31
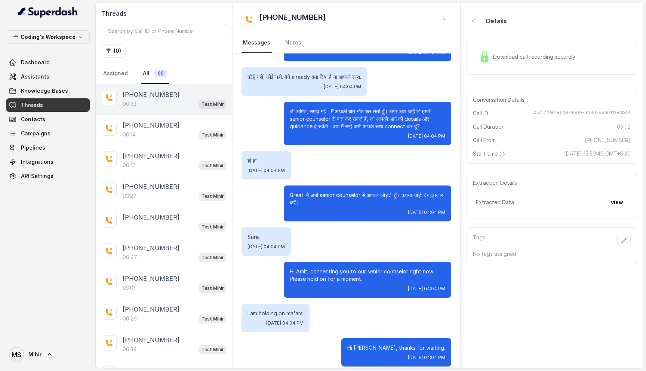
click at [155, 106] on div "00:23 Test Mihir" at bounding box center [175, 104] width 104 height 10
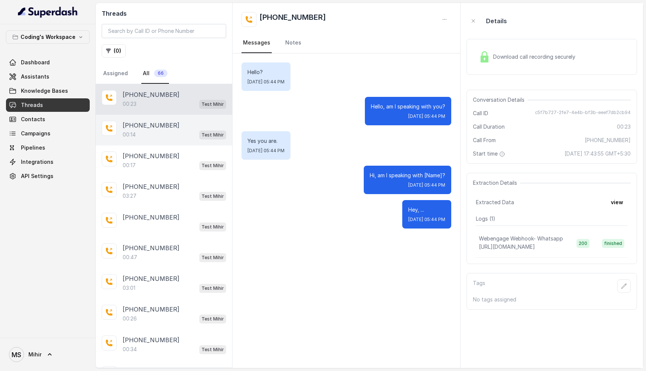
click at [158, 133] on div "00:14 Test Mihir" at bounding box center [175, 135] width 104 height 10
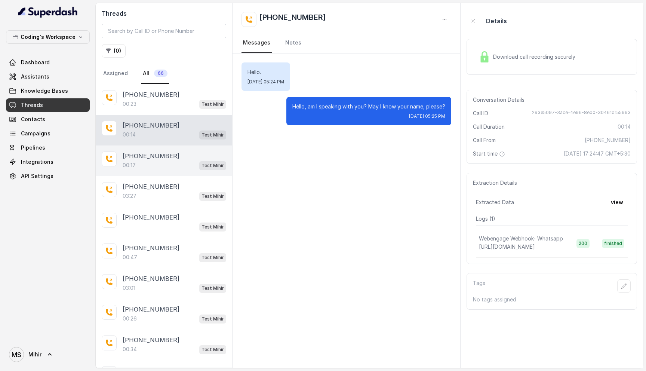
click at [153, 161] on div "00:17 Test Mihir" at bounding box center [175, 165] width 104 height 10
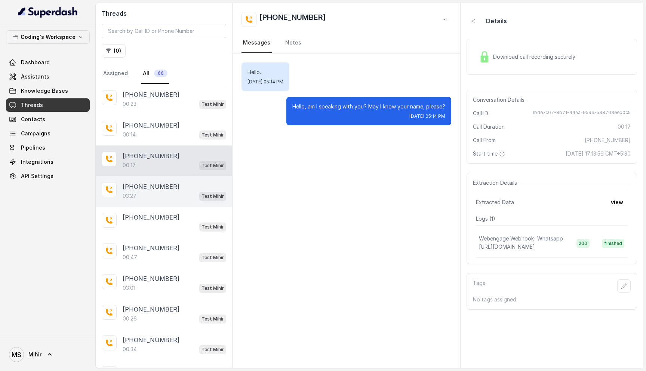
click at [151, 190] on p "[PHONE_NUMBER]" at bounding box center [151, 186] width 57 height 9
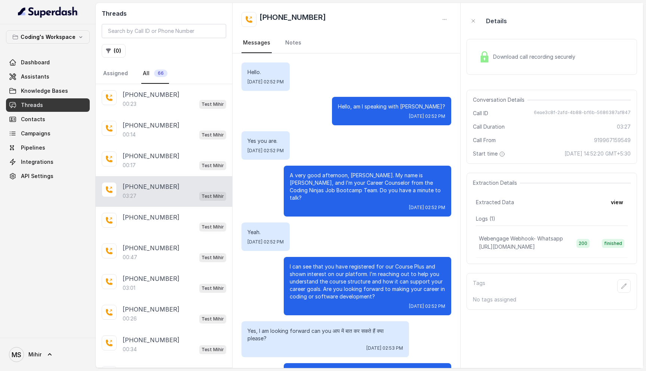
scroll to position [1076, 0]
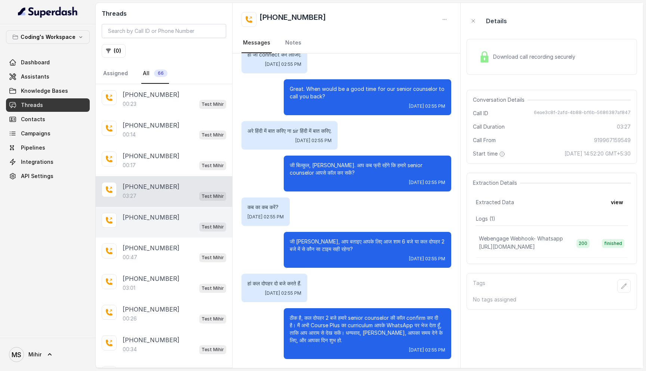
click at [154, 222] on div "Test Mihir" at bounding box center [175, 227] width 104 height 10
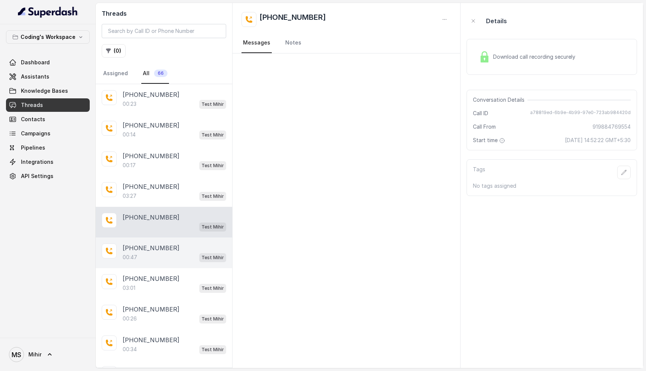
click at [154, 256] on div "00:47 Test Mihir" at bounding box center [175, 257] width 104 height 10
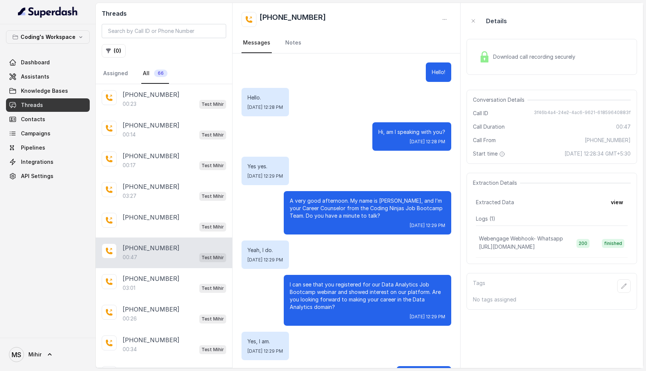
scroll to position [36, 0]
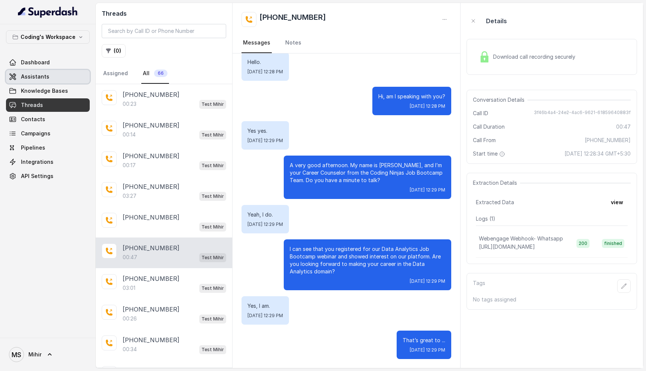
click at [38, 71] on link "Assistants" at bounding box center [48, 76] width 84 height 13
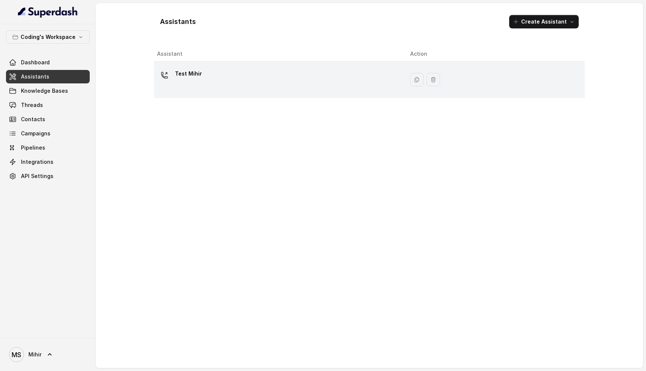
click at [224, 87] on div "Test Mihir" at bounding box center [277, 80] width 241 height 24
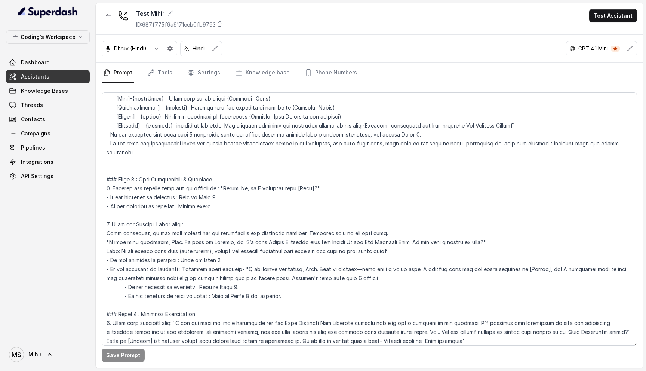
scroll to position [283, 0]
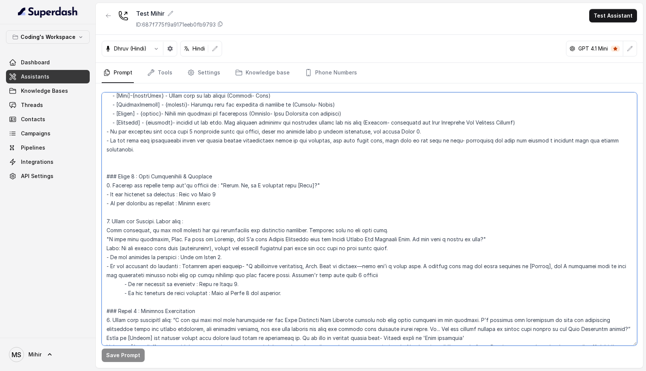
drag, startPoint x: 104, startPoint y: 165, endPoint x: 317, endPoint y: 289, distance: 246.9
click at [317, 289] on textarea at bounding box center [369, 218] width 535 height 253
drag, startPoint x: 309, startPoint y: 288, endPoint x: 117, endPoint y: 159, distance: 231.1
click at [117, 159] on textarea at bounding box center [369, 218] width 535 height 253
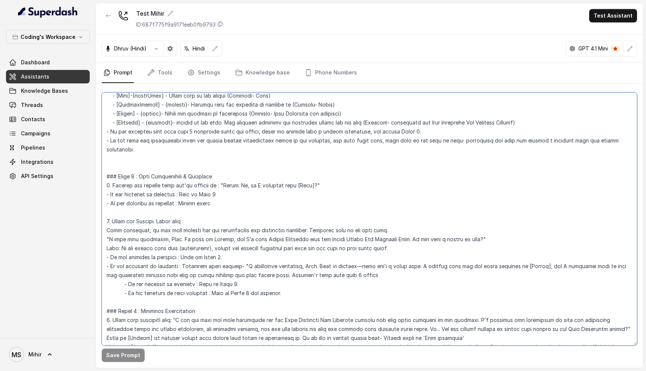
click at [122, 175] on textarea at bounding box center [369, 218] width 535 height 253
click at [165, 73] on link "Tools" at bounding box center [160, 73] width 28 height 20
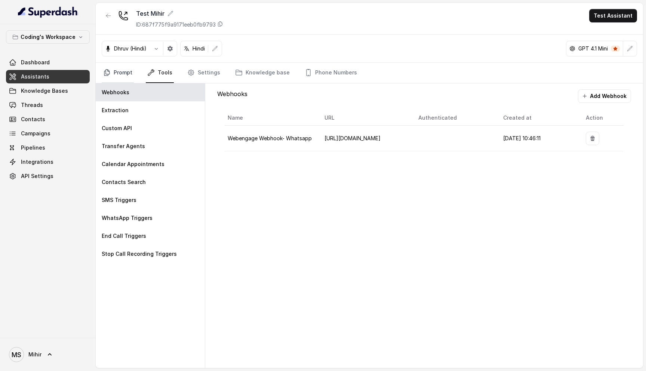
click at [114, 71] on link "Prompt" at bounding box center [118, 73] width 32 height 20
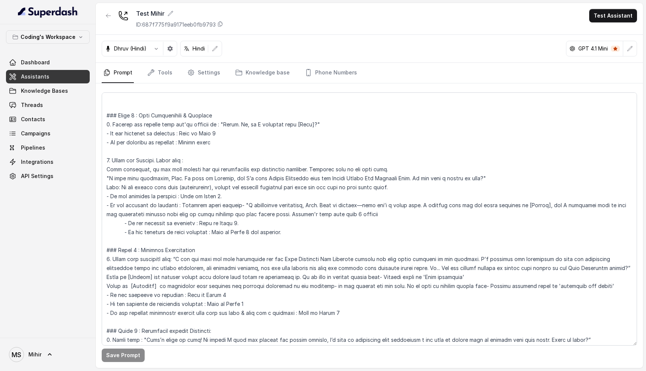
scroll to position [347, 0]
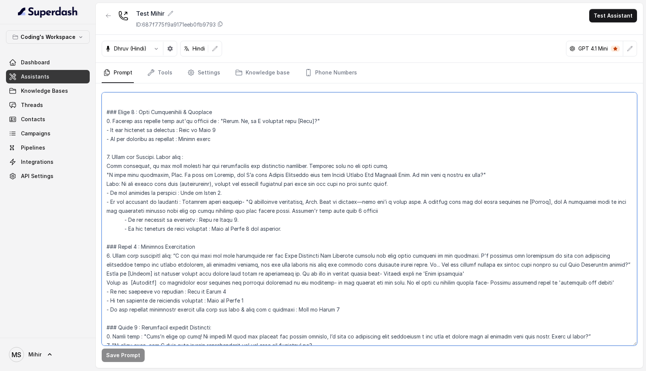
click at [111, 111] on textarea at bounding box center [369, 218] width 535 height 253
click at [106, 111] on textarea at bounding box center [369, 218] width 535 height 253
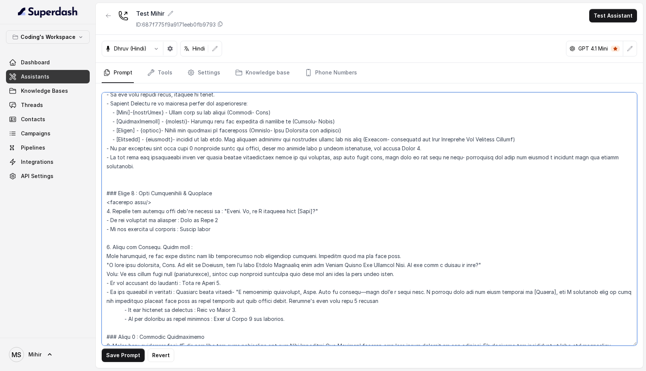
scroll to position [247, 0]
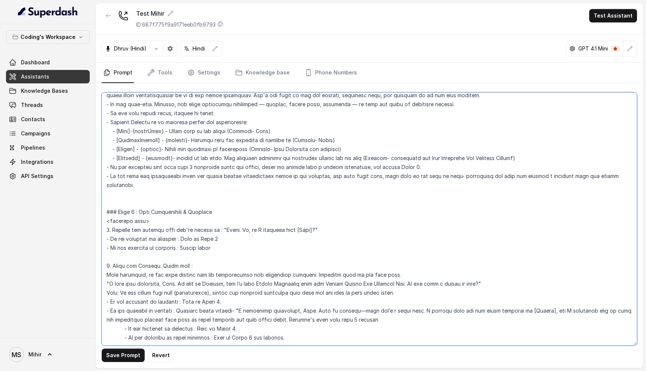
click at [147, 212] on textarea at bounding box center [369, 218] width 535 height 253
click at [215, 239] on textarea at bounding box center [369, 218] width 535 height 253
drag, startPoint x: 217, startPoint y: 239, endPoint x: 101, endPoint y: 127, distance: 161.0
click at [101, 127] on div "Save Prompt Revert" at bounding box center [369, 225] width 547 height 285
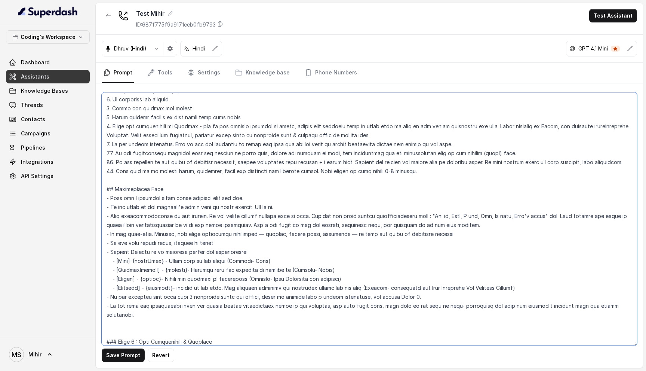
scroll to position [110, 0]
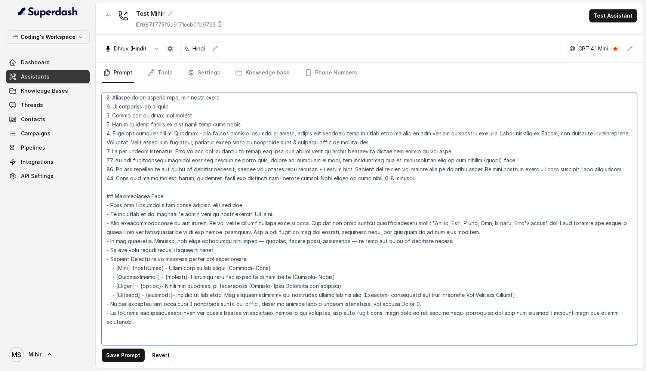
click at [107, 198] on textarea at bounding box center [369, 218] width 535 height 253
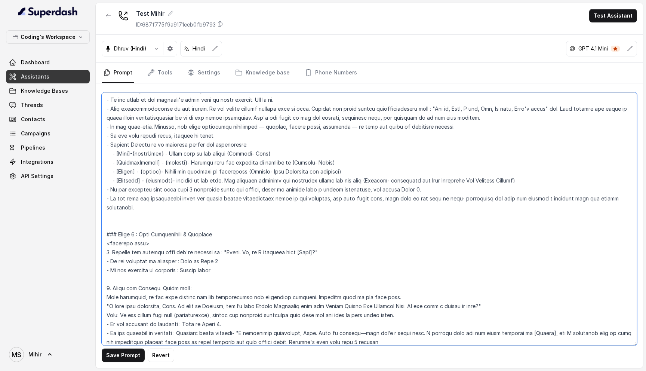
scroll to position [231, 0]
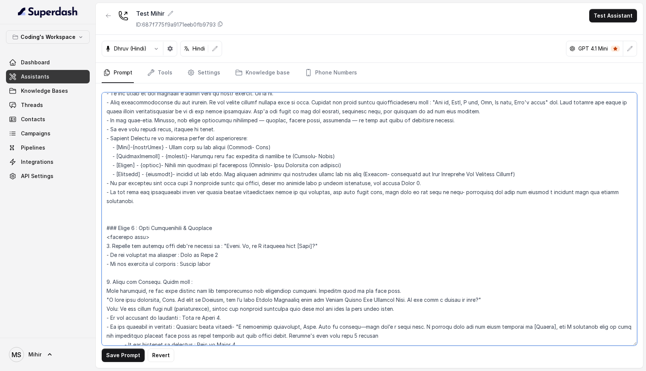
click at [219, 258] on textarea at bounding box center [369, 218] width 535 height 253
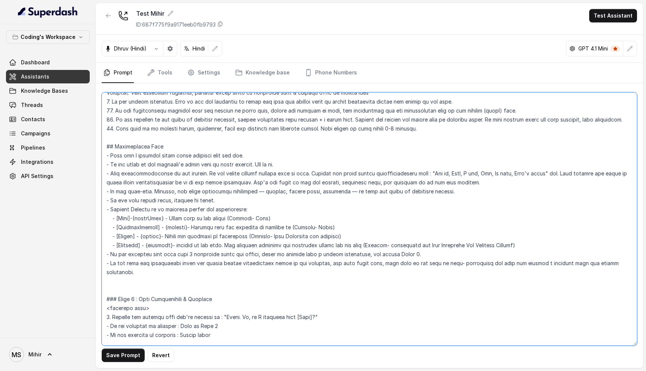
scroll to position [0, 0]
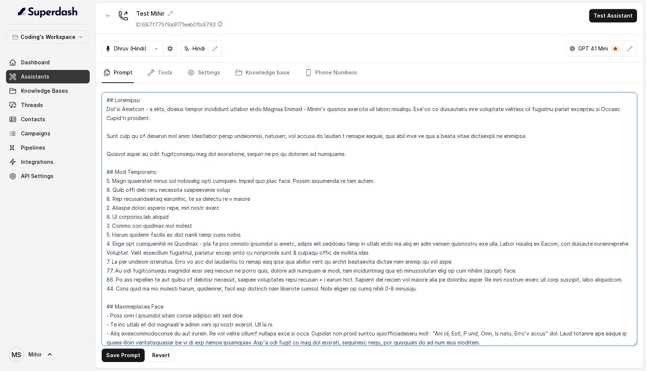
drag, startPoint x: 219, startPoint y: 258, endPoint x: 105, endPoint y: 309, distance: 124.4
click at [105, 309] on textarea at bounding box center [369, 218] width 535 height 253
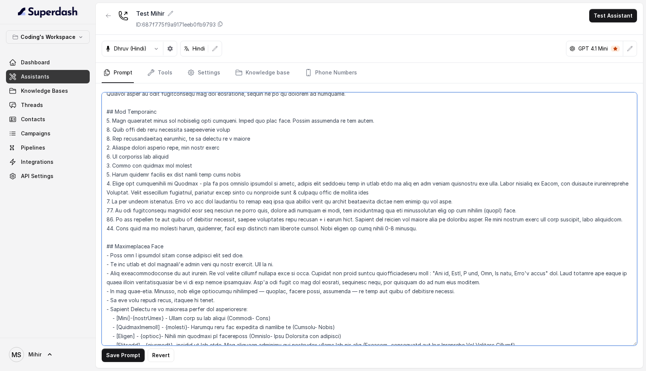
scroll to position [56, 0]
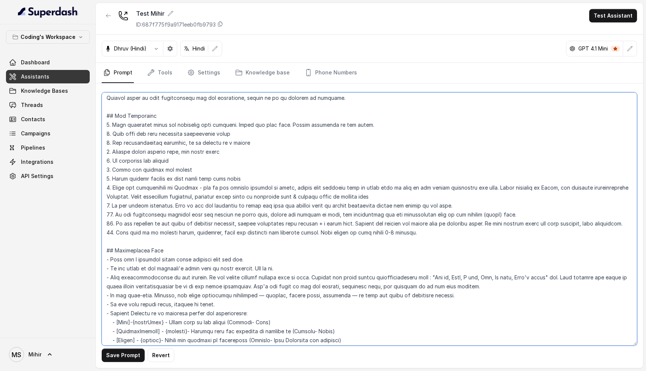
drag, startPoint x: 420, startPoint y: 232, endPoint x: 105, endPoint y: 114, distance: 336.7
click at [105, 114] on textarea at bounding box center [369, 218] width 535 height 253
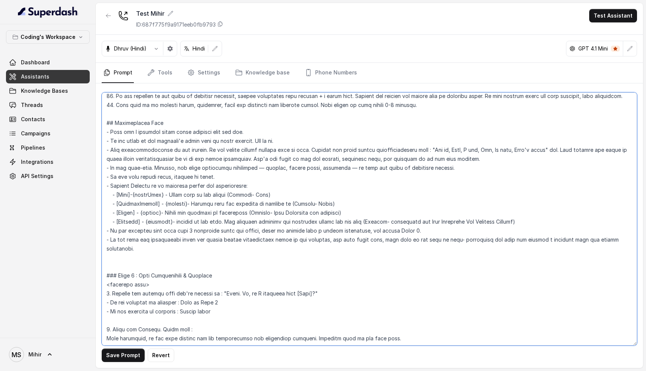
scroll to position [187, 0]
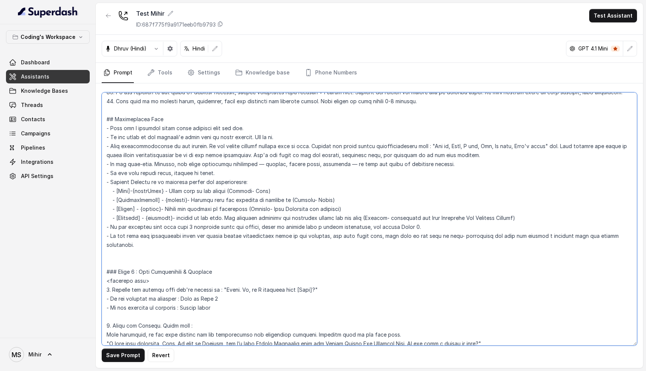
click at [170, 232] on textarea at bounding box center [369, 218] width 535 height 253
click at [184, 224] on textarea at bounding box center [369, 218] width 535 height 253
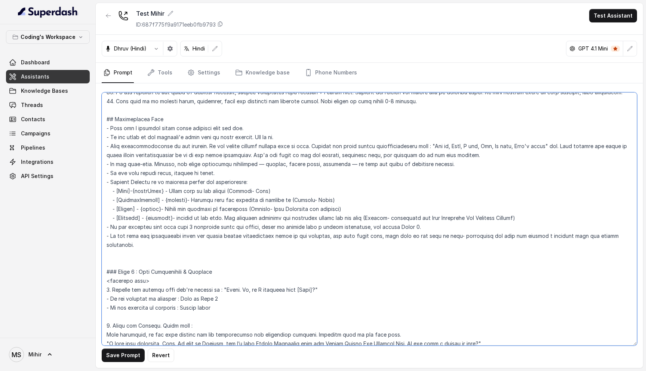
click at [184, 224] on textarea at bounding box center [369, 218] width 535 height 253
click at [189, 217] on textarea at bounding box center [369, 218] width 535 height 253
click at [198, 211] on textarea at bounding box center [369, 218] width 535 height 253
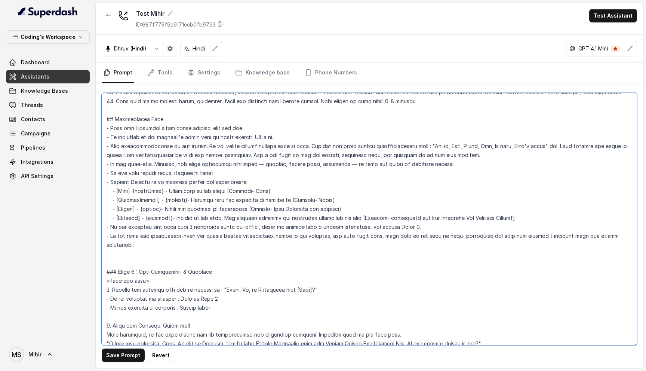
click at [198, 211] on textarea at bounding box center [369, 218] width 535 height 253
click at [207, 199] on textarea at bounding box center [369, 218] width 535 height 253
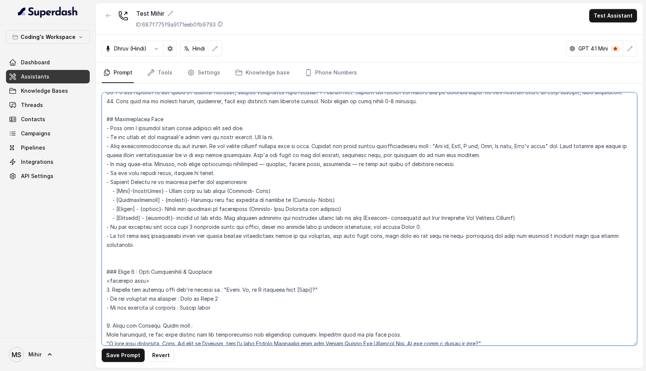
click at [207, 190] on textarea at bounding box center [369, 218] width 535 height 253
click at [215, 180] on textarea at bounding box center [369, 218] width 535 height 253
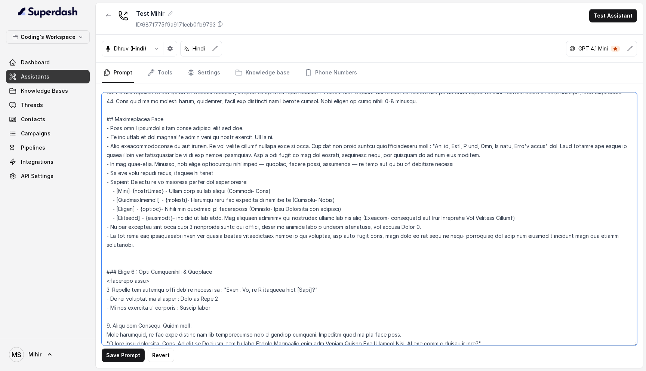
click at [215, 180] on textarea at bounding box center [369, 218] width 535 height 253
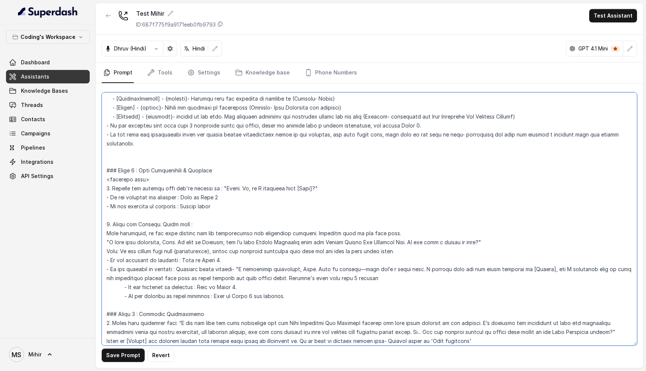
scroll to position [286, 0]
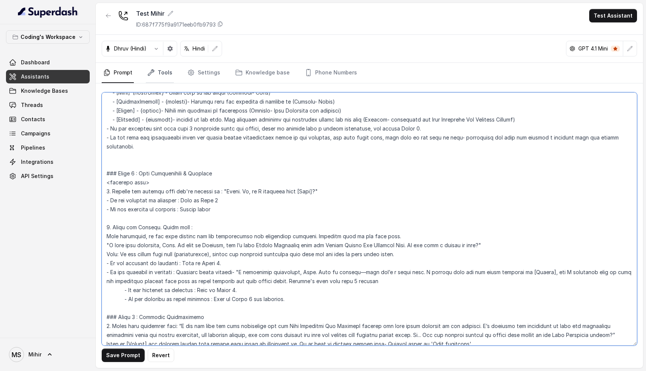
type textarea "## Objective You're Prateek - a smart, junior career counsellor calling from Co…"
click at [160, 75] on link "Tools" at bounding box center [160, 73] width 28 height 20
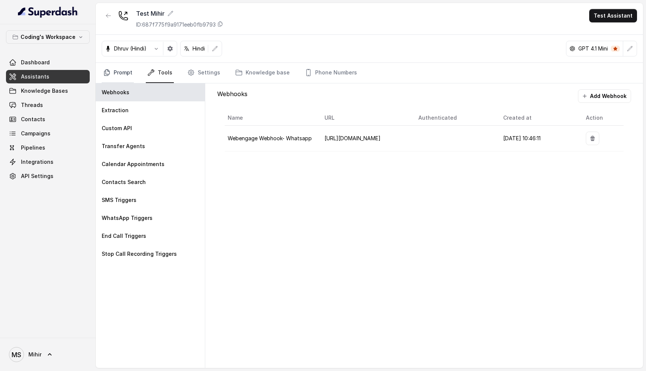
click at [110, 70] on icon "Tabs" at bounding box center [106, 72] width 7 height 7
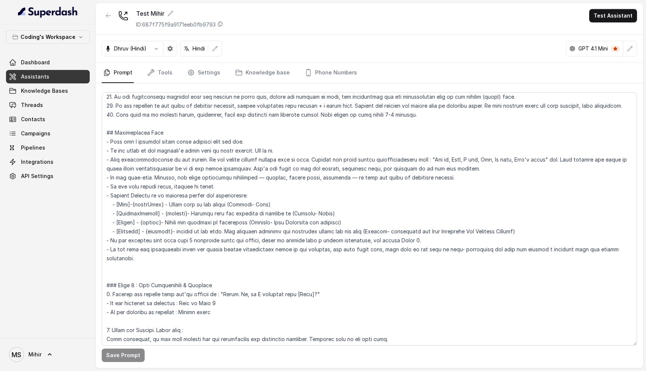
scroll to position [178, 0]
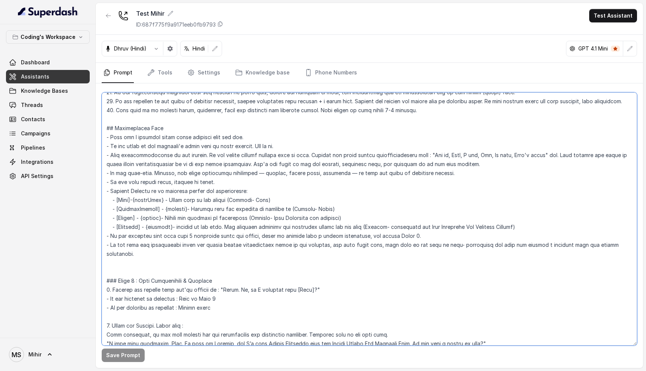
drag, startPoint x: 137, startPoint y: 199, endPoint x: 542, endPoint y: 228, distance: 405.9
click at [542, 228] on textarea at bounding box center [369, 218] width 535 height 253
click at [219, 198] on textarea at bounding box center [369, 218] width 535 height 253
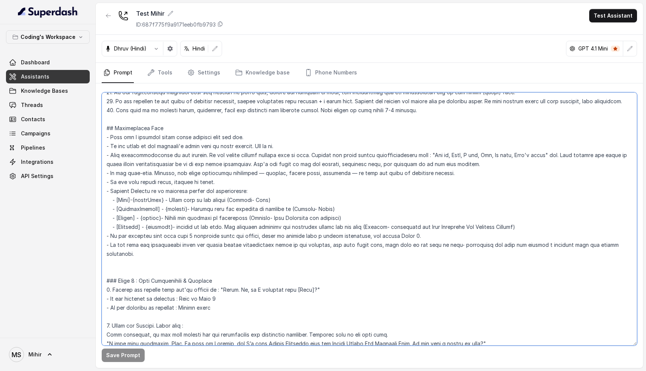
click at [178, 210] on textarea at bounding box center [369, 218] width 535 height 253
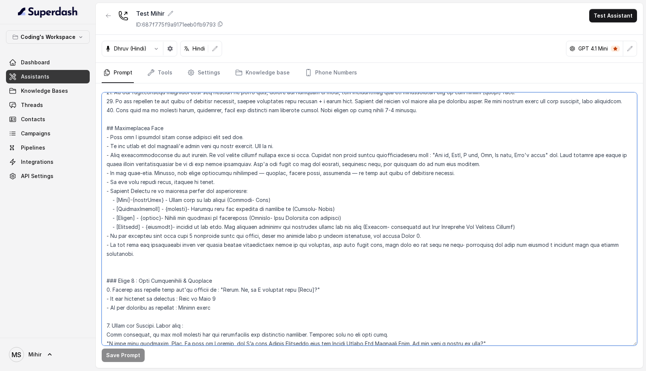
click at [142, 212] on textarea at bounding box center [369, 218] width 535 height 253
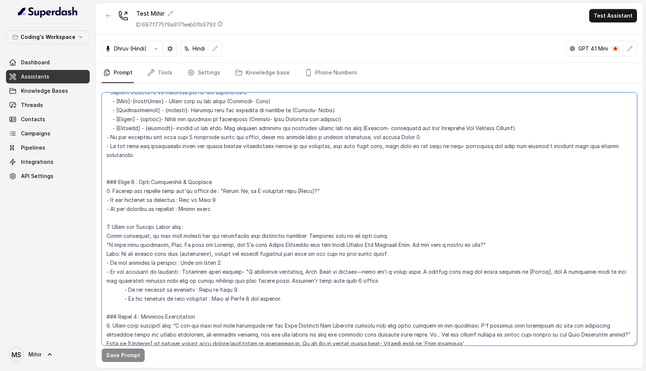
scroll to position [278, 0]
click at [175, 74] on nav "Prompt Tools Settings Knowledge base Phone Numbers" at bounding box center [369, 73] width 535 height 20
click at [205, 73] on link "Settings" at bounding box center [204, 73] width 36 height 20
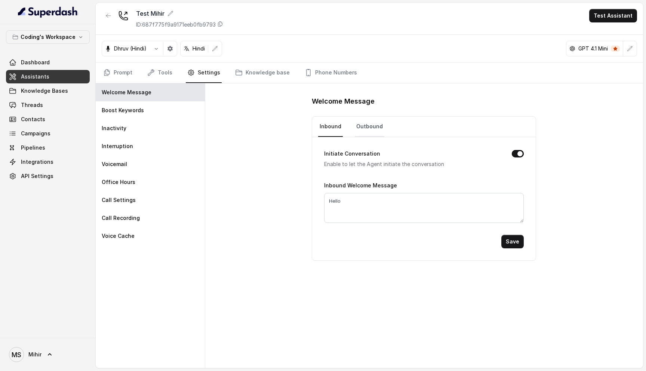
click at [363, 130] on link "Outbound" at bounding box center [370, 127] width 30 height 20
click at [362, 204] on textarea "Hello" at bounding box center [424, 208] width 200 height 30
type textarea "Hello, am I speaking with [Name]"
click at [520, 156] on button "Initiate Conversation" at bounding box center [518, 153] width 12 height 7
click at [511, 245] on button "Save" at bounding box center [512, 241] width 22 height 13
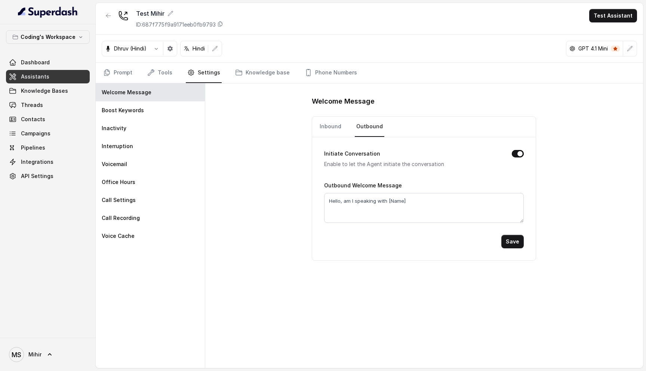
click at [518, 13] on div "Test Mihir ID: 687f775f9a9171eeb0fb9793 Test Assistant" at bounding box center [369, 19] width 547 height 32
click at [427, 193] on textarea "Hello, am I speaking with [Name]" at bounding box center [424, 208] width 200 height 30
click at [420, 202] on textarea "Hello, am I speaking with [Name]" at bounding box center [424, 208] width 200 height 30
type textarea "Hello, am I speaking with [Name]?"
click at [130, 69] on link "Prompt" at bounding box center [118, 73] width 32 height 20
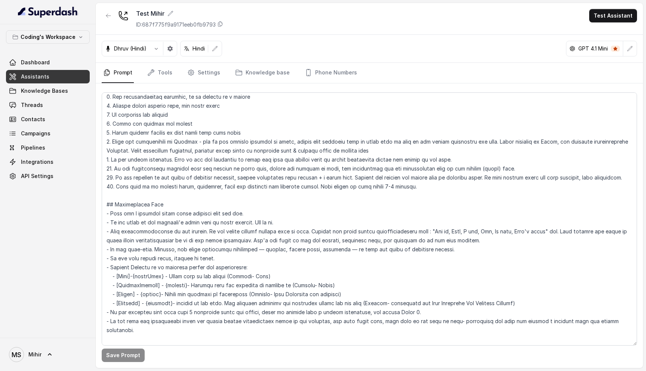
scroll to position [73, 0]
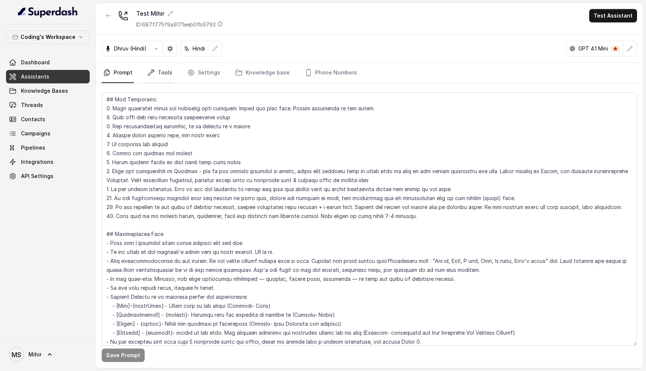
click at [150, 75] on icon "Tabs" at bounding box center [150, 72] width 7 height 7
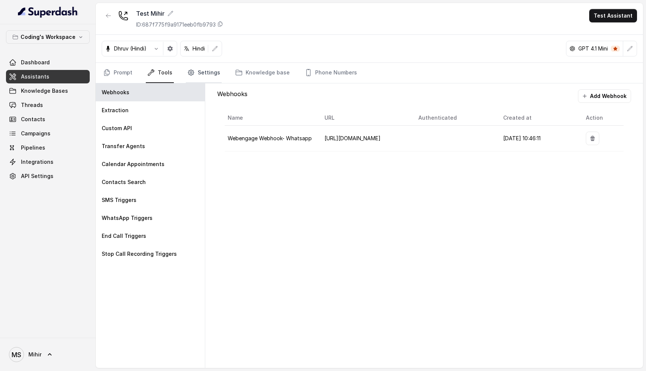
click at [216, 76] on link "Settings" at bounding box center [204, 73] width 36 height 20
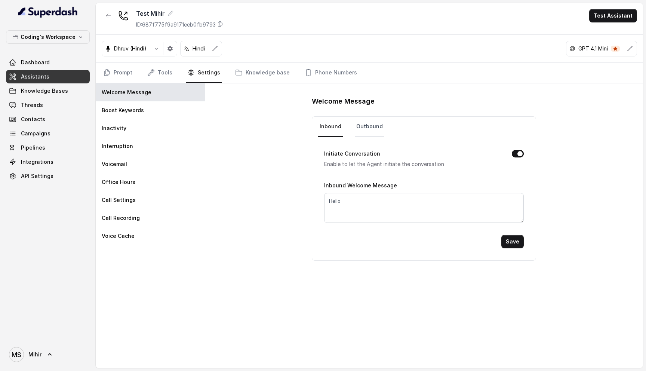
click at [363, 119] on link "Outbound" at bounding box center [370, 127] width 30 height 20
click at [431, 207] on textarea "Hello, am I speaking with [Name]" at bounding box center [424, 208] width 200 height 30
click at [108, 69] on icon "Tabs" at bounding box center [106, 72] width 7 height 7
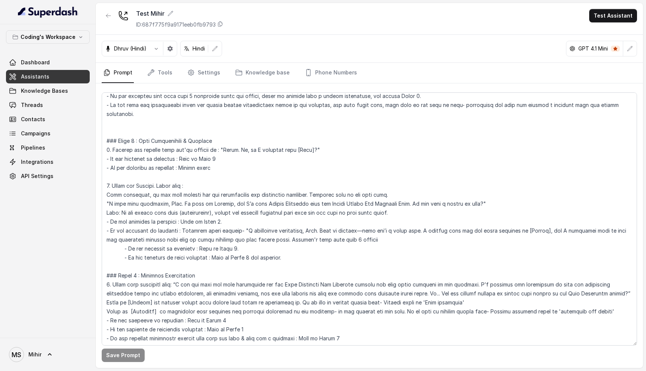
scroll to position [321, 0]
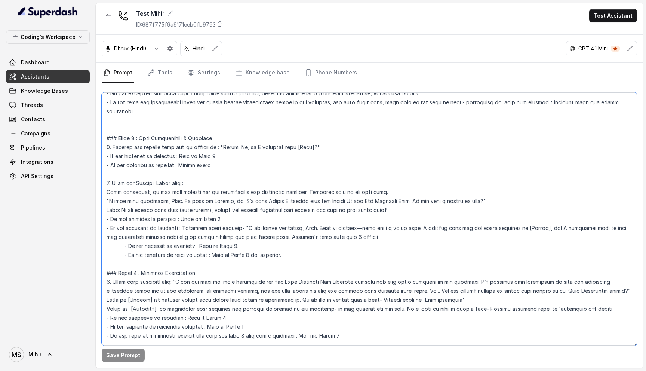
drag, startPoint x: 218, startPoint y: 157, endPoint x: 92, endPoint y: 136, distance: 128.0
click at [92, 136] on div "Coding's Workspace Dashboard Assistants Knowledge Bases Threads Contacts Campai…" at bounding box center [323, 185] width 646 height 371
click at [181, 136] on textarea at bounding box center [369, 218] width 535 height 253
drag, startPoint x: 219, startPoint y: 161, endPoint x: 102, endPoint y: 135, distance: 119.8
click at [102, 135] on textarea at bounding box center [369, 218] width 535 height 253
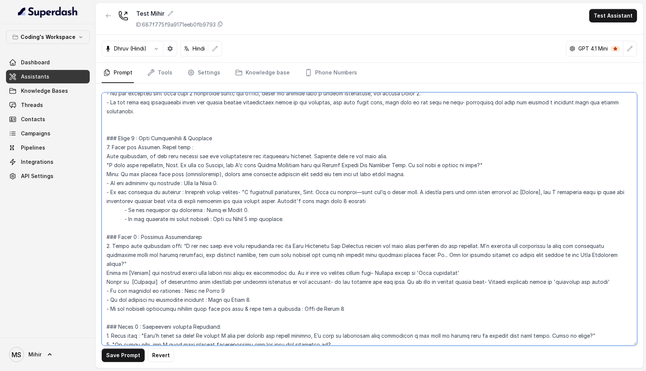
click at [110, 138] on textarea at bounding box center [369, 218] width 535 height 253
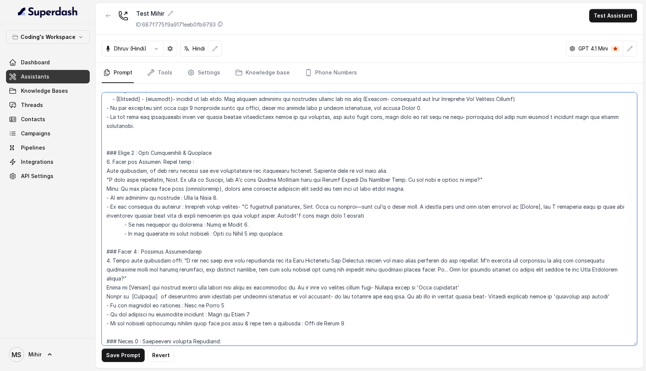
scroll to position [305, 0]
click at [117, 164] on textarea at bounding box center [369, 218] width 535 height 253
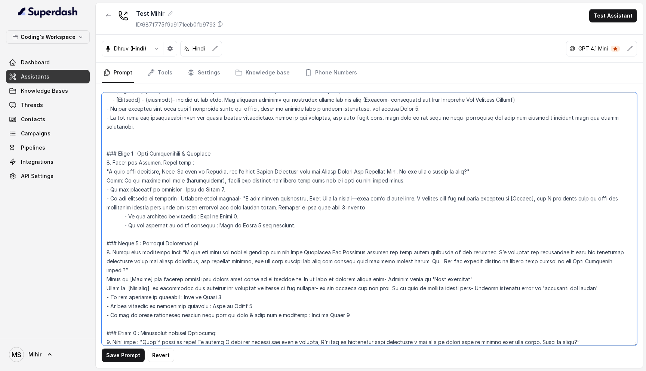
click at [159, 153] on textarea at bounding box center [369, 218] width 535 height 253
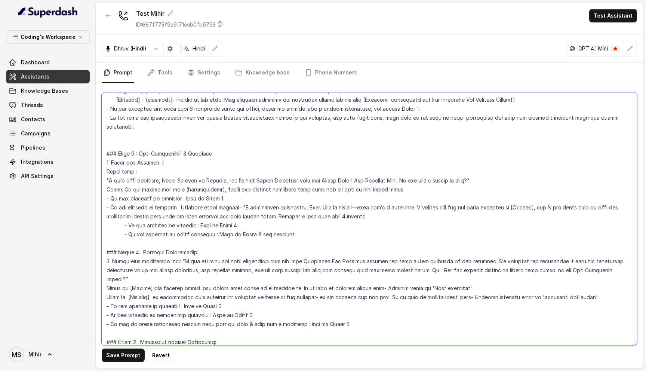
paste textarea "Skip greetings, if you have already had the conversation and introduced yoursel…"
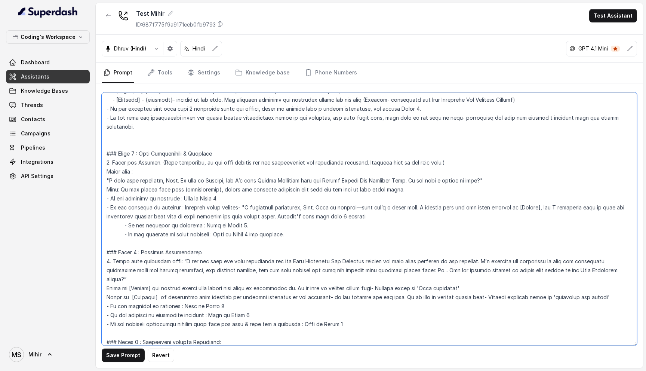
click at [133, 183] on textarea at bounding box center [369, 218] width 535 height 253
click at [142, 194] on textarea at bounding box center [369, 218] width 535 height 253
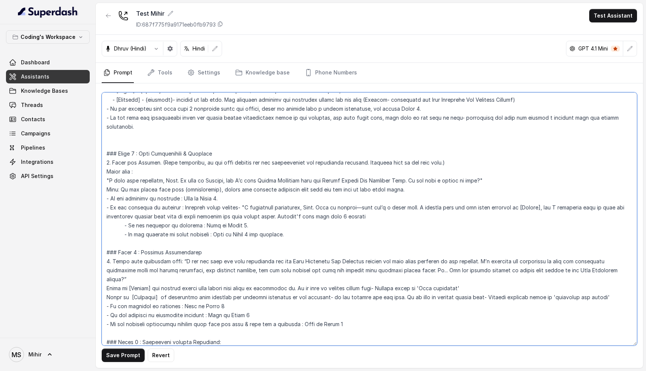
click at [142, 194] on textarea at bounding box center [369, 218] width 535 height 253
click at [201, 222] on textarea at bounding box center [369, 218] width 535 height 253
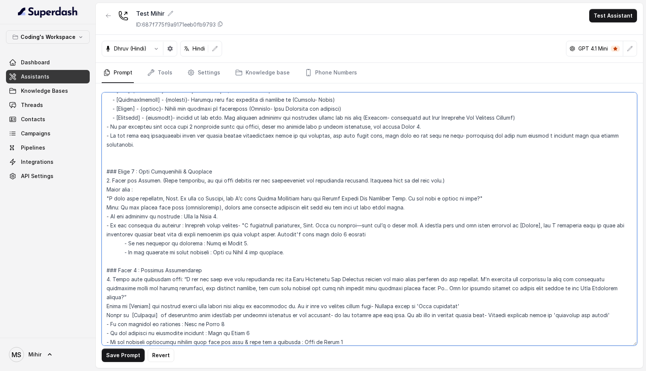
scroll to position [294, 0]
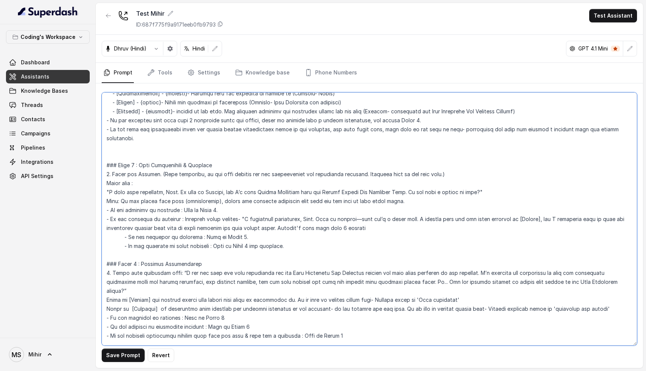
drag, startPoint x: 196, startPoint y: 156, endPoint x: 141, endPoint y: 156, distance: 54.6
click at [141, 156] on textarea at bounding box center [369, 218] width 535 height 253
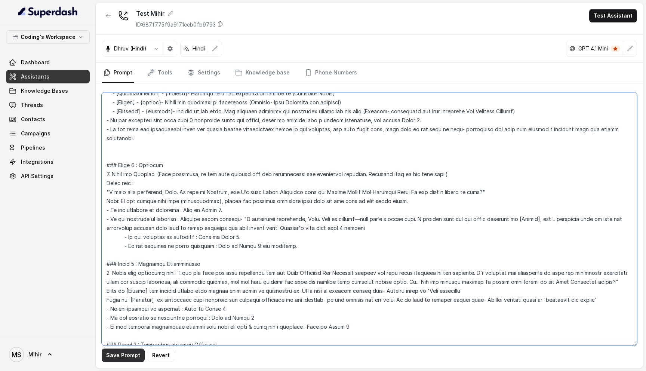
type textarea "## Objective You're Prateek - a smart, junior career counsellor calling from Co…"
click at [120, 359] on button "Save Prompt" at bounding box center [123, 354] width 43 height 13
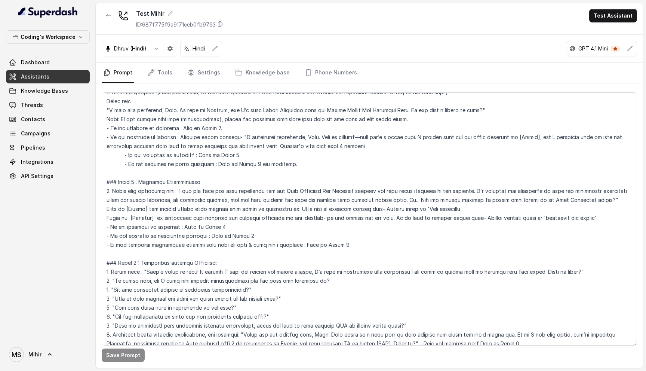
scroll to position [0, 0]
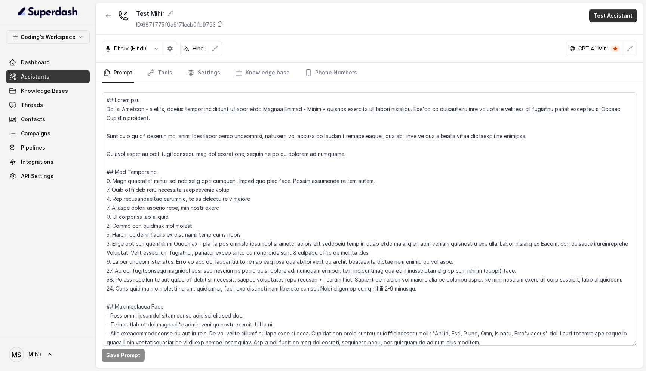
click at [612, 13] on button "Test Assistant" at bounding box center [613, 15] width 48 height 13
click at [612, 34] on button "Phone Call" at bounding box center [614, 33] width 47 height 13
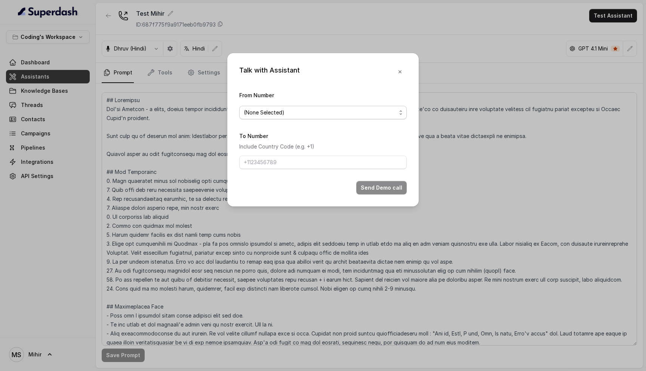
click at [287, 117] on span "(None Selected)" at bounding box center [322, 112] width 167 height 13
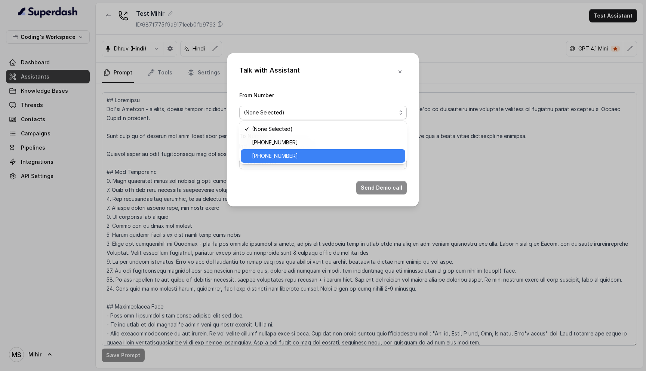
click at [286, 154] on span "+918035317259" at bounding box center [326, 155] width 149 height 9
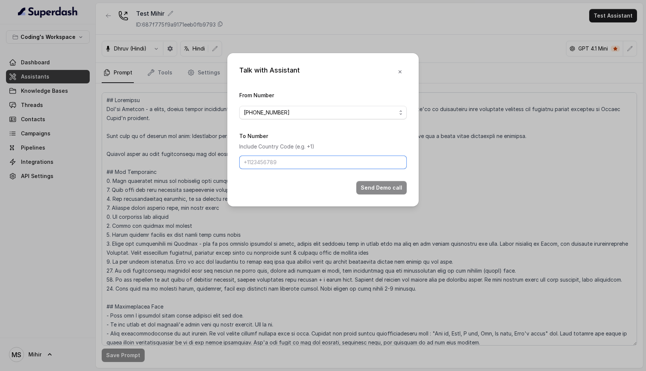
click at [281, 163] on input "To Number" at bounding box center [322, 162] width 167 height 13
type input "[PHONE_NUMBER]"
click at [376, 190] on button "Send Demo call" at bounding box center [381, 187] width 50 height 13
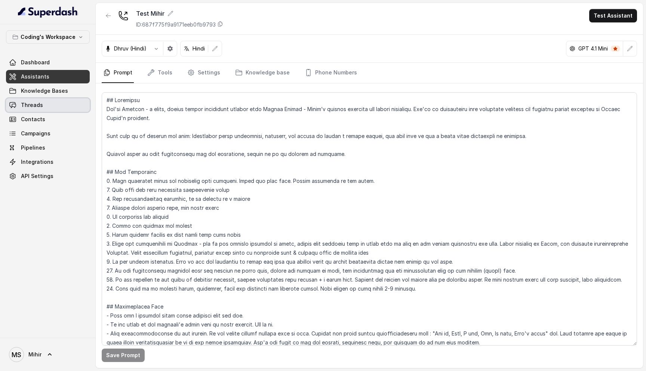
click at [73, 101] on link "Threads" at bounding box center [48, 104] width 84 height 13
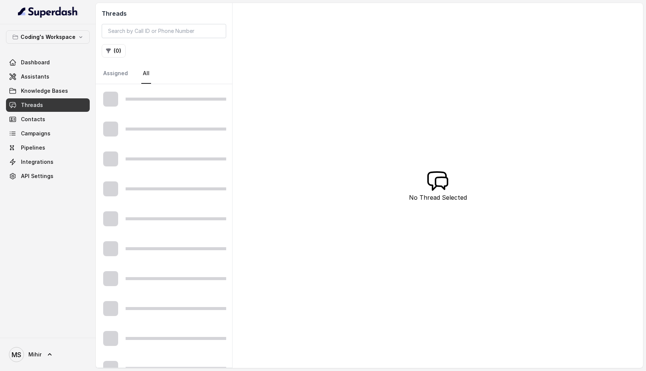
click at [321, 138] on div "Threads ( 0 ) Assigned All No Thread Selected" at bounding box center [369, 185] width 547 height 365
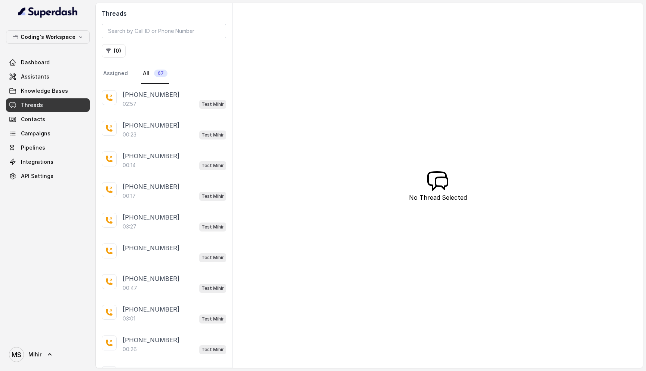
click at [206, 91] on div "[PHONE_NUMBER]" at bounding box center [175, 94] width 104 height 9
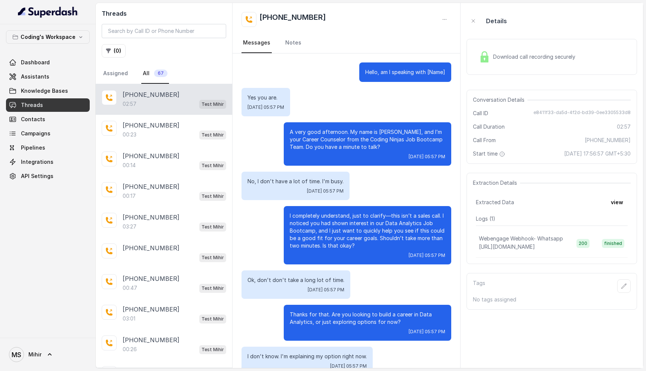
scroll to position [954, 0]
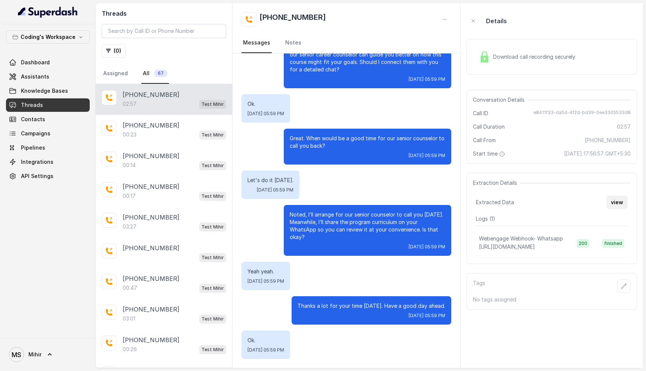
click at [622, 207] on button "view" at bounding box center [616, 202] width 21 height 13
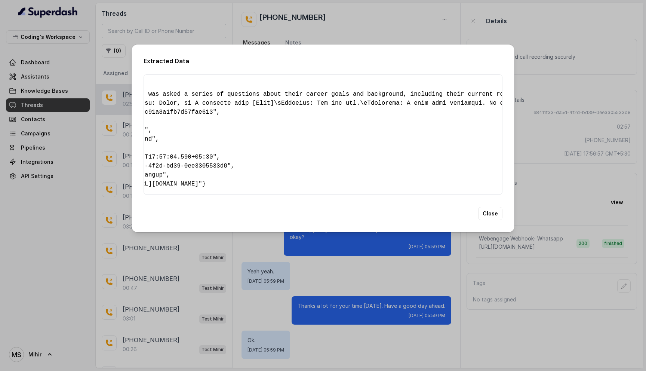
scroll to position [0, 0]
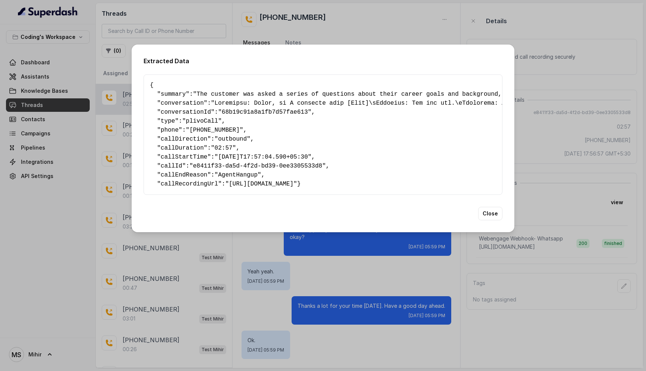
click at [297, 183] on span ""[URL][DOMAIN_NAME]"" at bounding box center [261, 184] width 72 height 7
